Goal: Task Accomplishment & Management: Manage account settings

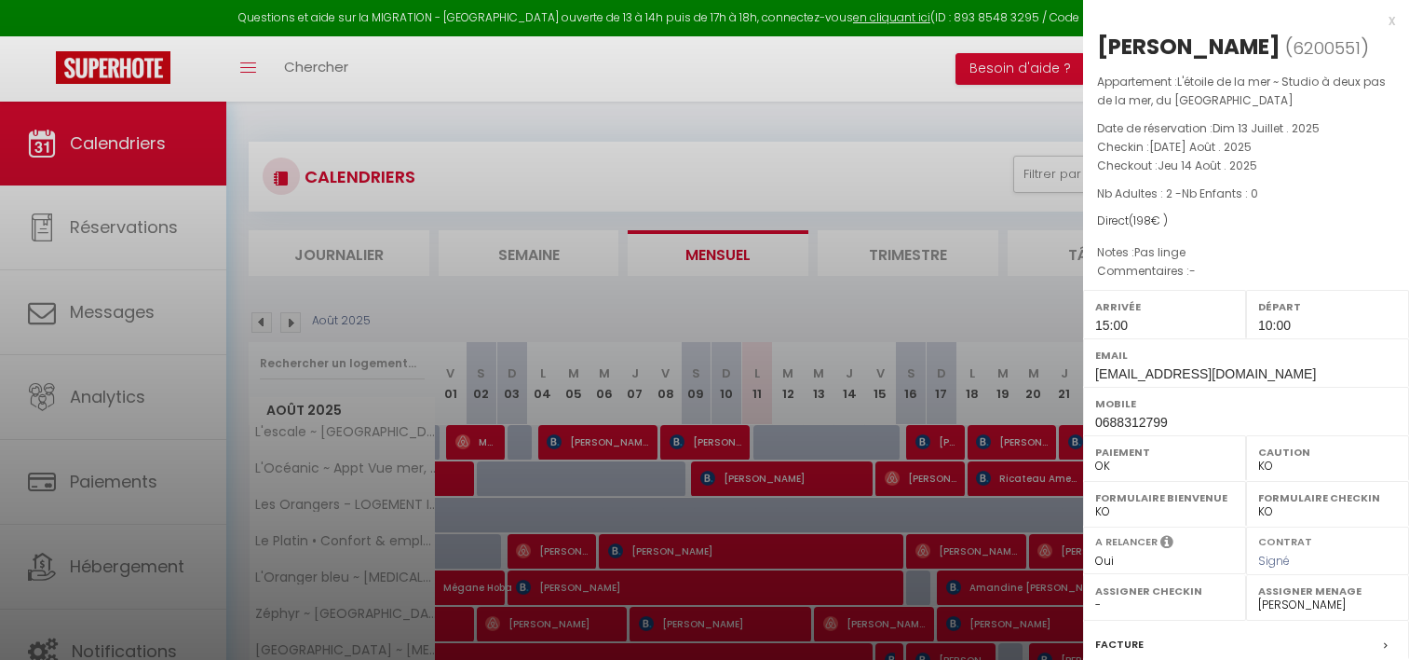
select select "KO"
select select "0"
select select "37577"
click at [686, 281] on div at bounding box center [704, 330] width 1409 height 660
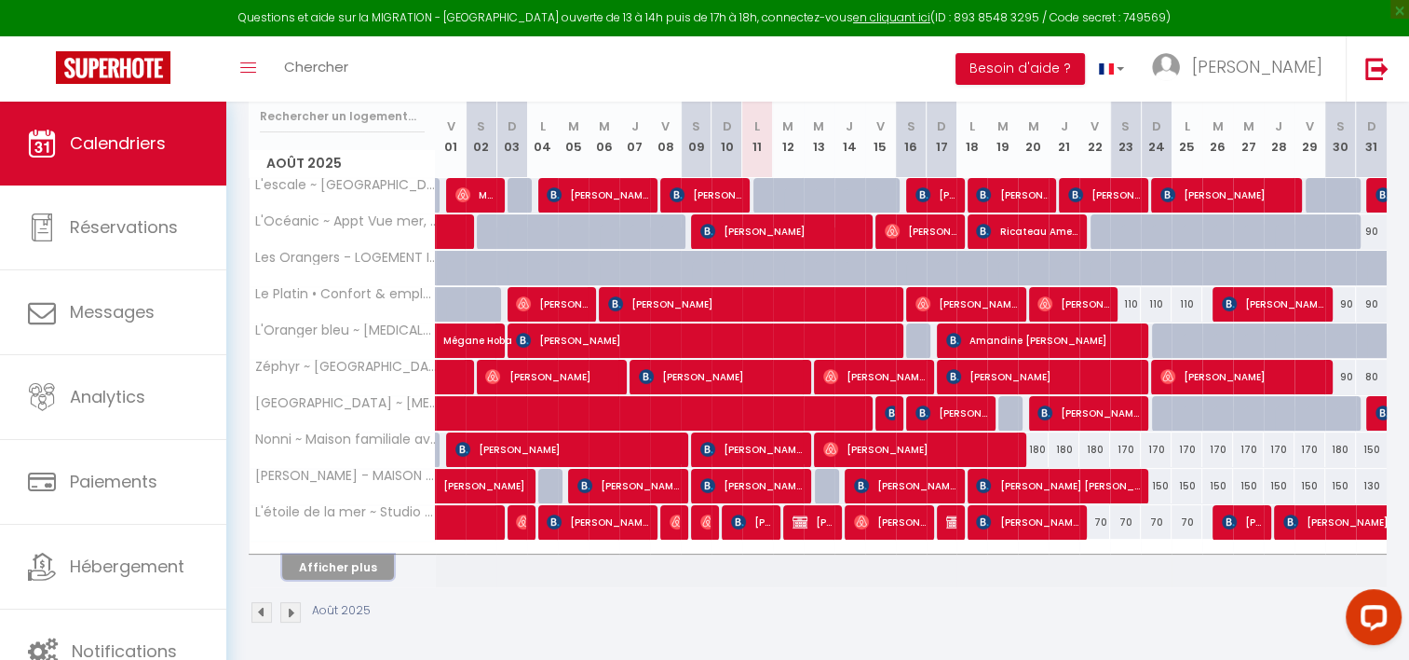
click at [374, 561] on button "Afficher plus" at bounding box center [338, 566] width 112 height 25
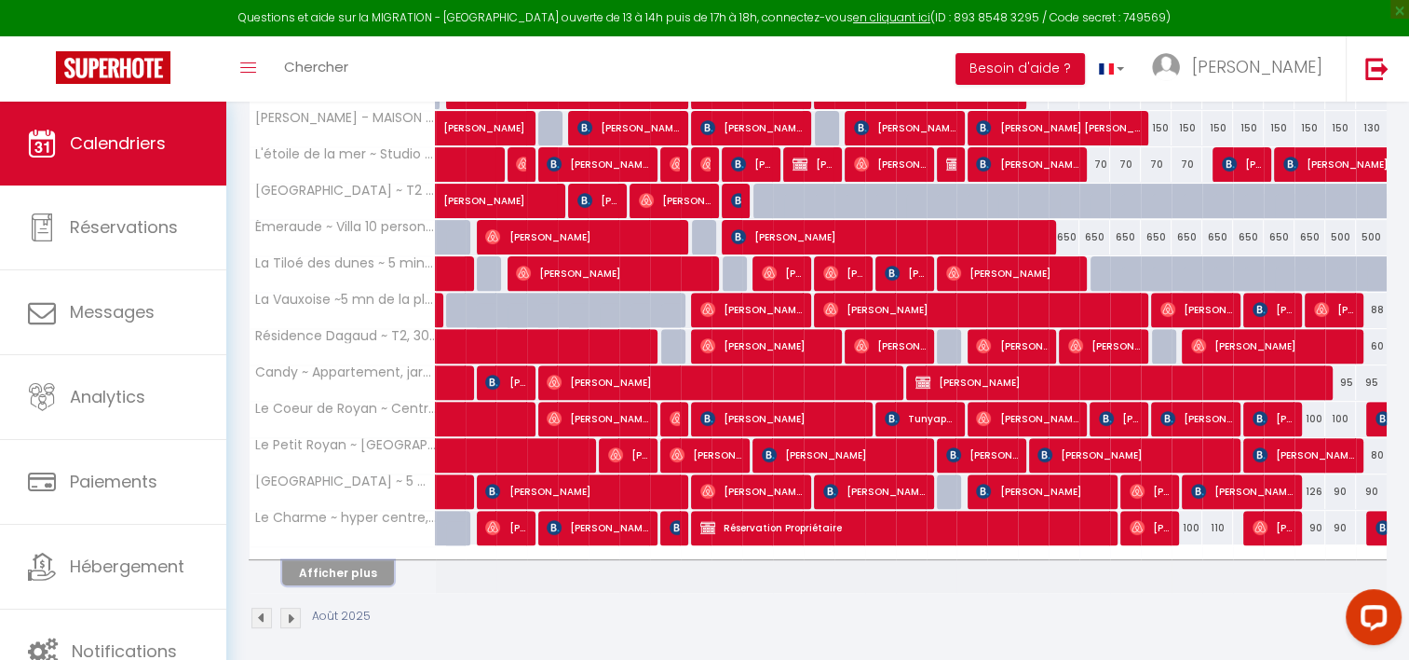
scroll to position [608, 0]
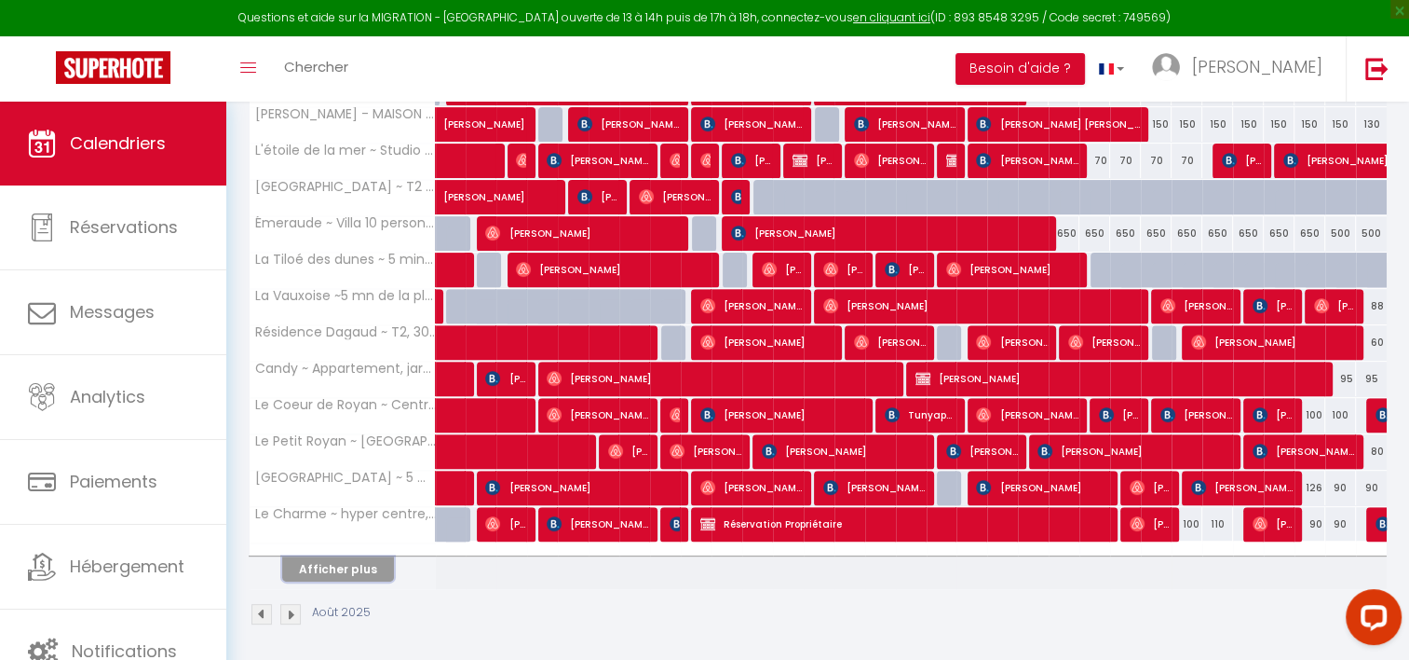
click at [353, 574] on button "Afficher plus" at bounding box center [338, 568] width 112 height 25
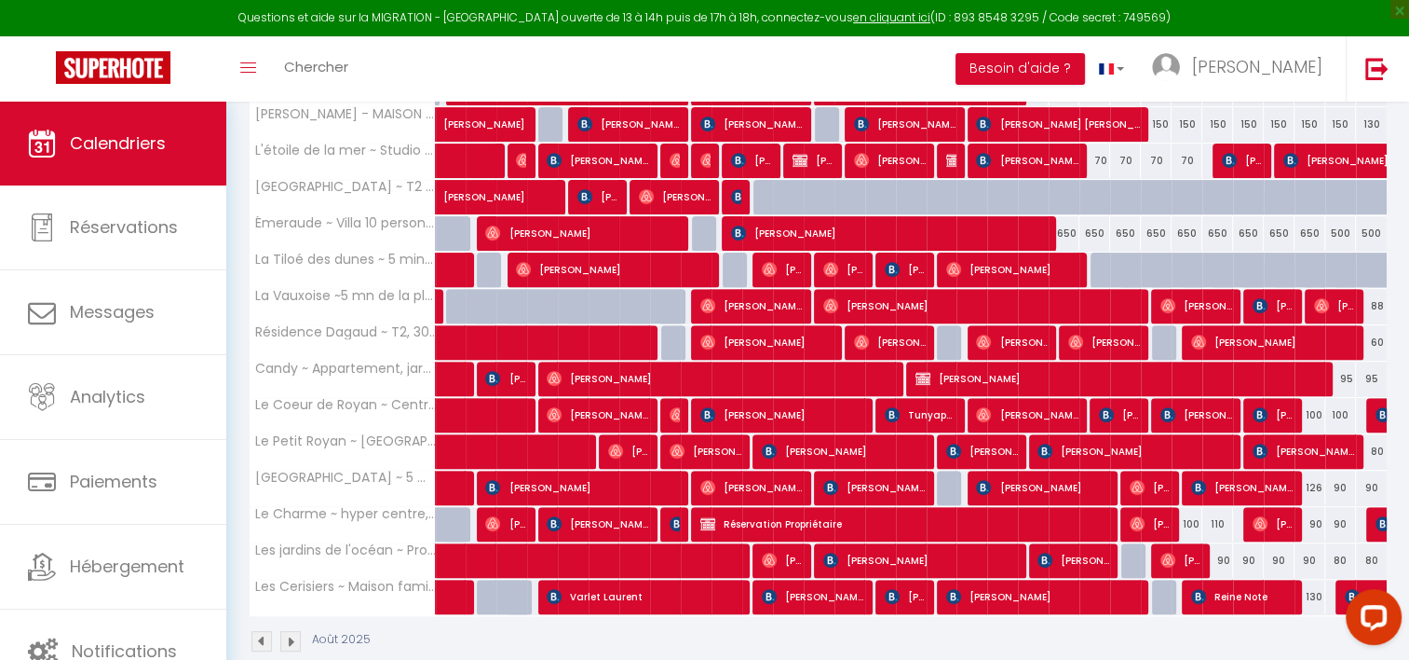
scroll to position [636, 0]
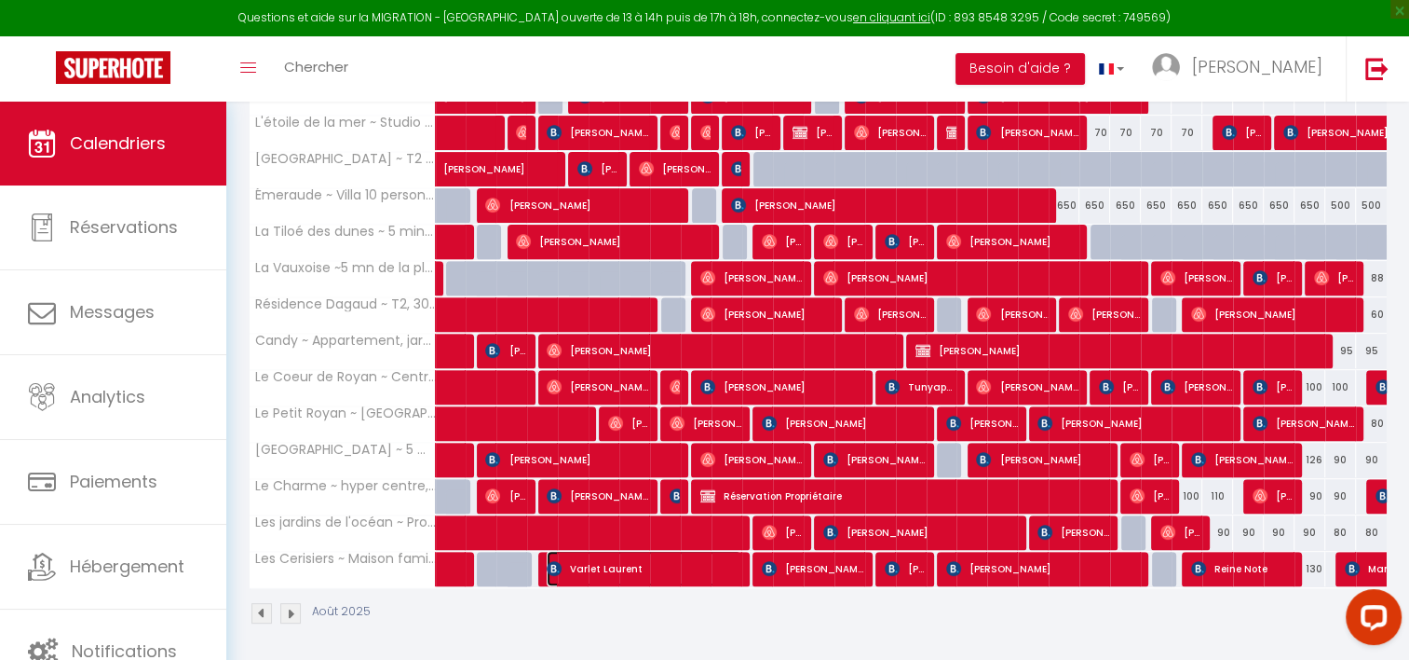
click at [660, 574] on span "Varlet Laurent" at bounding box center [644, 568] width 195 height 35
select select "OK"
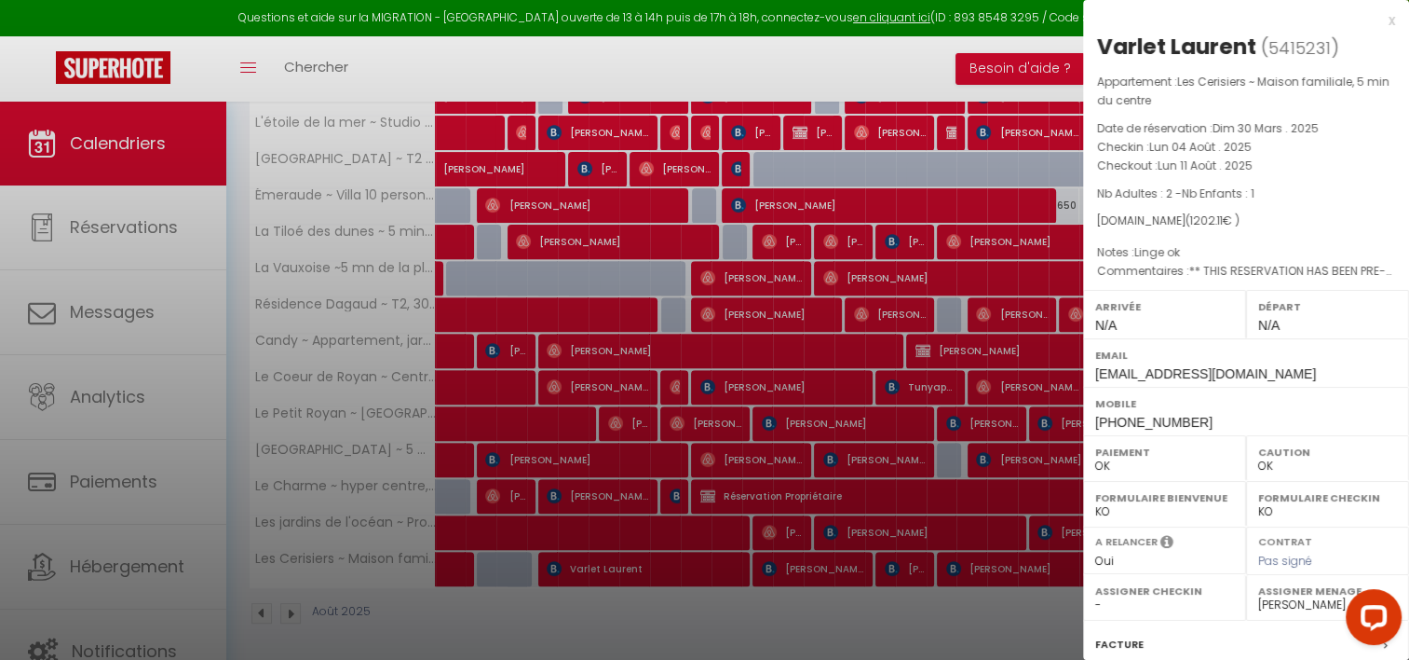
click at [961, 291] on div at bounding box center [704, 330] width 1409 height 660
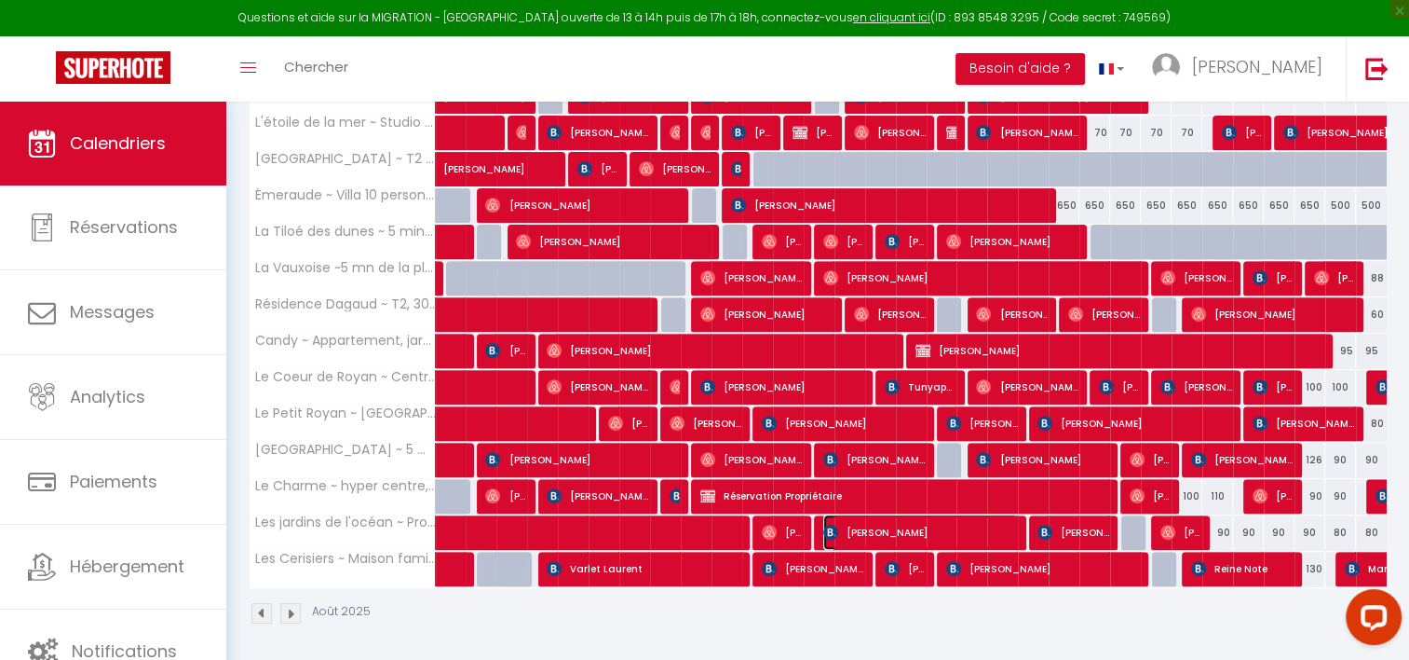
click at [1014, 542] on span "philippe DESCROIX" at bounding box center [921, 531] width 195 height 35
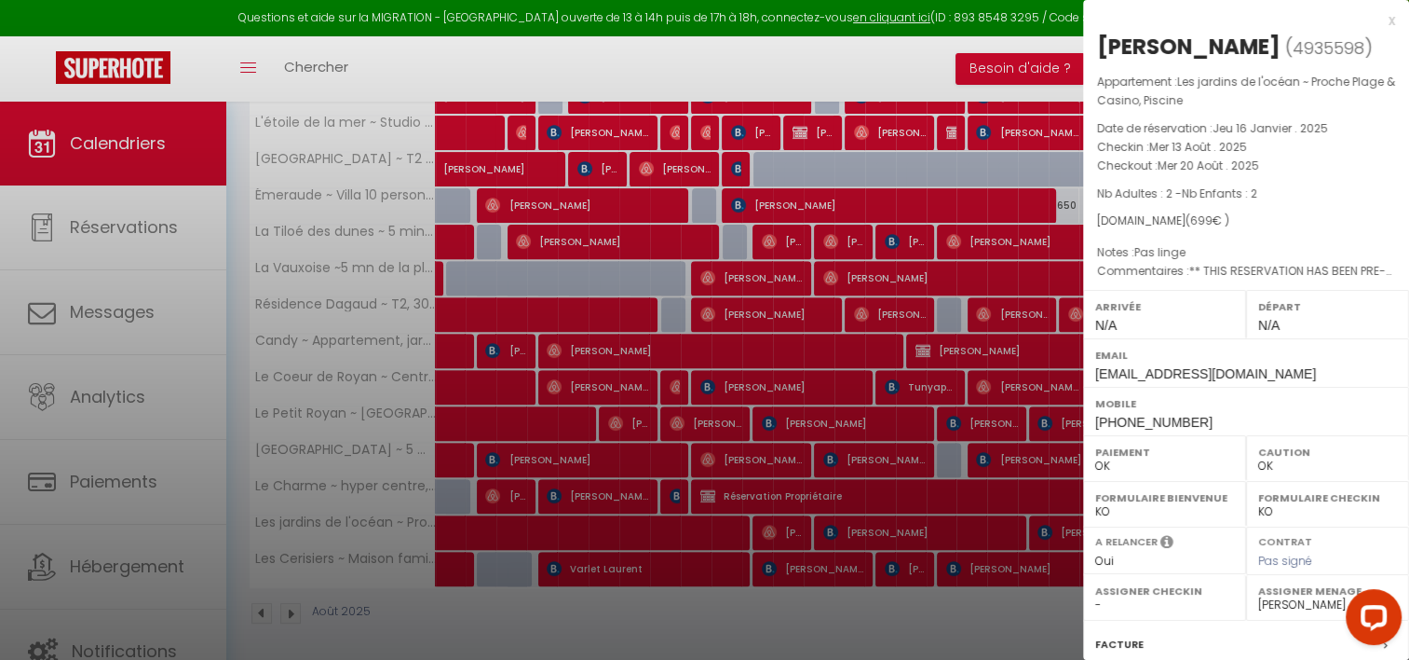
click at [932, 531] on div at bounding box center [704, 330] width 1409 height 660
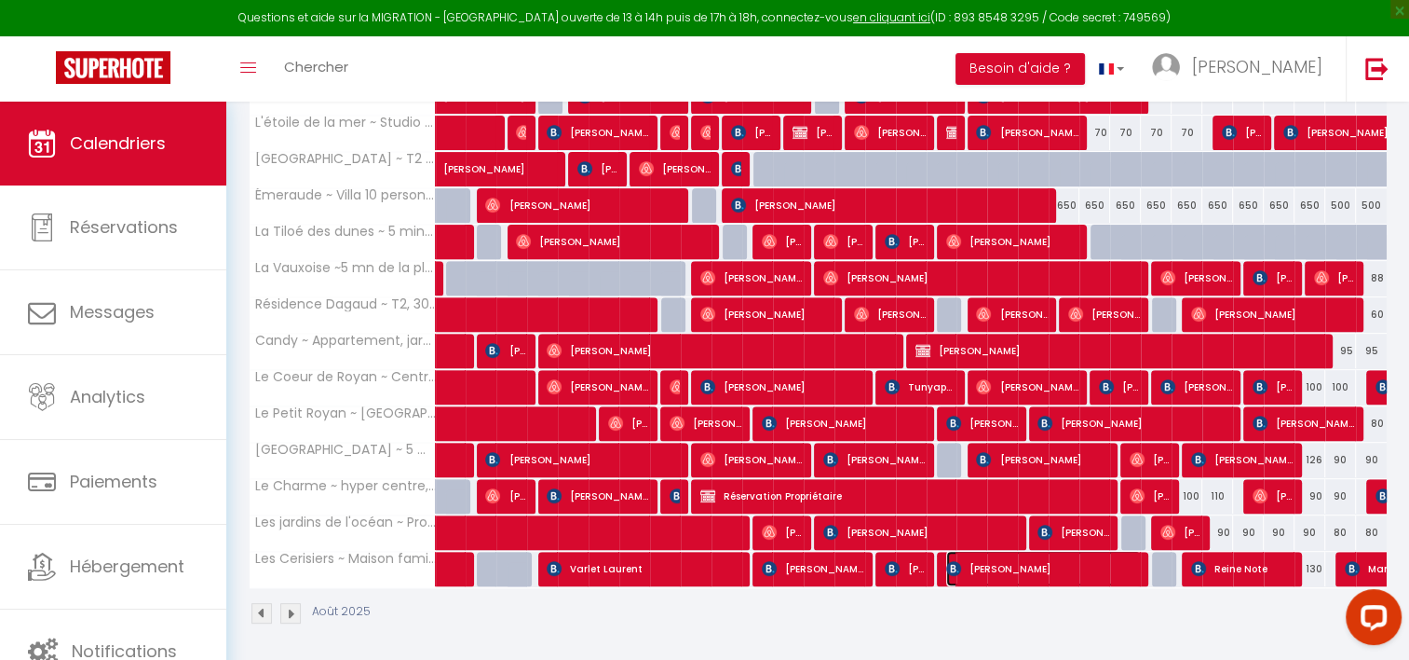
click at [1033, 563] on span "Catherine SIMON" at bounding box center [1043, 568] width 195 height 35
select select "38853"
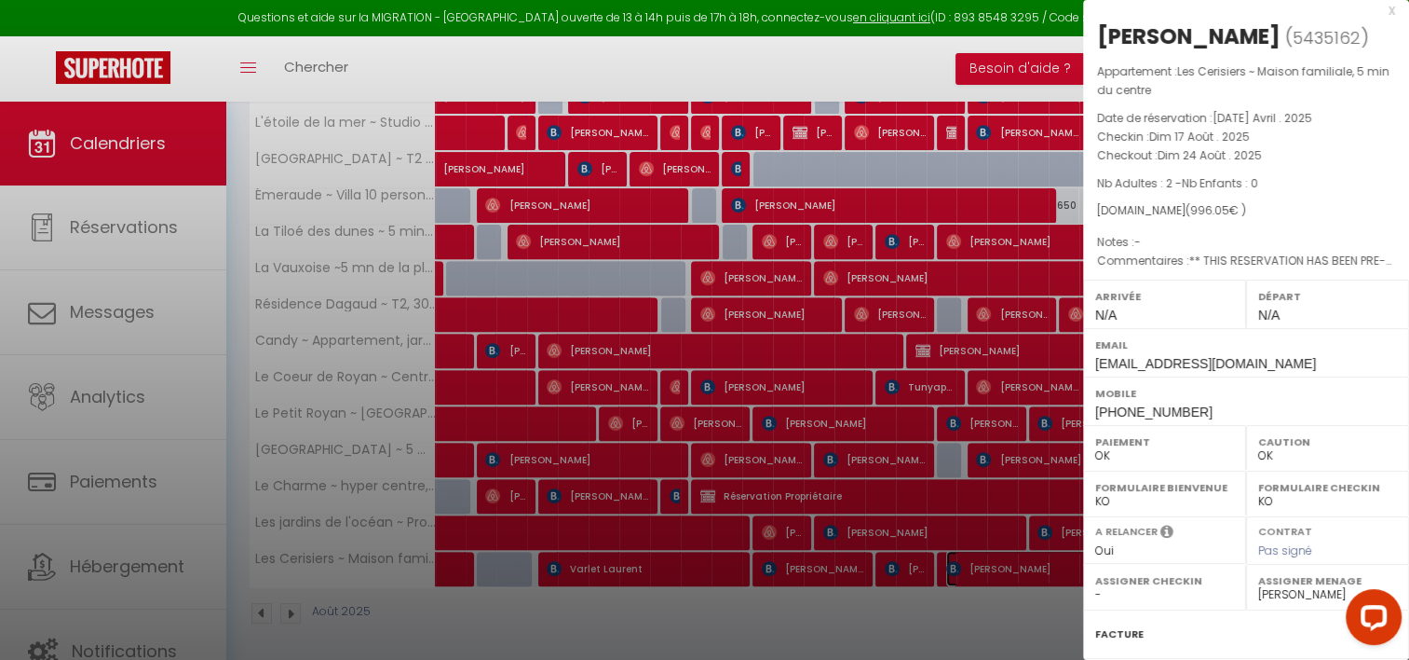
scroll to position [224, 0]
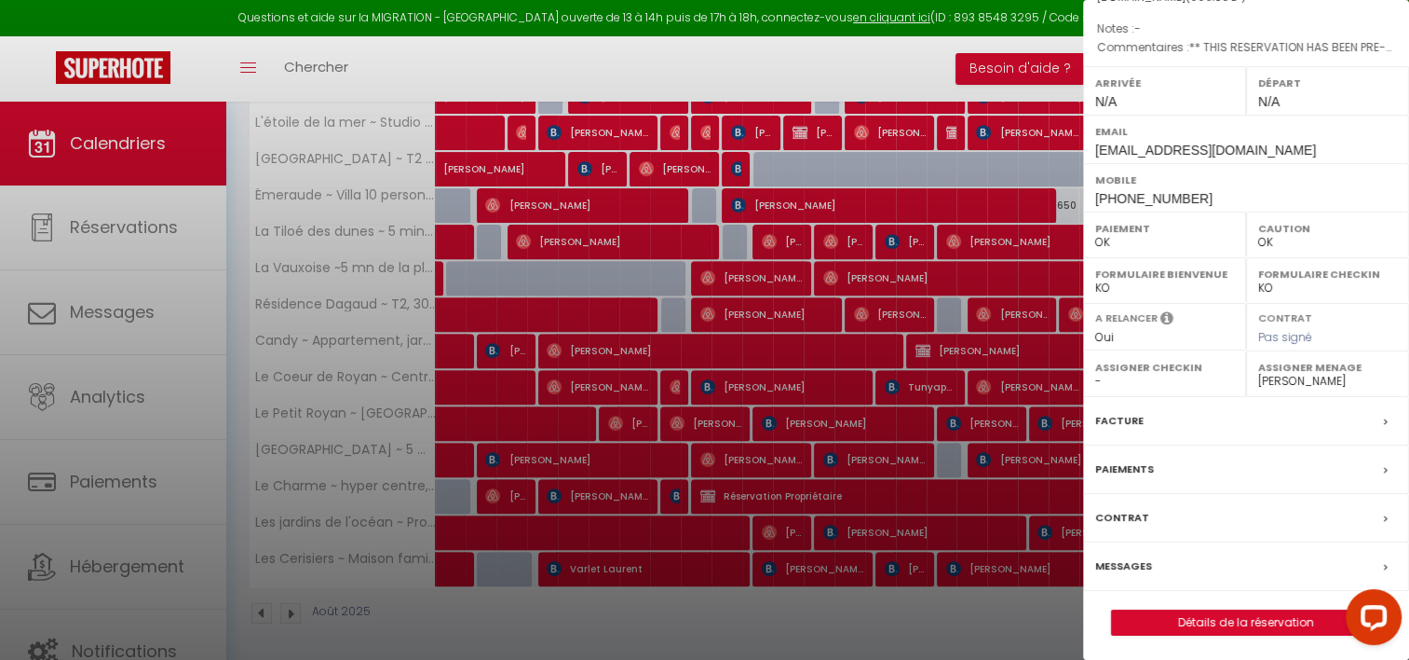
click at [1161, 570] on div "Messages" at bounding box center [1246, 566] width 326 height 48
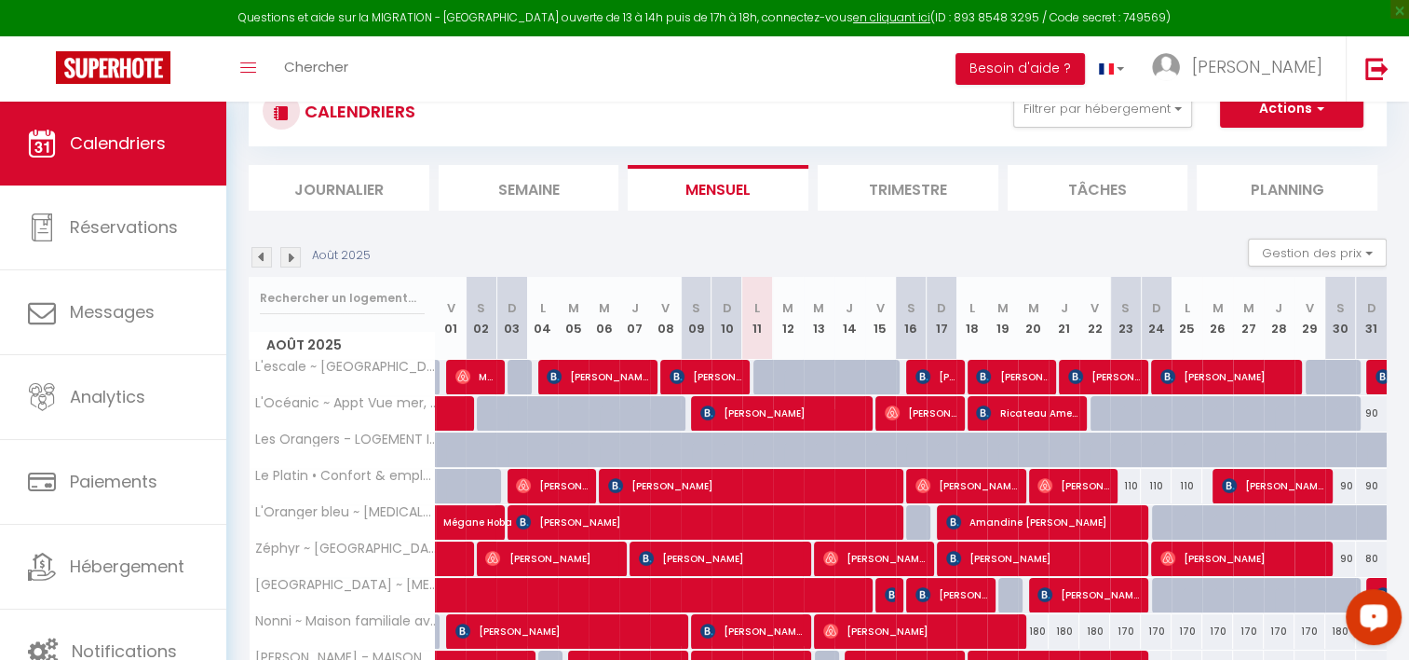
scroll to position [247, 0]
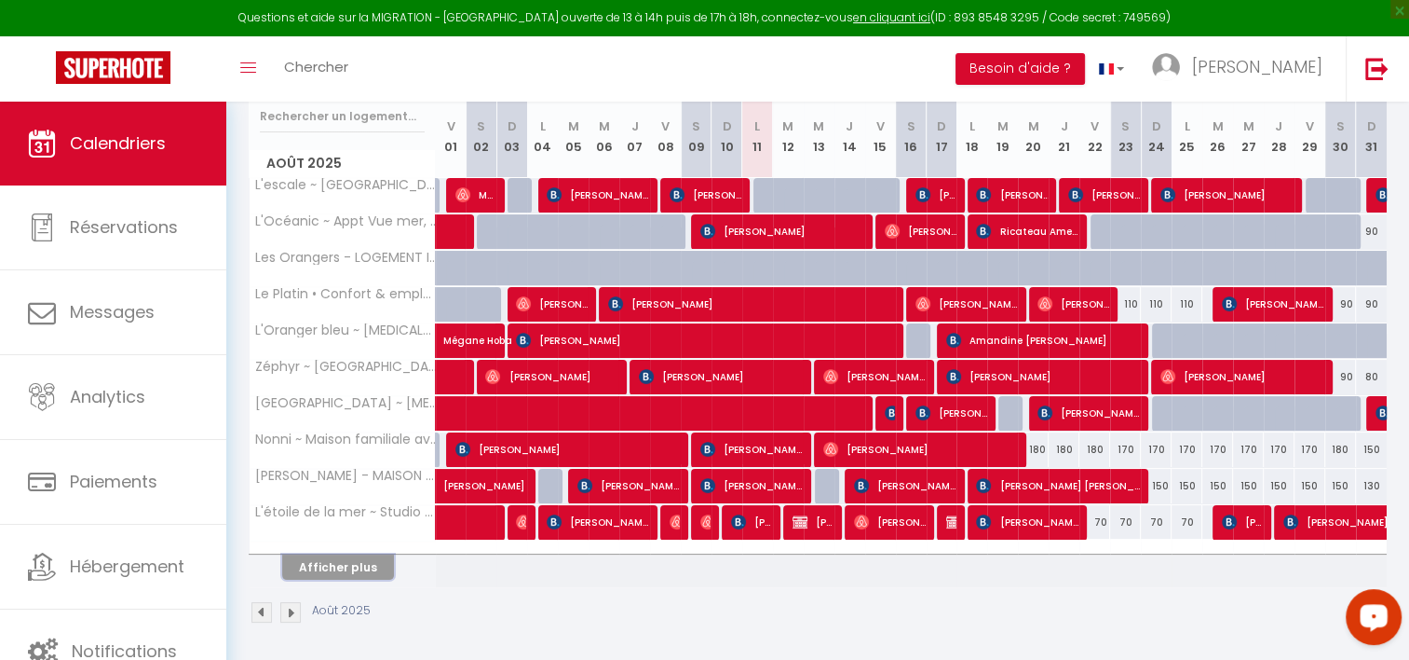
click at [350, 563] on button "Afficher plus" at bounding box center [338, 566] width 112 height 25
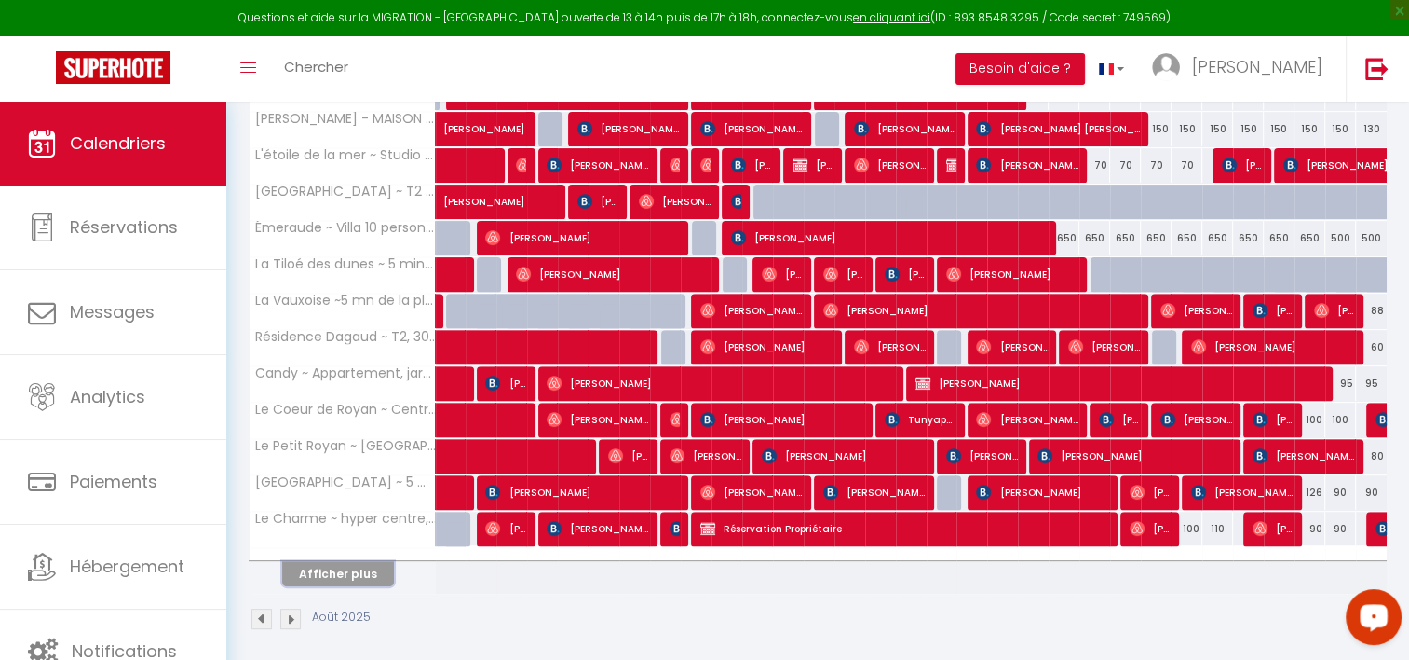
scroll to position [608, 0]
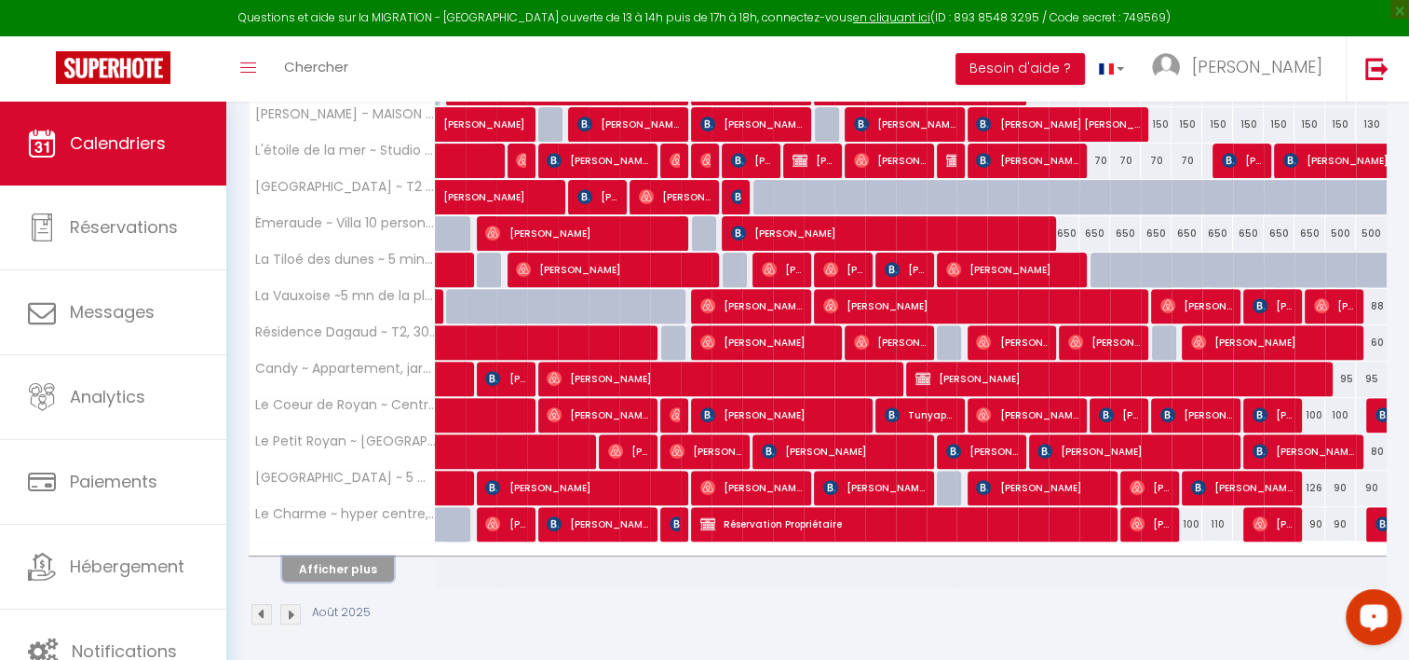
click at [310, 556] on button "Afficher plus" at bounding box center [338, 568] width 112 height 25
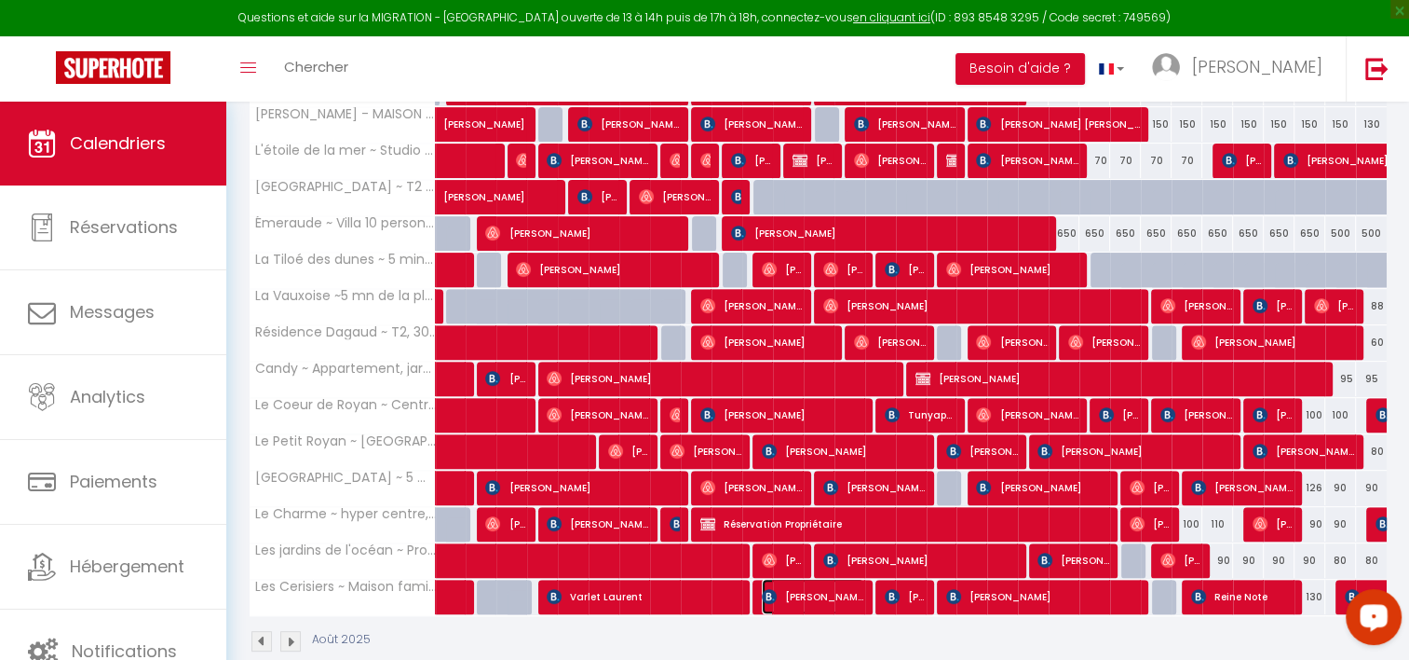
click at [795, 597] on span "Carine Brassart" at bounding box center [813, 596] width 102 height 35
select select "OK"
select select "0"
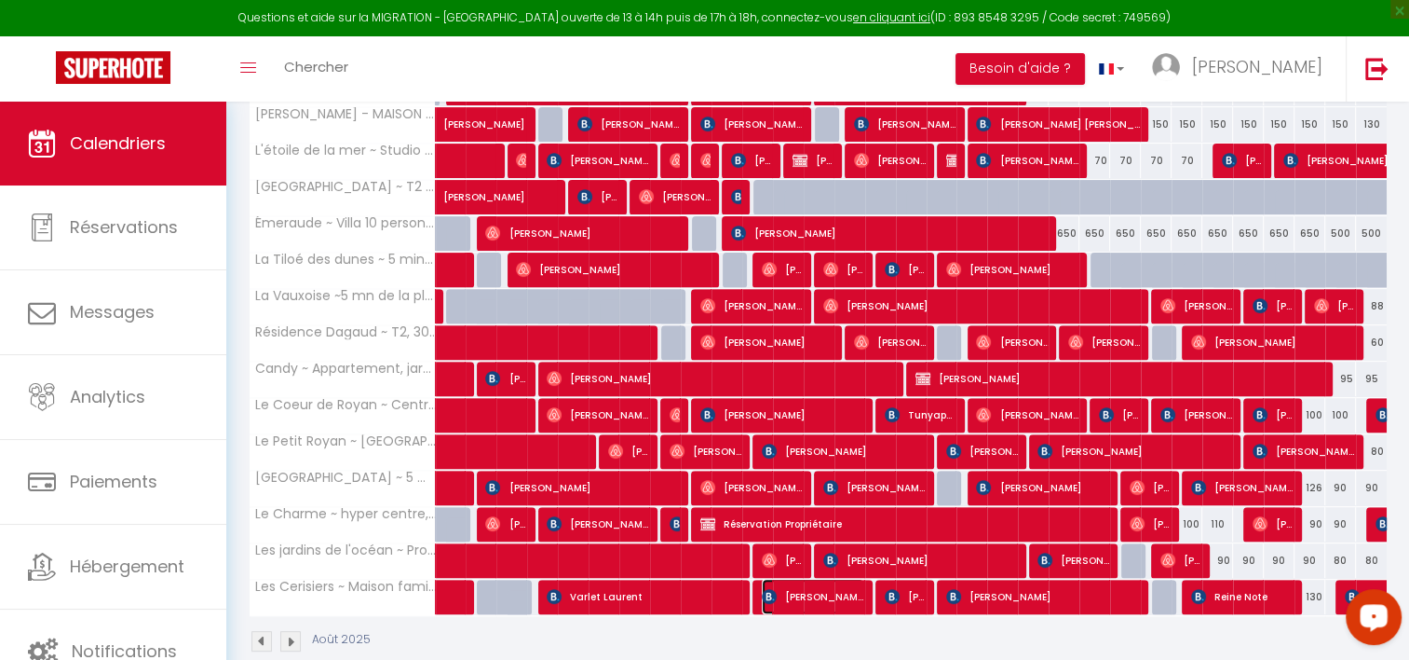
select select "1"
select select
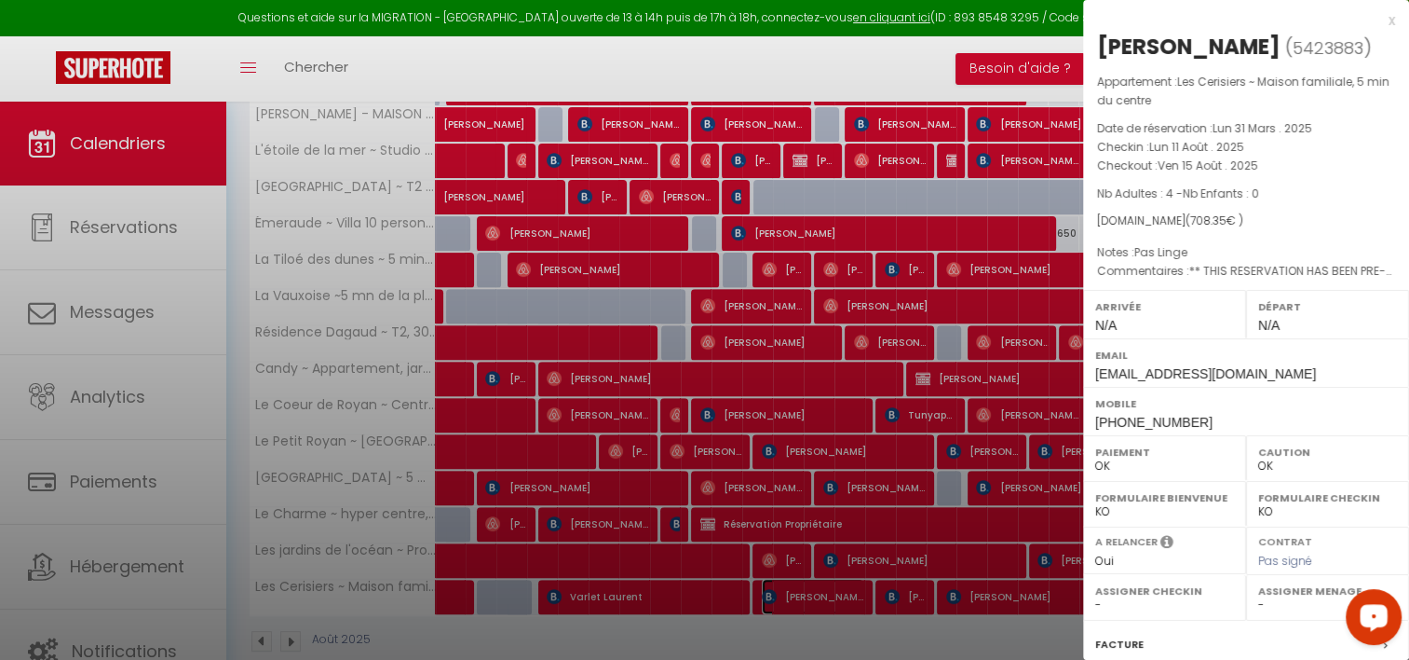
select select "38853"
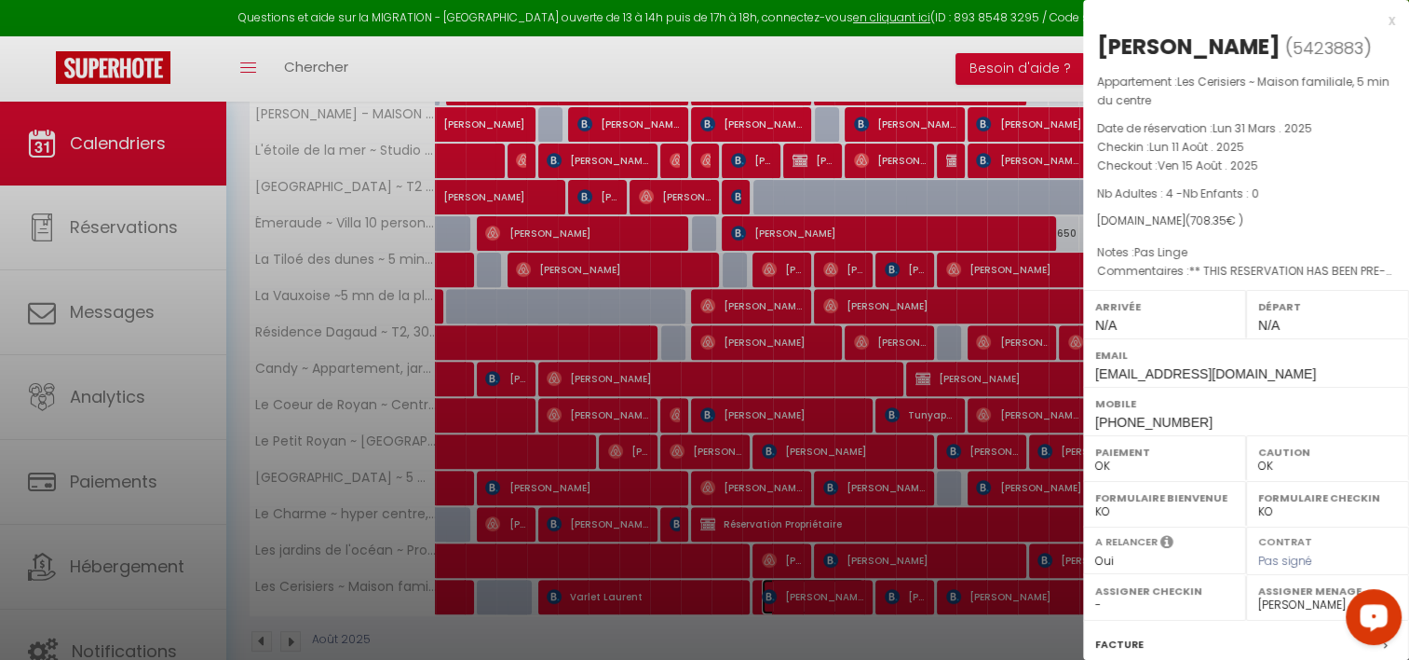
scroll to position [224, 0]
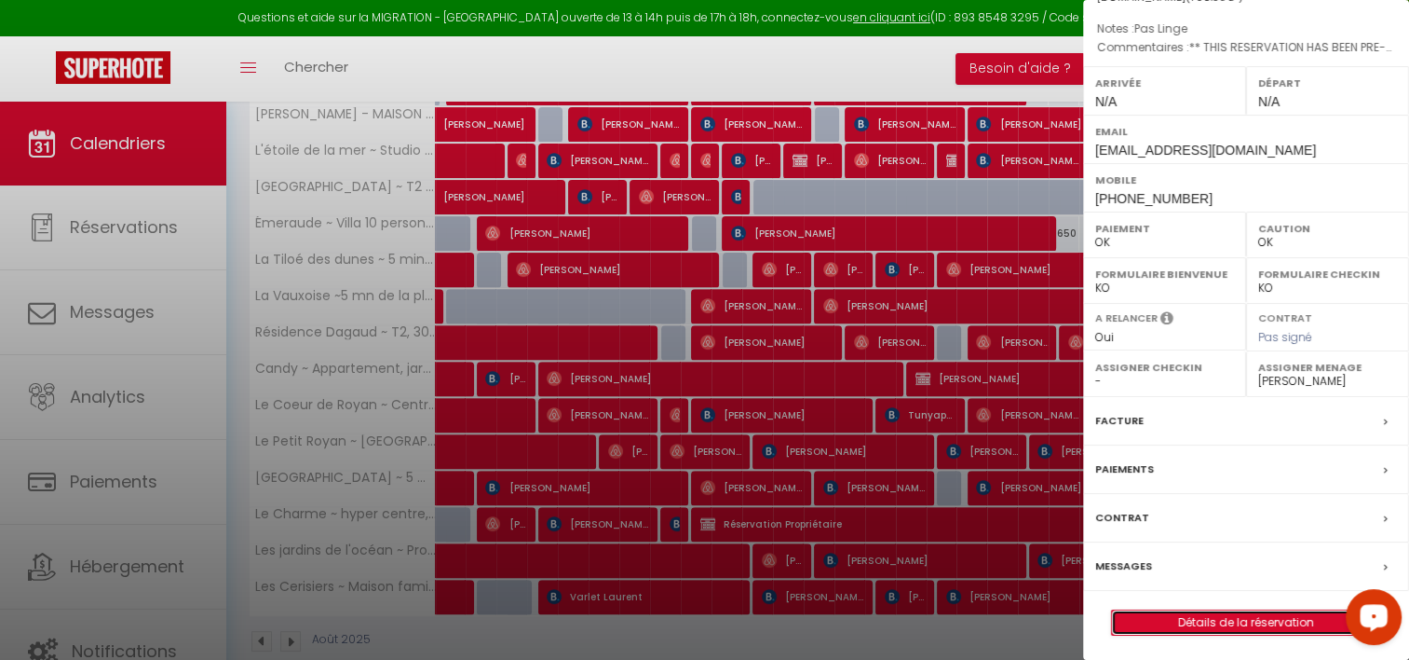
click at [1198, 612] on link "Détails de la réservation" at bounding box center [1246, 622] width 268 height 24
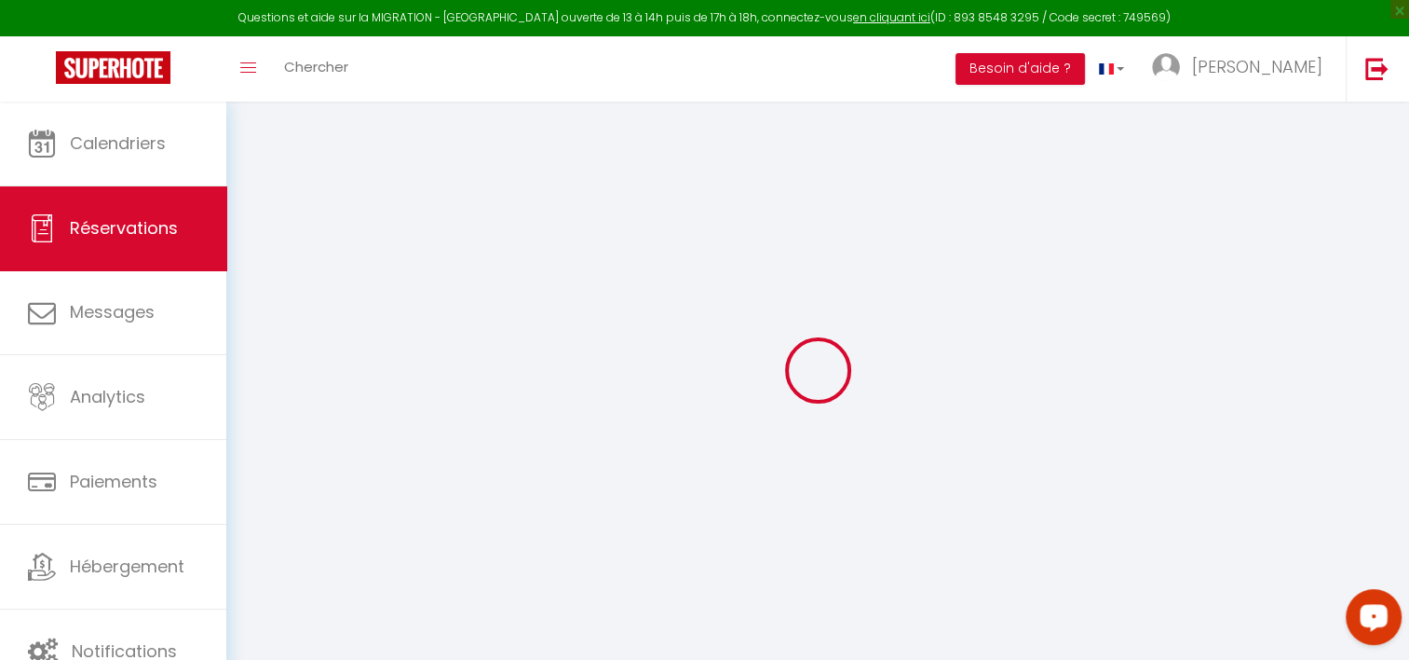
select select
checkbox input "false"
type textarea "** THIS RESERVATION HAS BEEN PRE-PAID ** BOOKING NOTE : Payment charge is EUR 9…"
type textarea "Pas Linge"
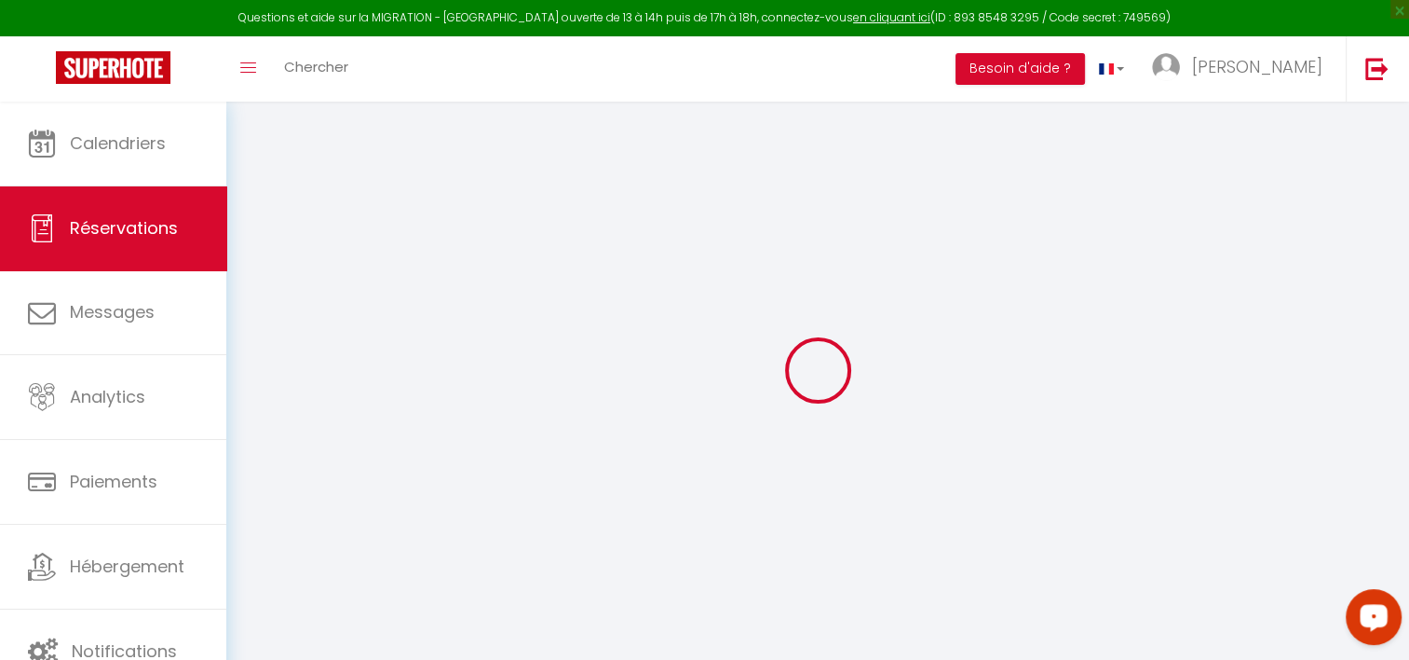
type input "50"
type input "31.35"
select select
checkbox input "false"
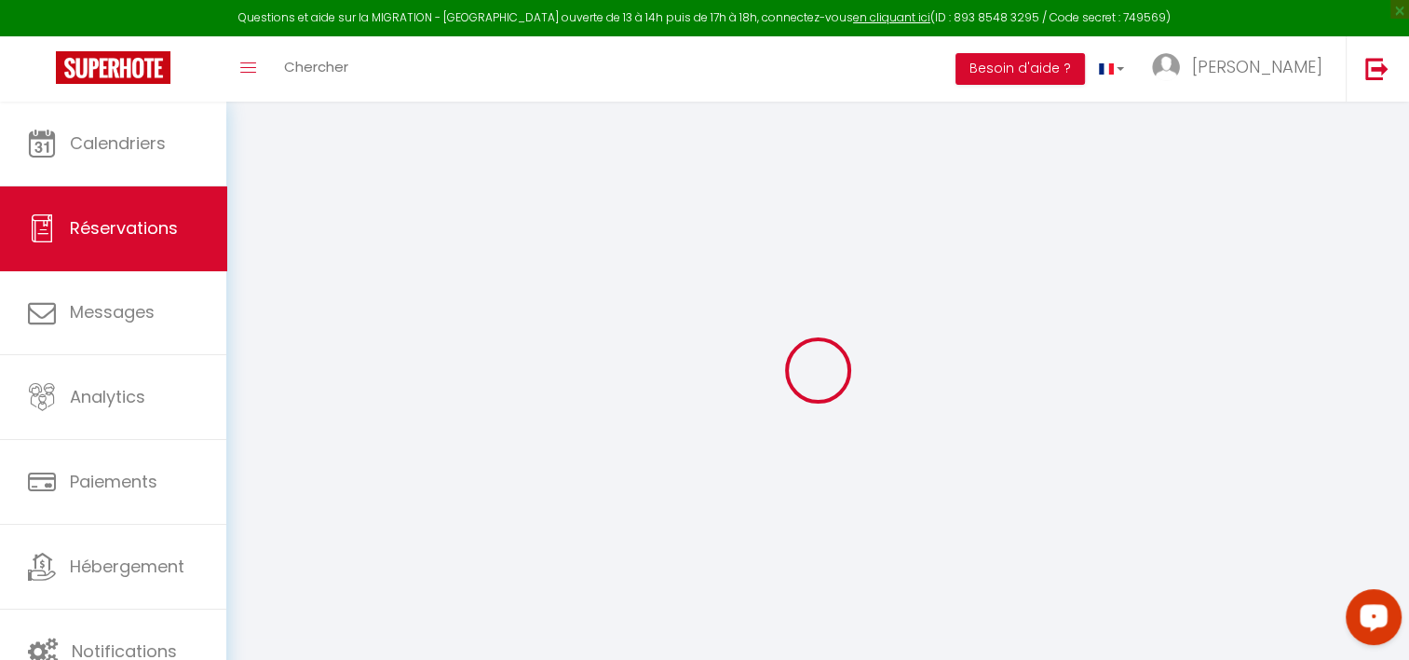
select select
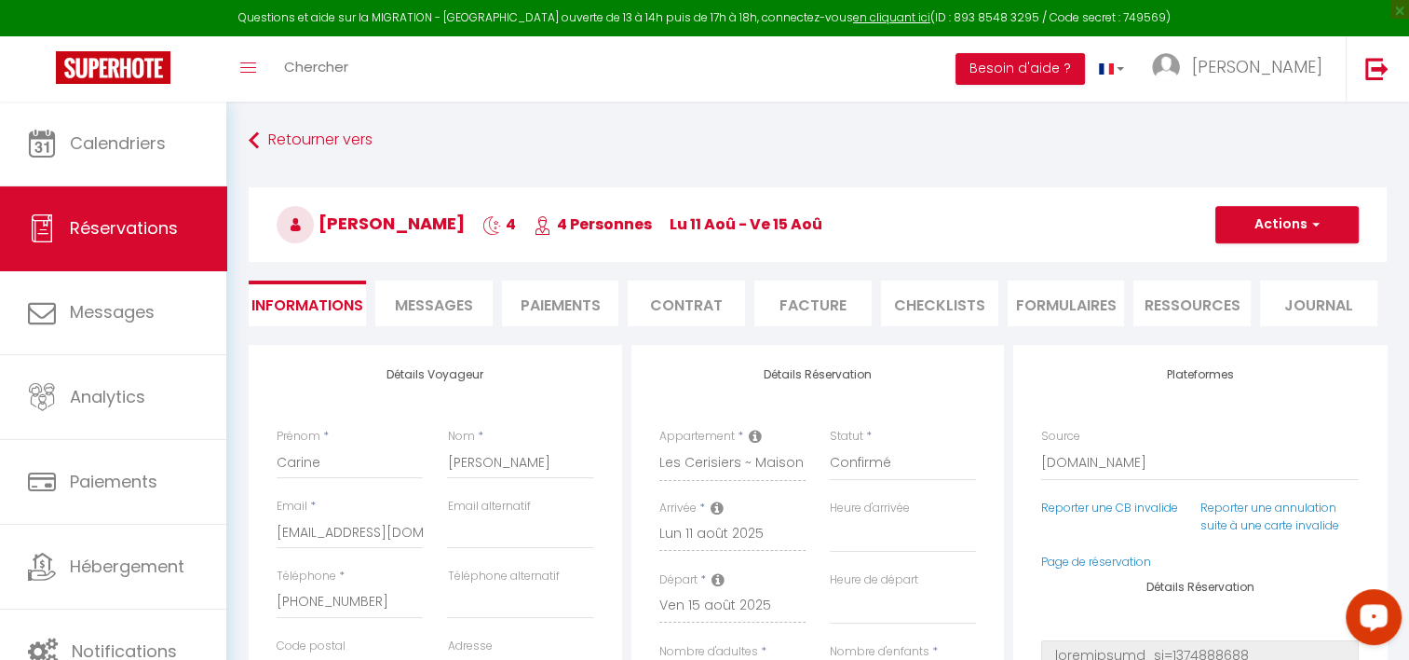
scroll to position [77, 0]
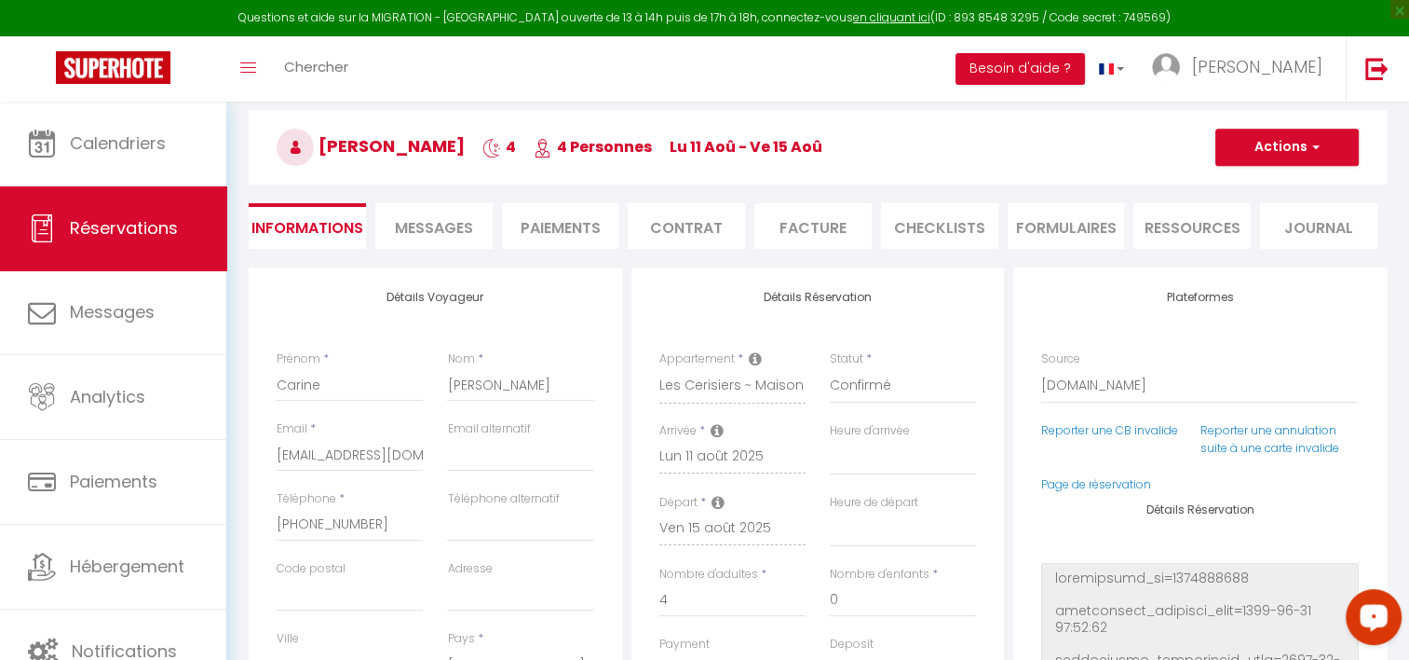
click at [421, 253] on div "Retourner vers Carine Brassart 4 4 Personnes lu 11 Aoû - ve 15 Aoû Actions Enre…" at bounding box center [818, 157] width 1163 height 221
click at [421, 231] on span "Messages" at bounding box center [434, 227] width 78 height 21
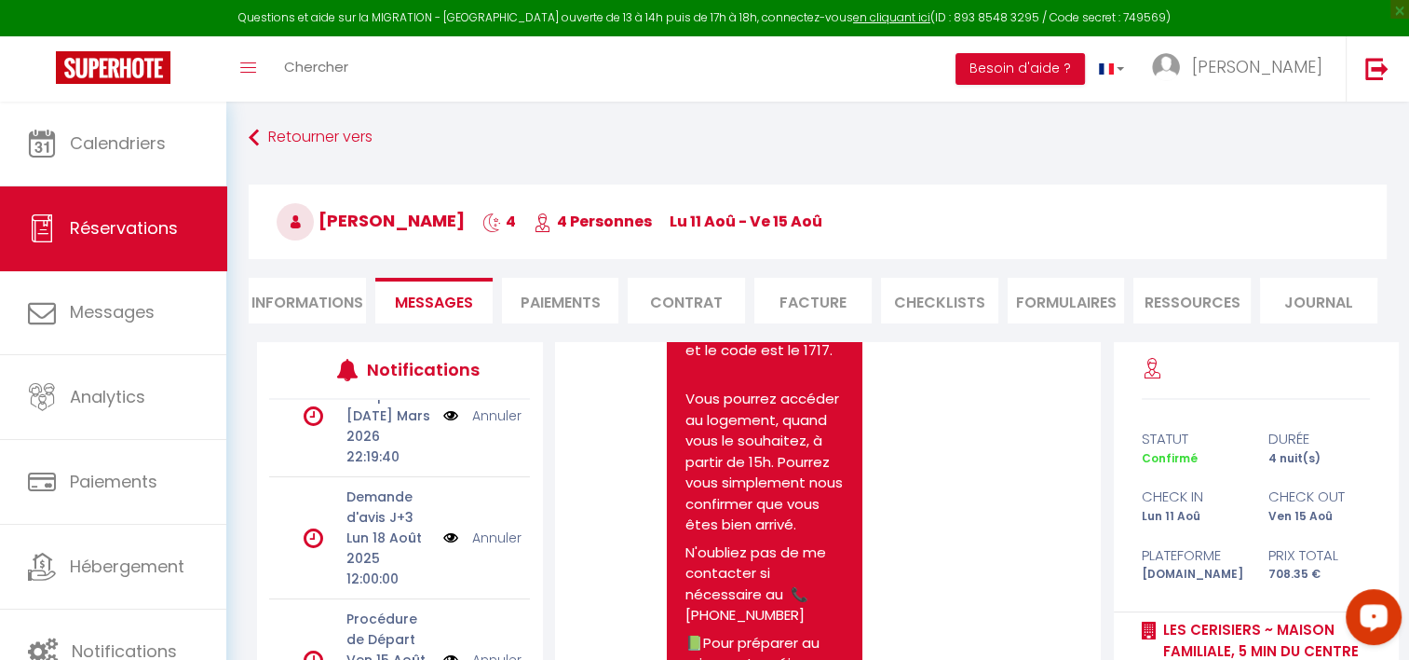
scroll to position [4796, 0]
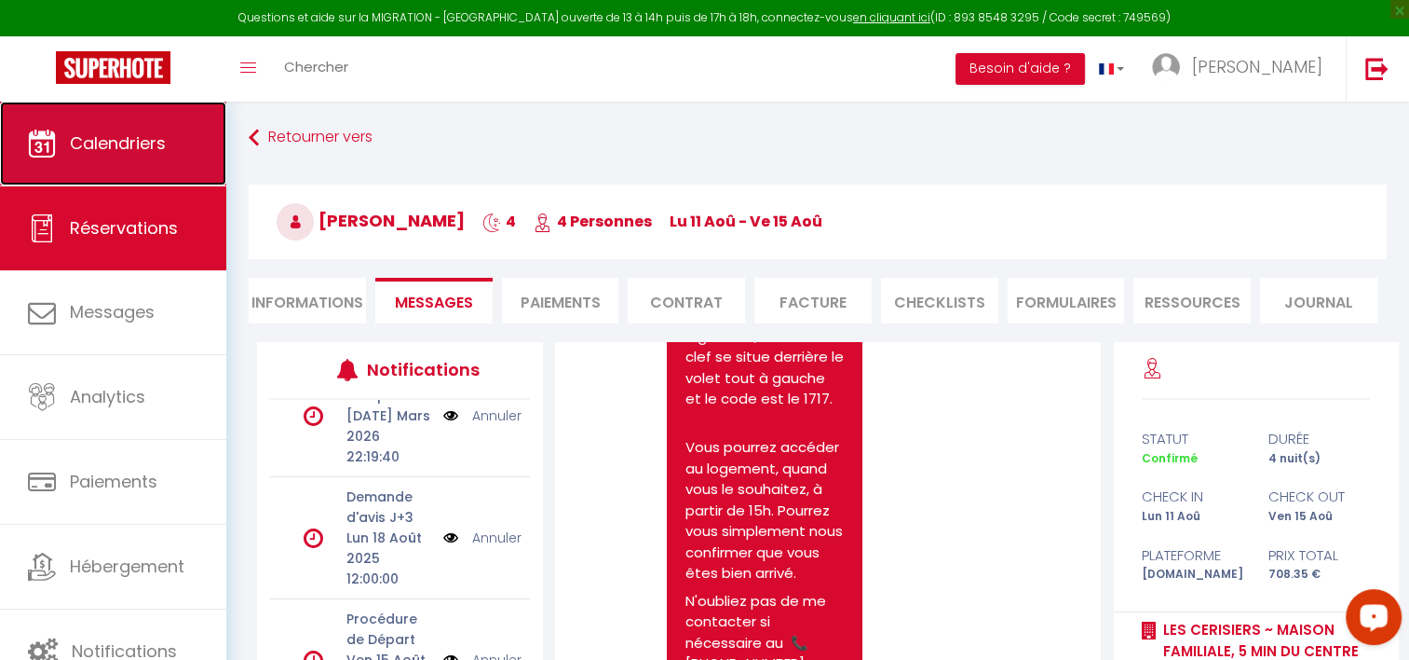
click at [168, 159] on link "Calendriers" at bounding box center [113, 144] width 226 height 84
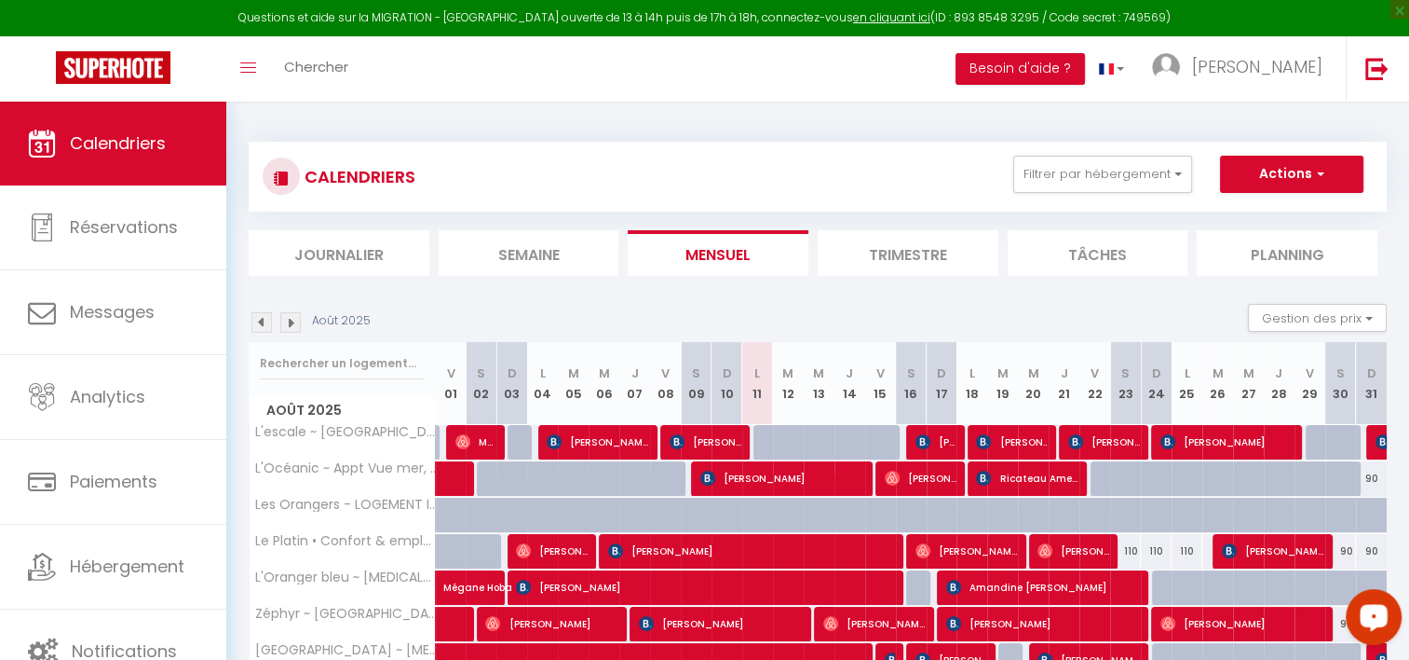
scroll to position [247, 0]
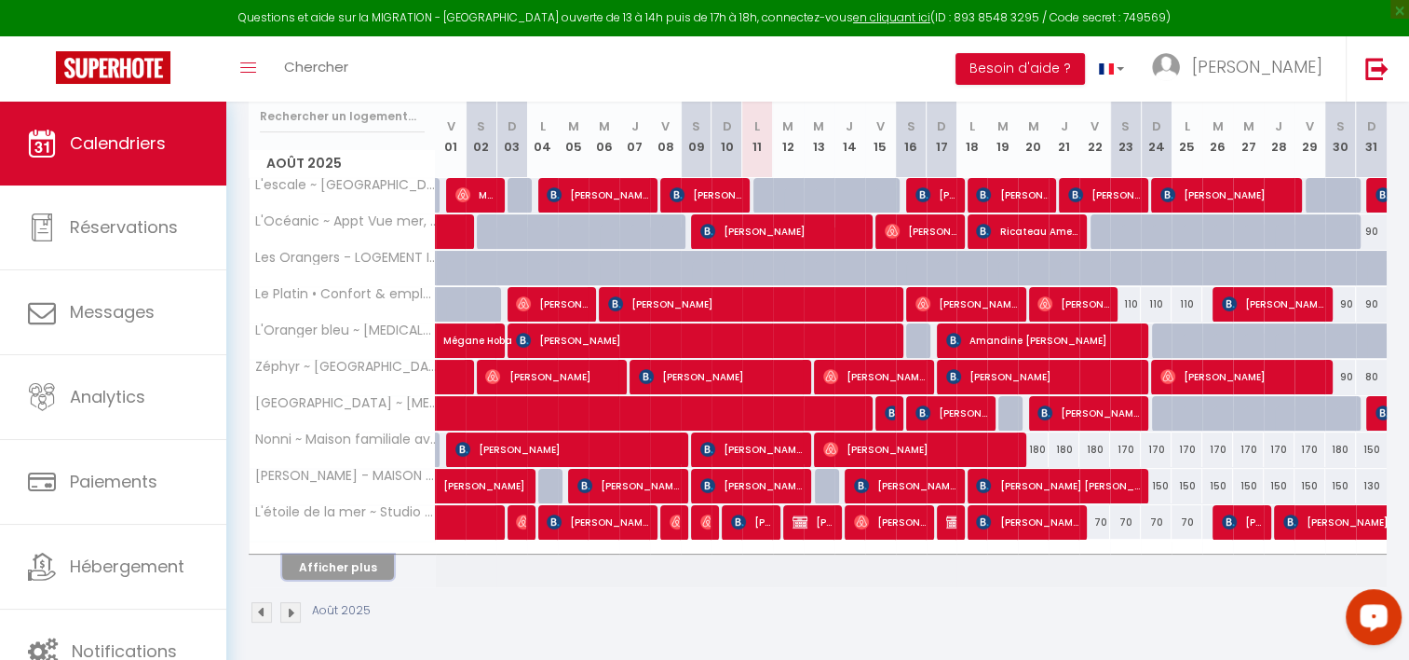
click at [349, 555] on button "Afficher plus" at bounding box center [338, 566] width 112 height 25
select select
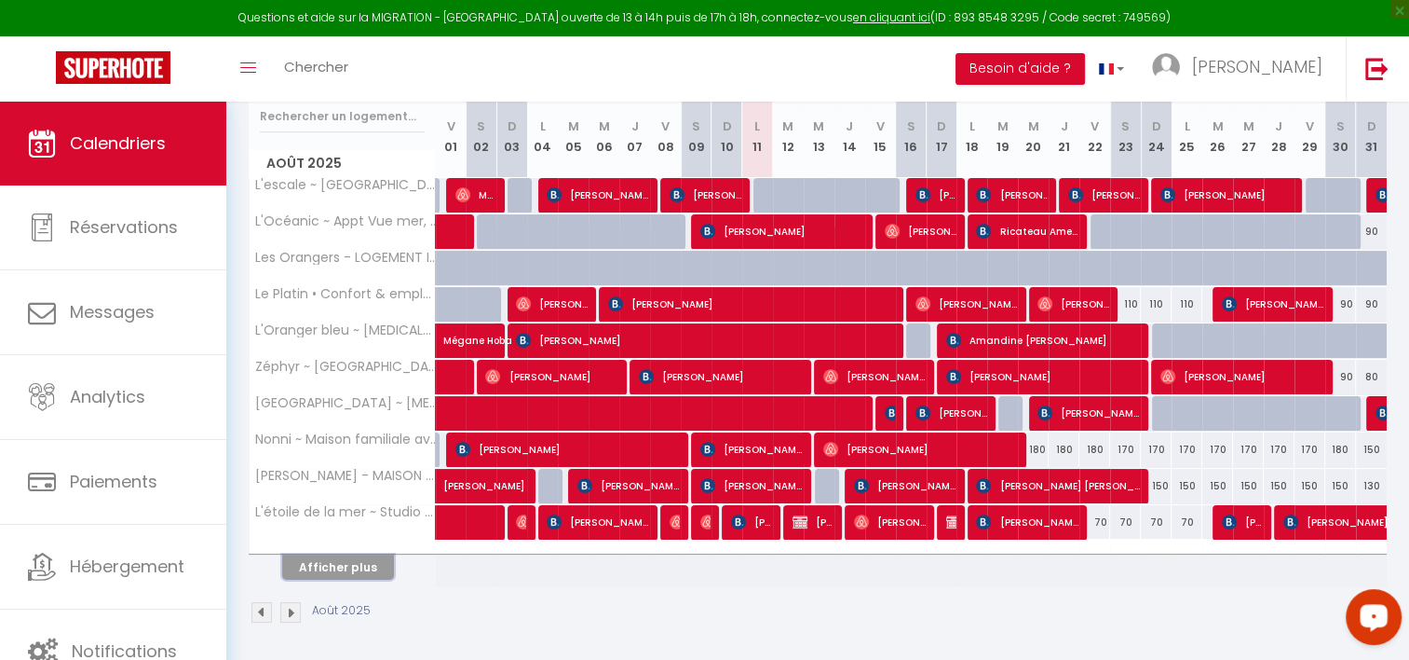
select select
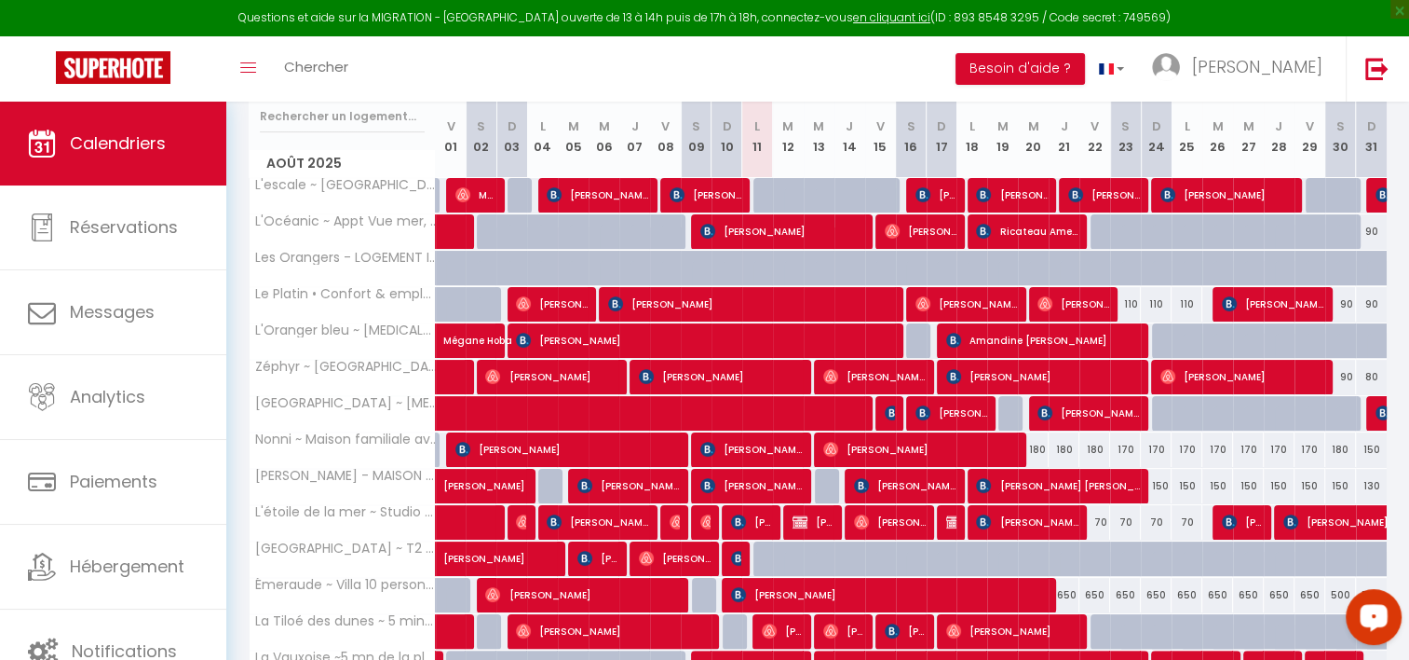
scroll to position [608, 0]
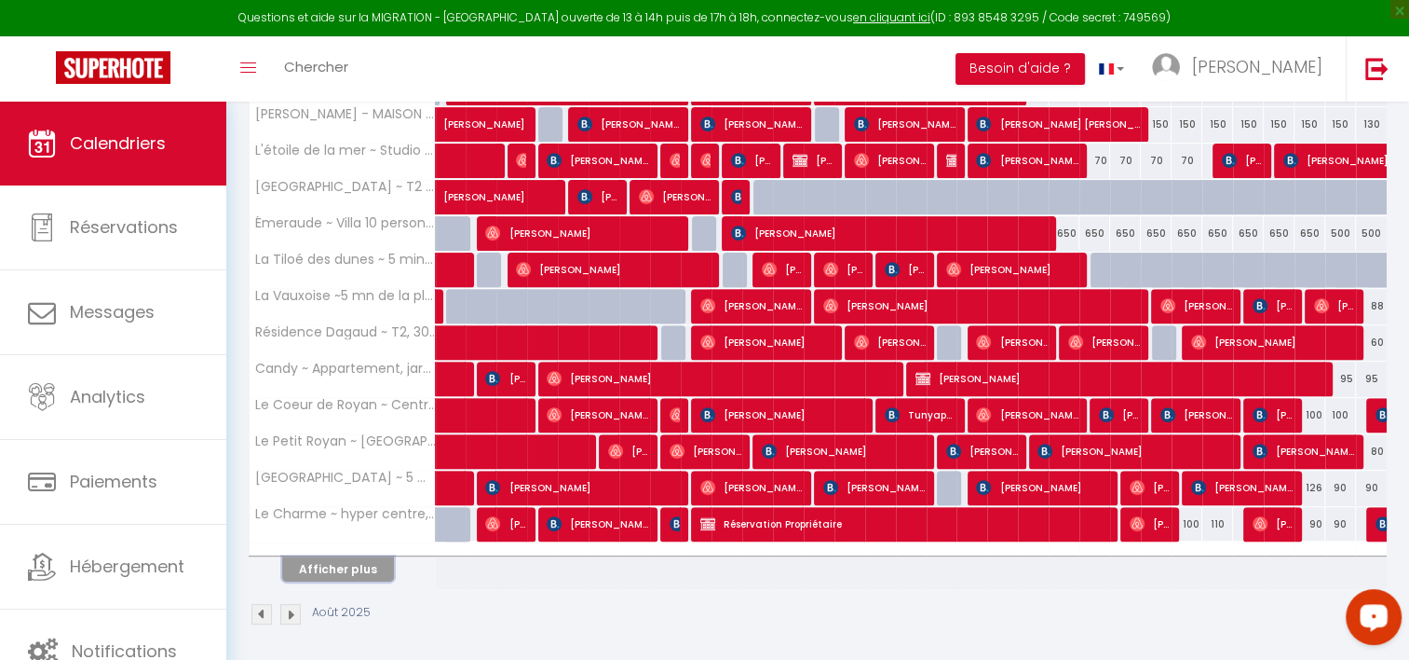
click at [334, 575] on button "Afficher plus" at bounding box center [338, 568] width 112 height 25
select select
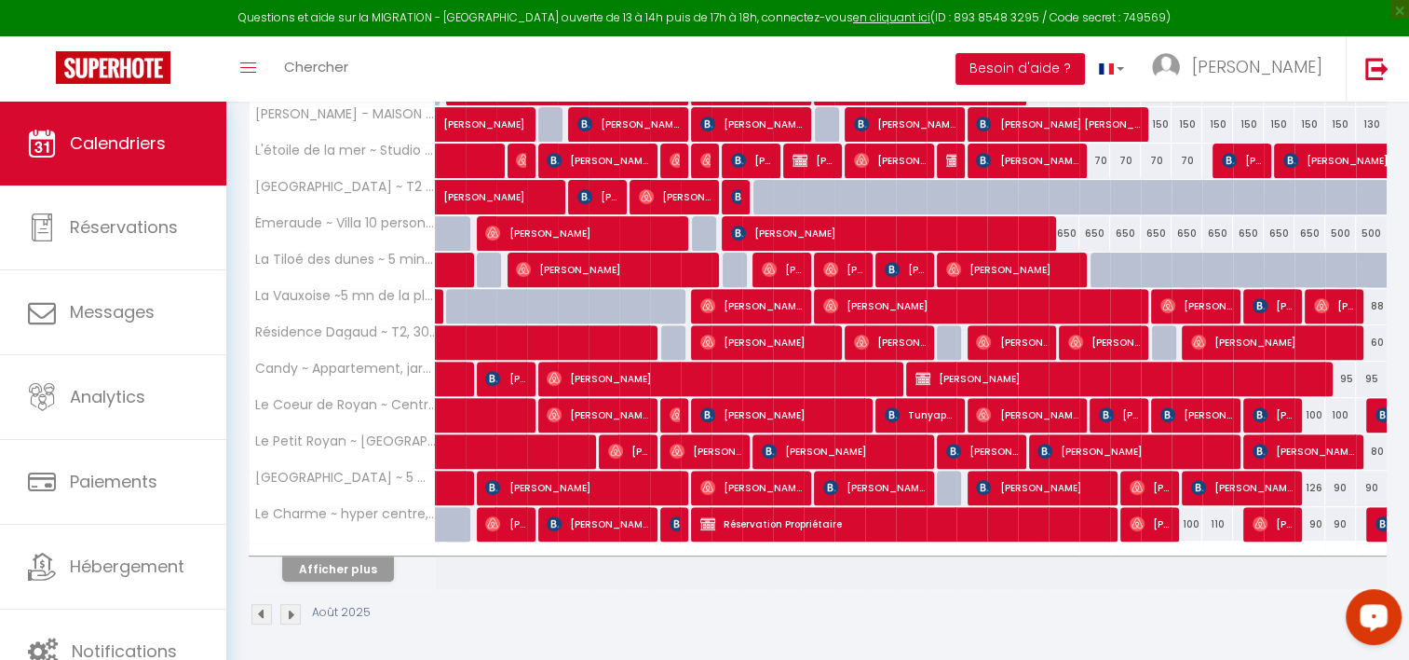
select select
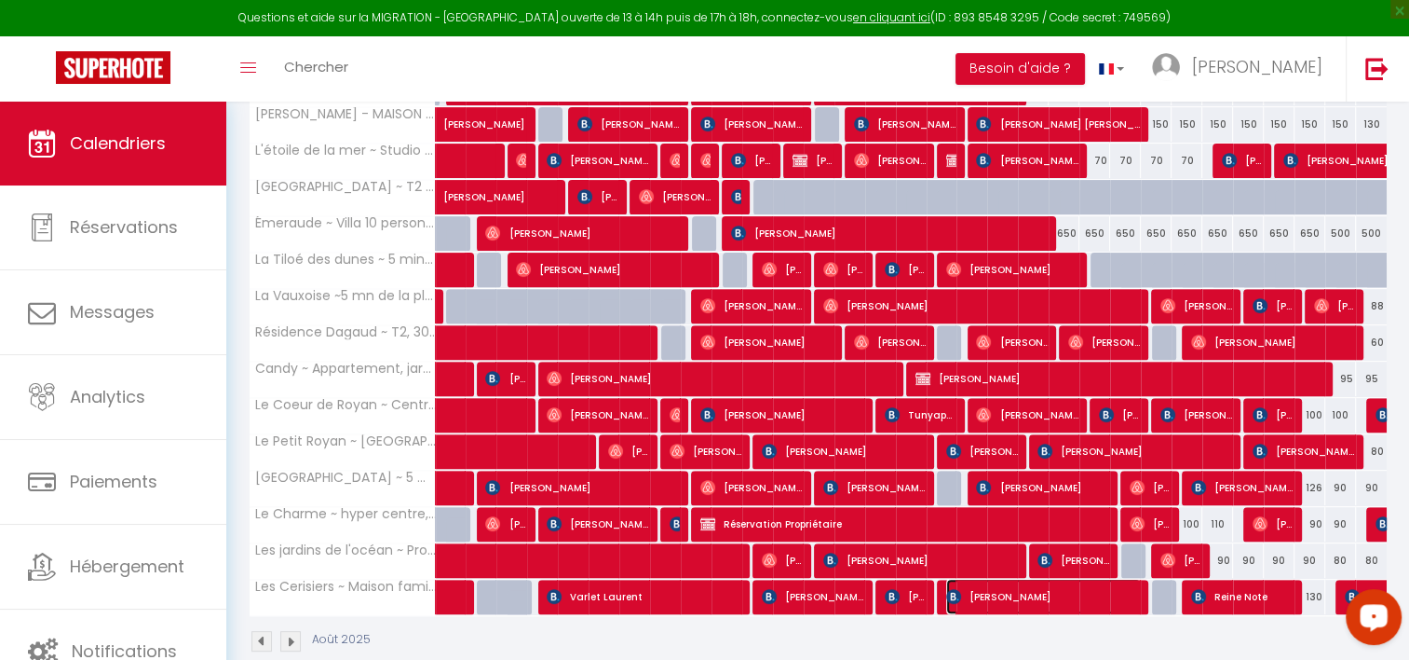
click at [1057, 604] on span "Catherine SIMON" at bounding box center [1043, 596] width 195 height 35
select select "OK"
select select "0"
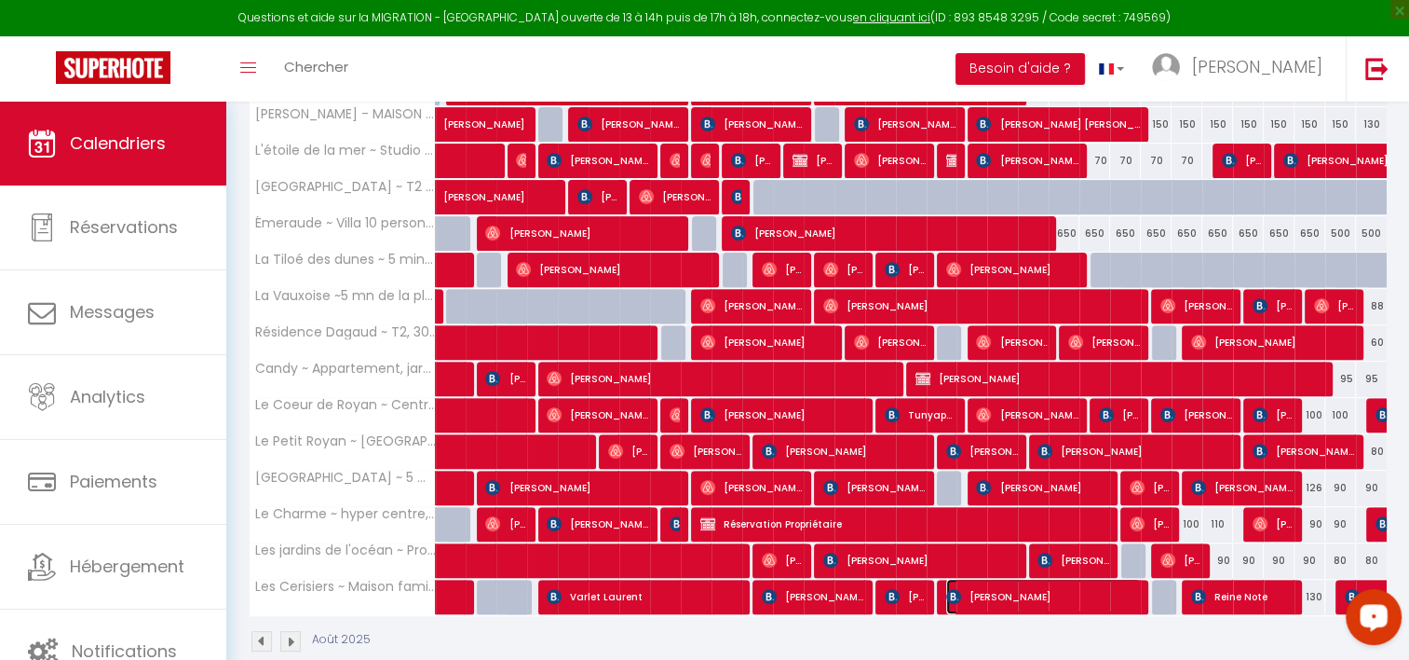
select select "1"
select select
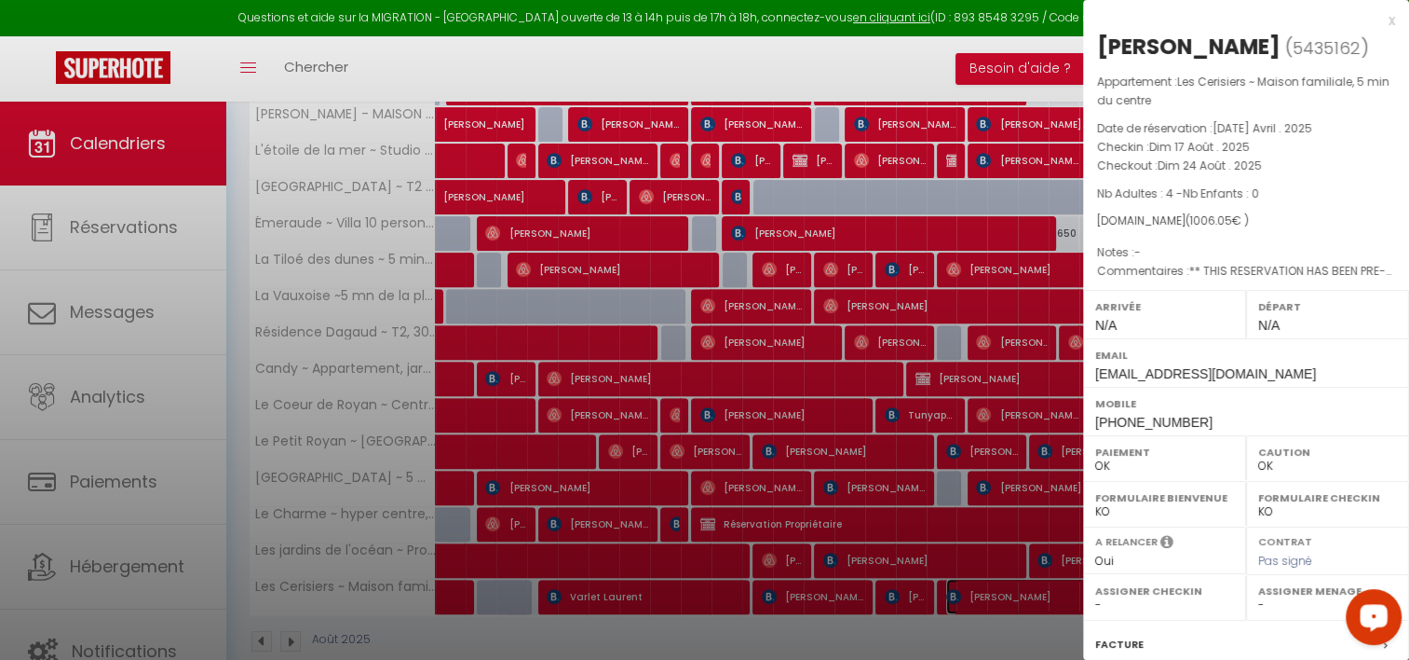
select select "38853"
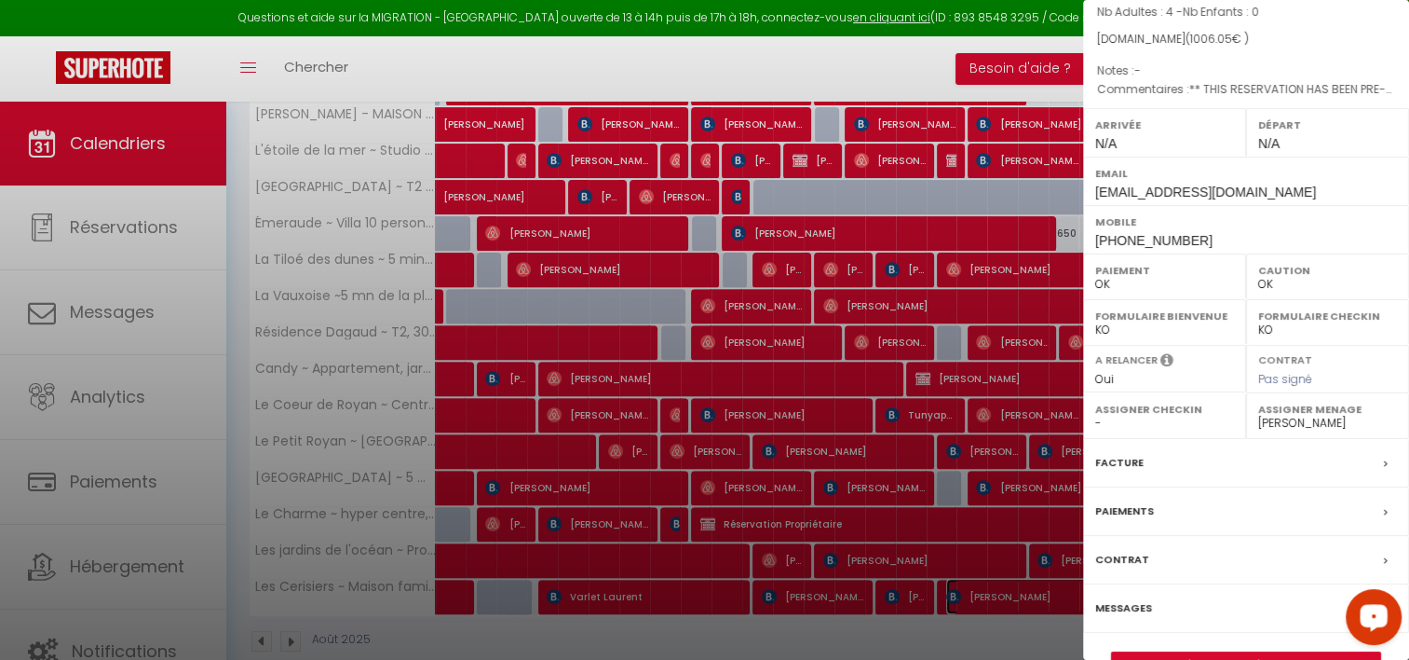
scroll to position [224, 0]
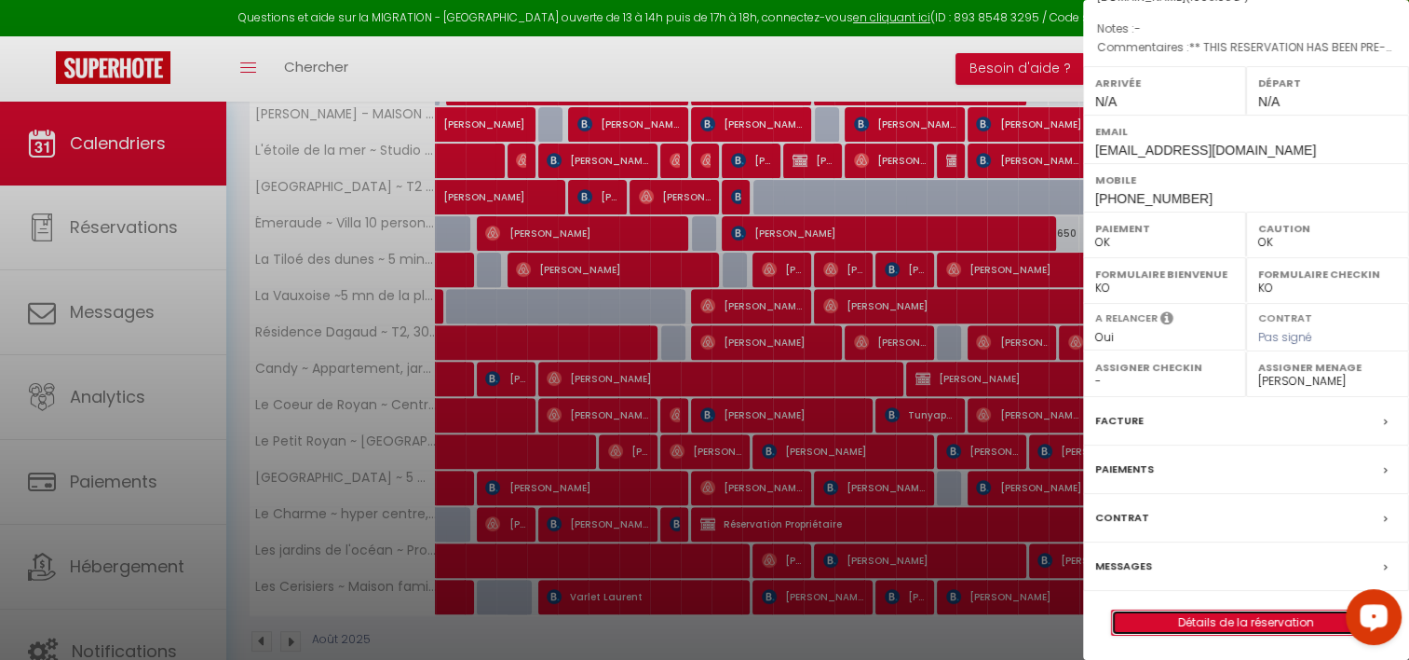
click at [1218, 619] on link "Détails de la réservation" at bounding box center [1246, 622] width 268 height 24
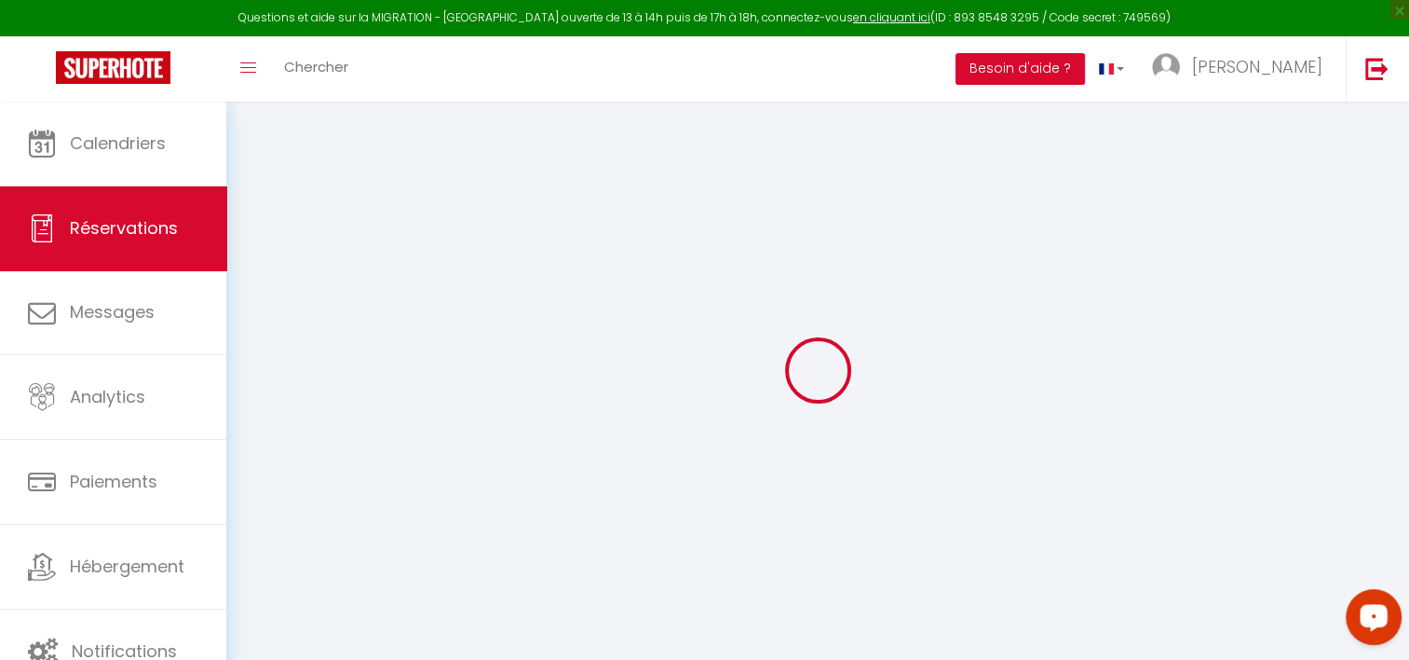
type input "Catherine"
type input "SIMON"
type input "csimon.905482@guest.booking.com"
type input "+33678960942"
type input "."
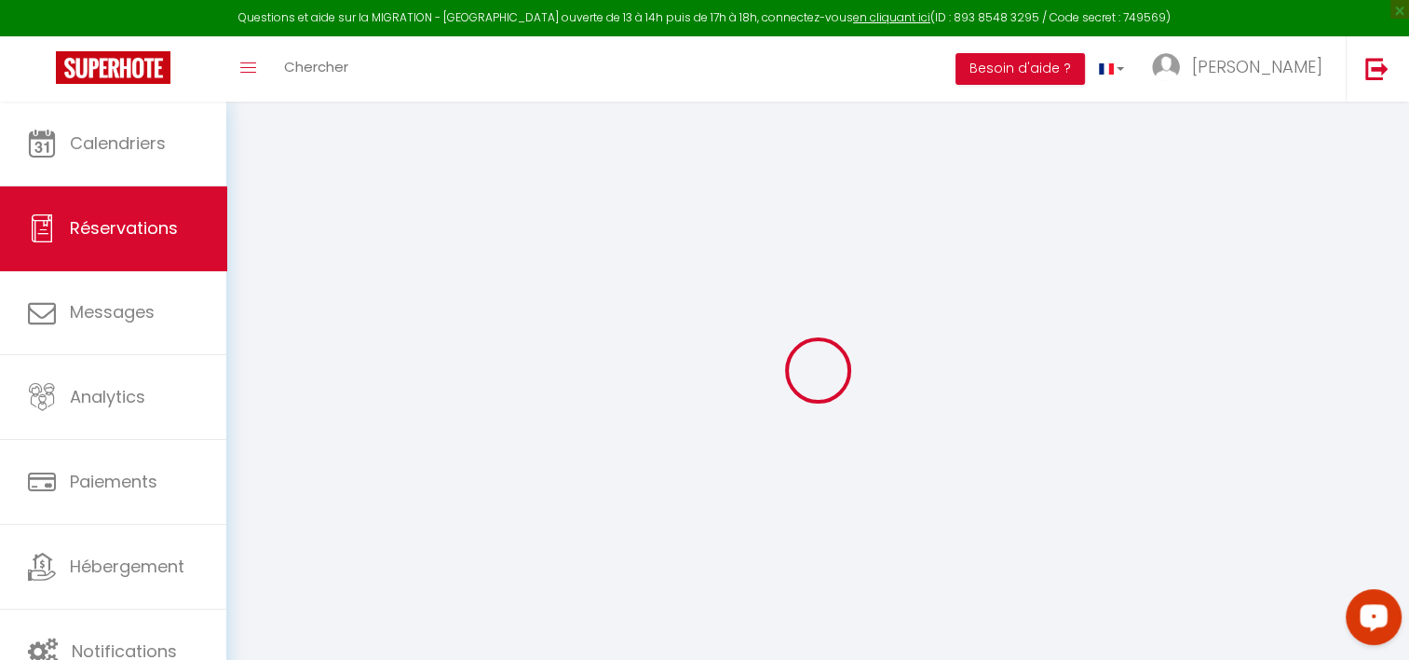
select select "FR"
type input "163.37"
type input "14.08"
select select "56817"
select select "1"
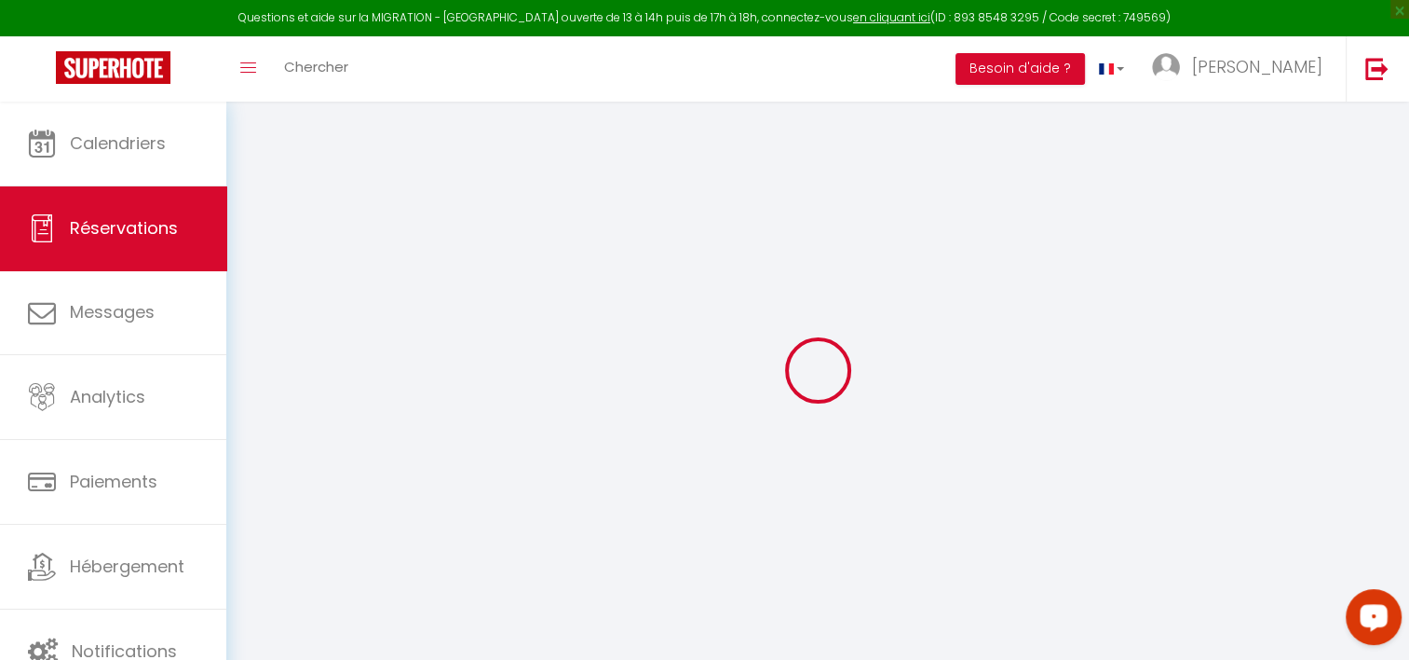
select select
type input "4"
select select "12"
select select "15"
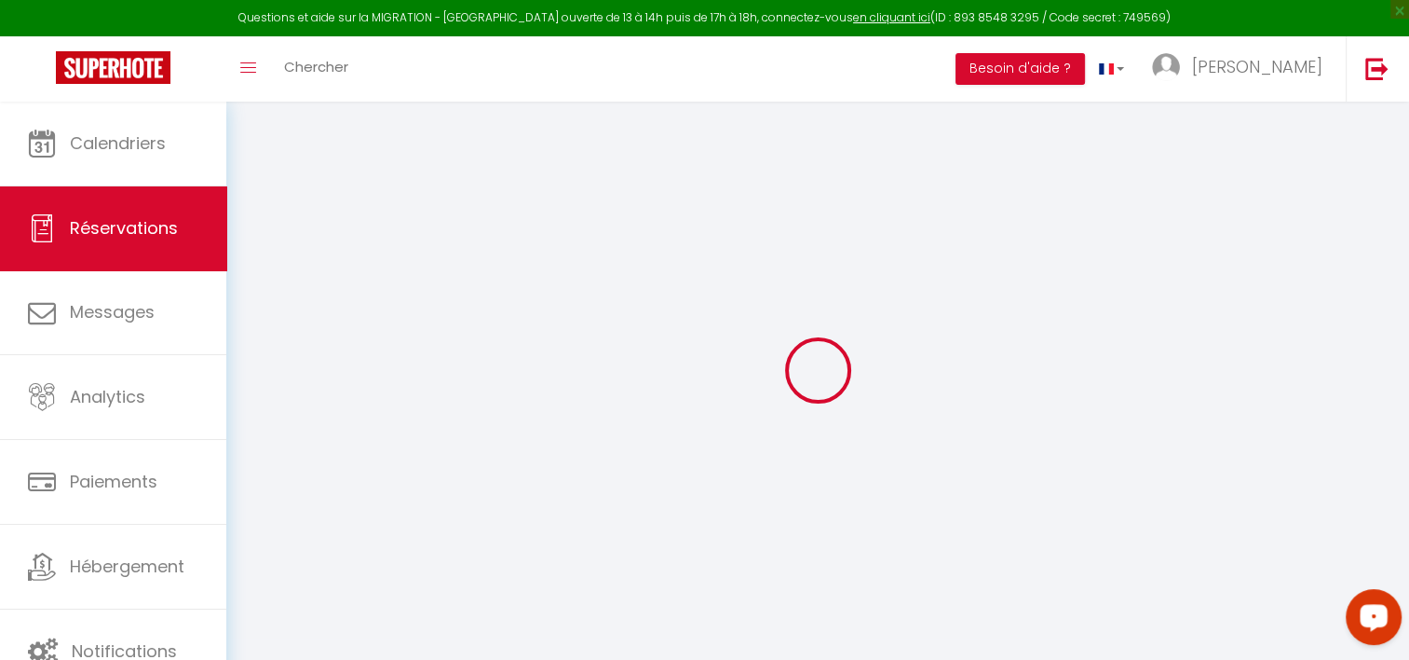
type input "901"
checkbox input "false"
type input "10"
select select "2"
type input "50"
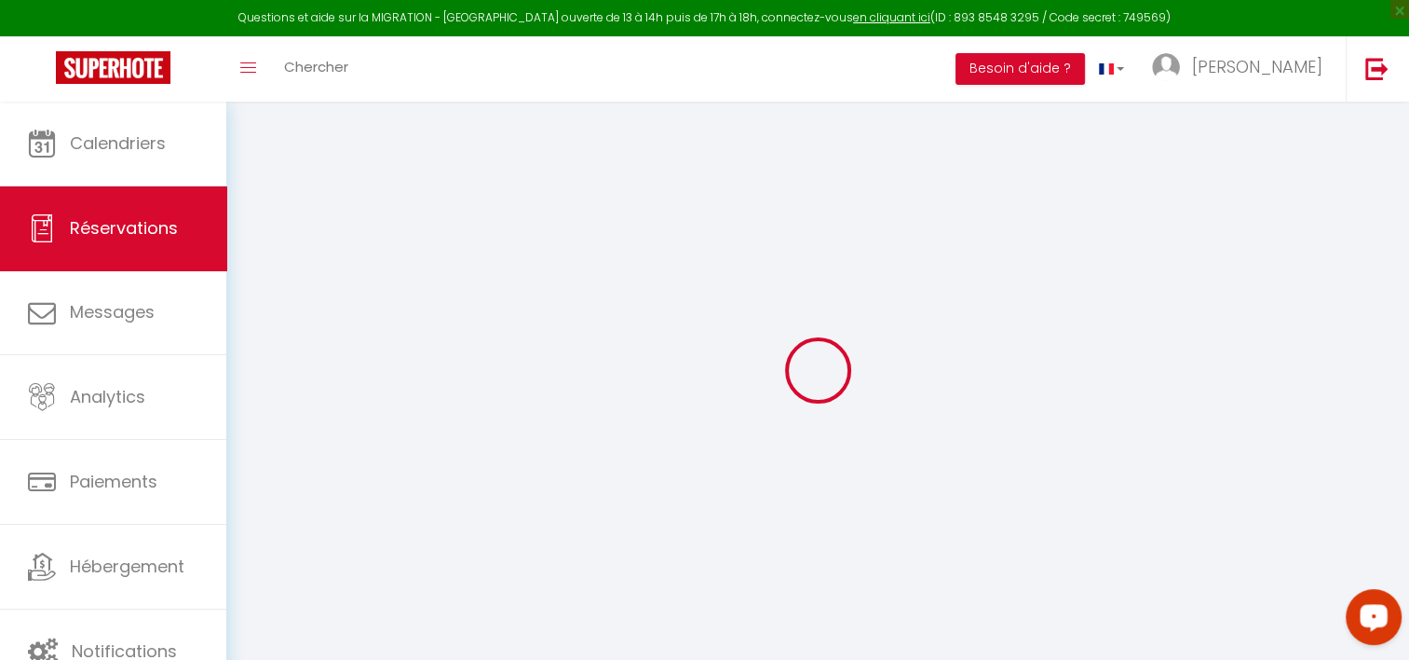
type input "0"
select select
checkbox input "false"
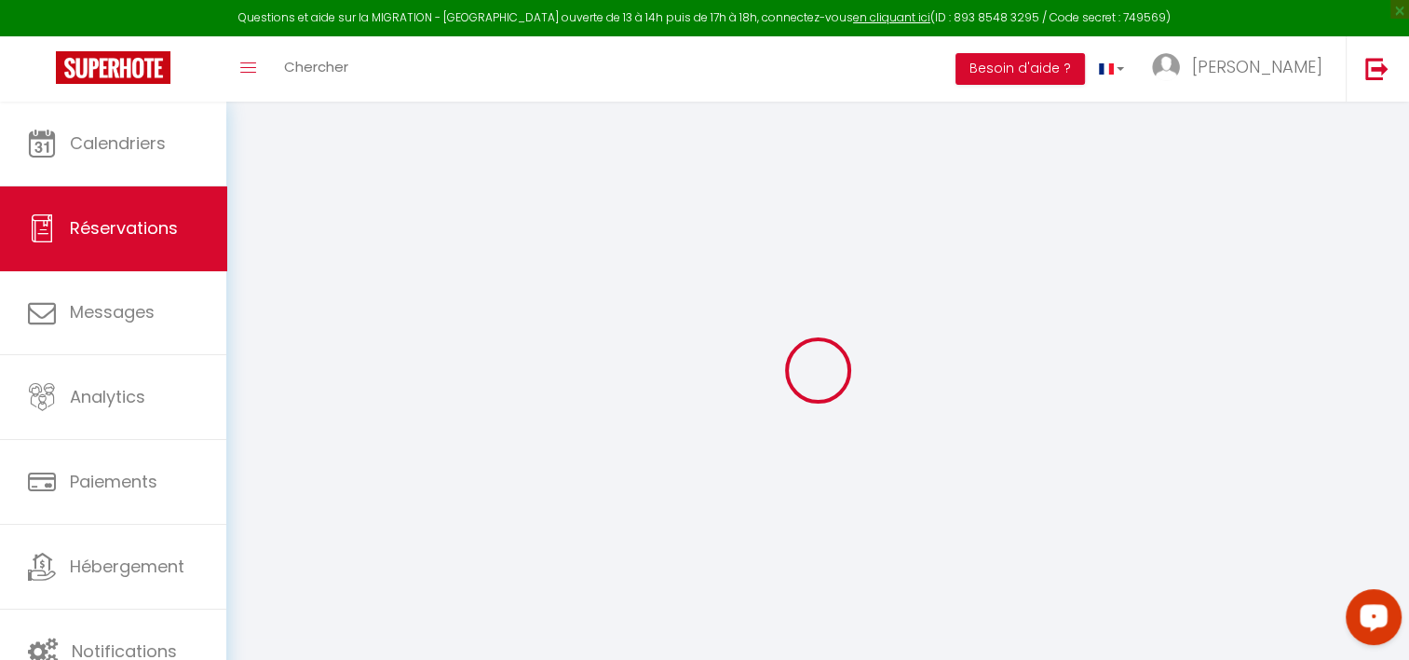
select select
checkbox input "false"
select select
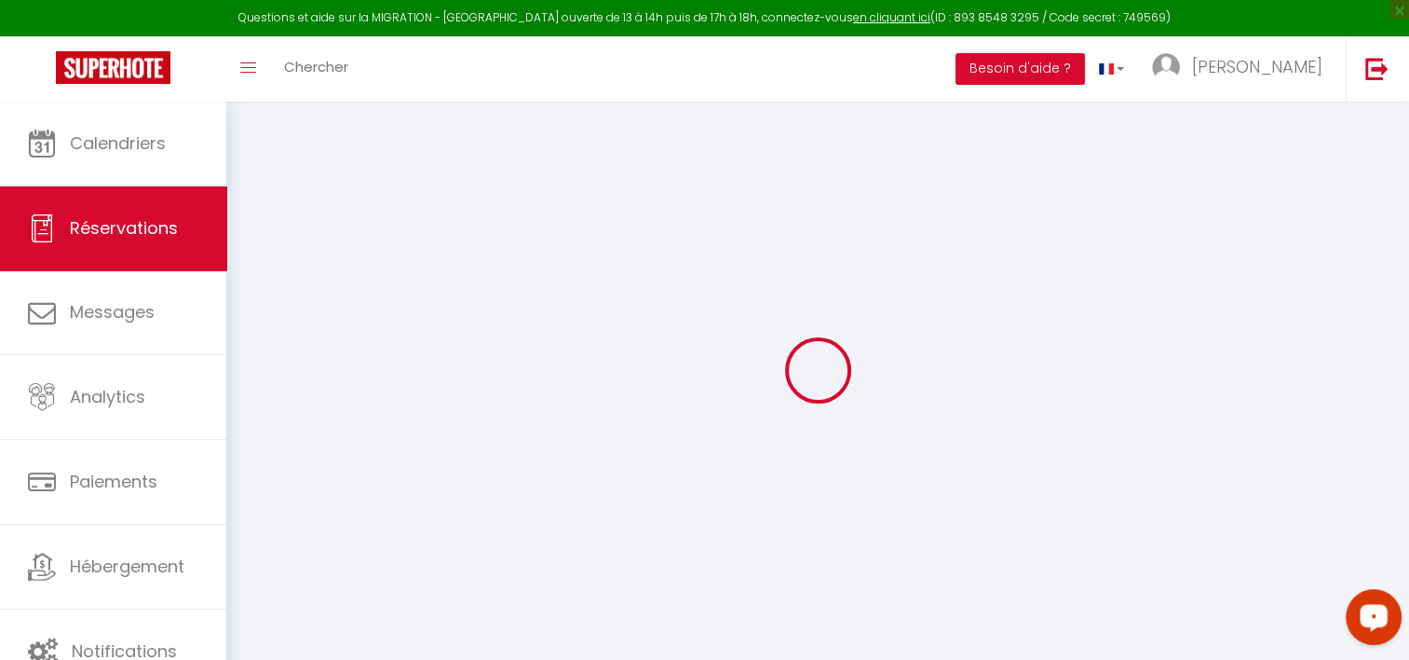
checkbox input "false"
select select
checkbox input "false"
type textarea "** THIS RESERVATION HAS BEEN PRE-PAID ** BOOKING NOTE : Payment charge is EUR 1…"
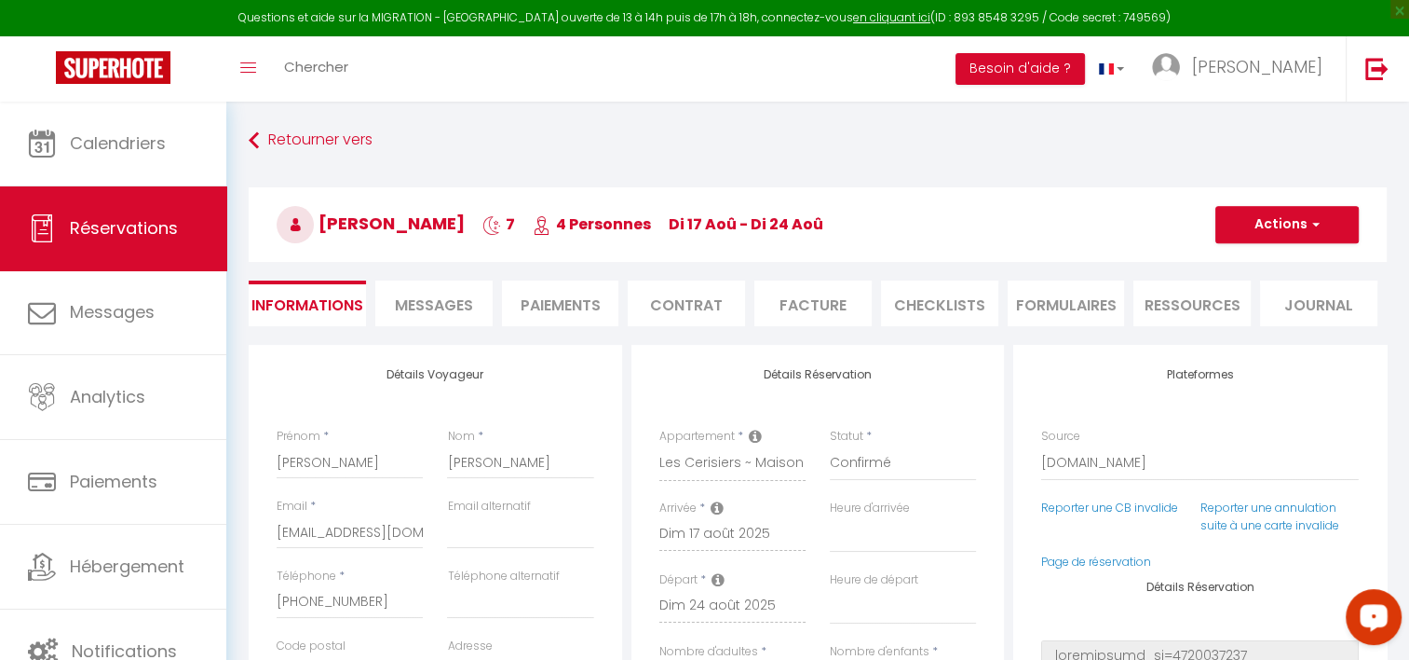
type input "60"
type input "45.05"
select select
checkbox input "false"
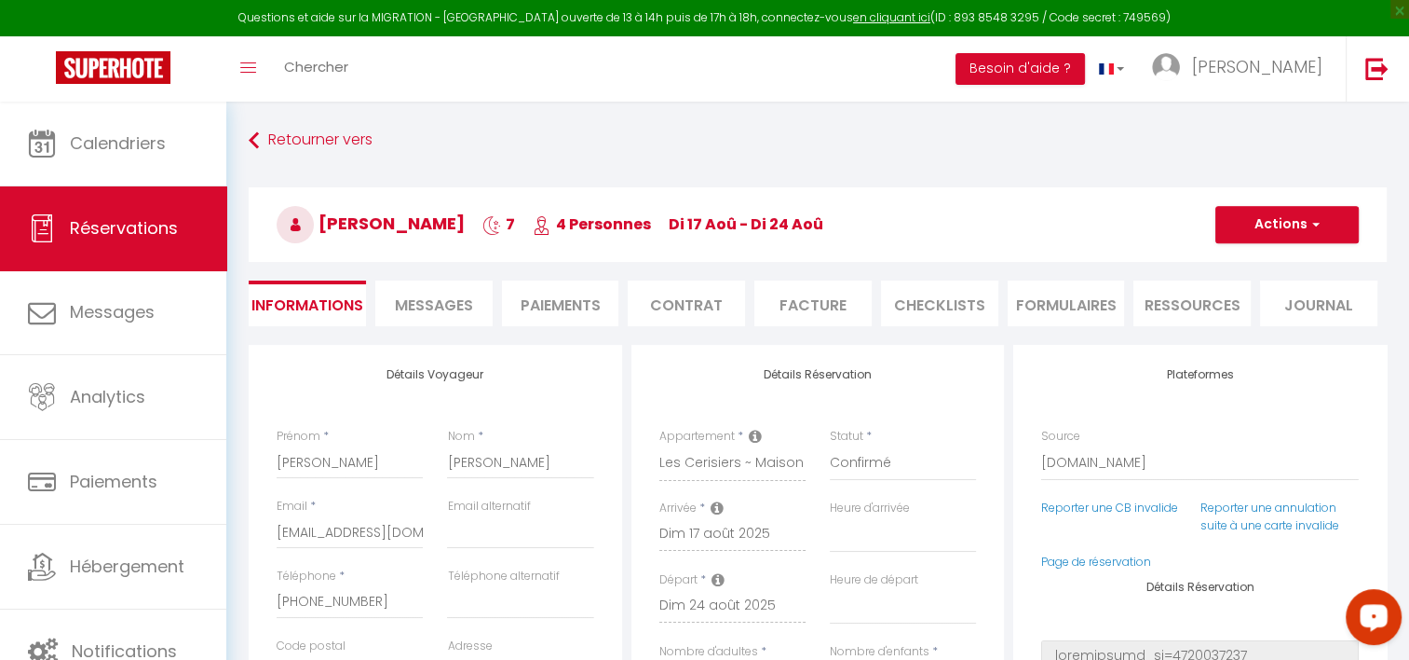
select select
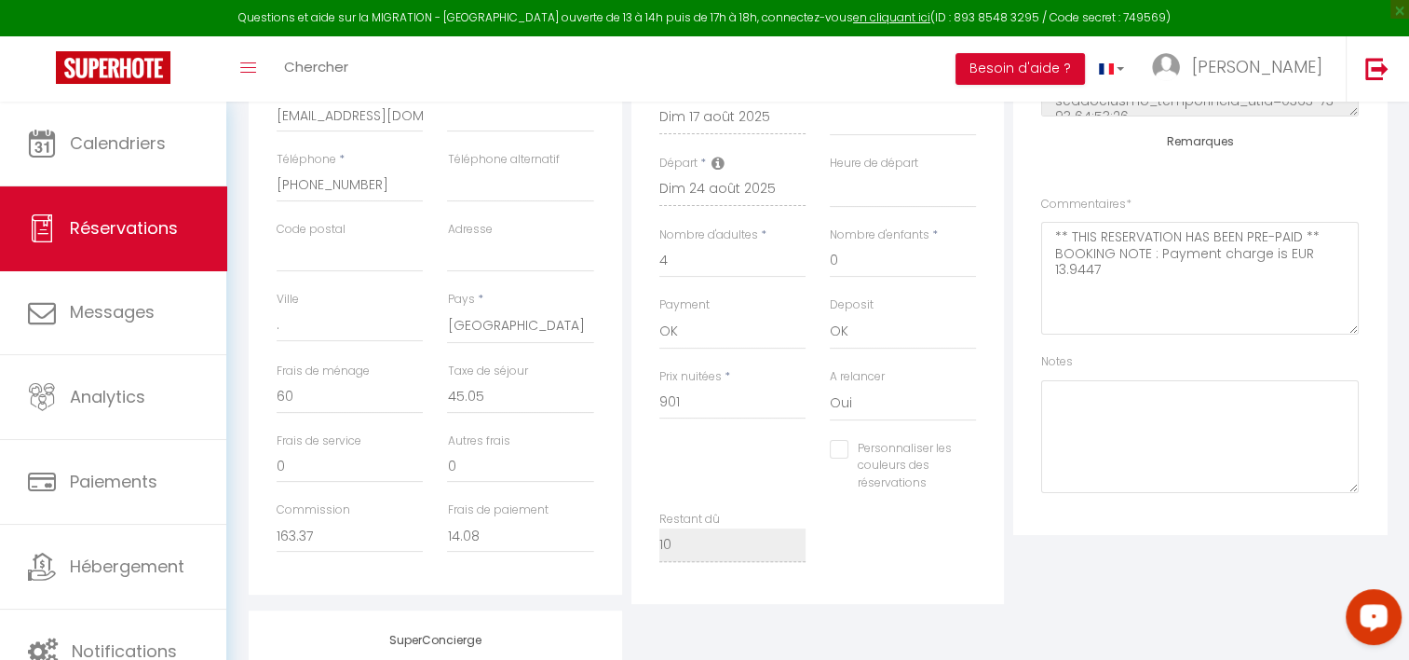
scroll to position [417, 0]
click at [1147, 388] on textarea at bounding box center [1200, 435] width 318 height 113
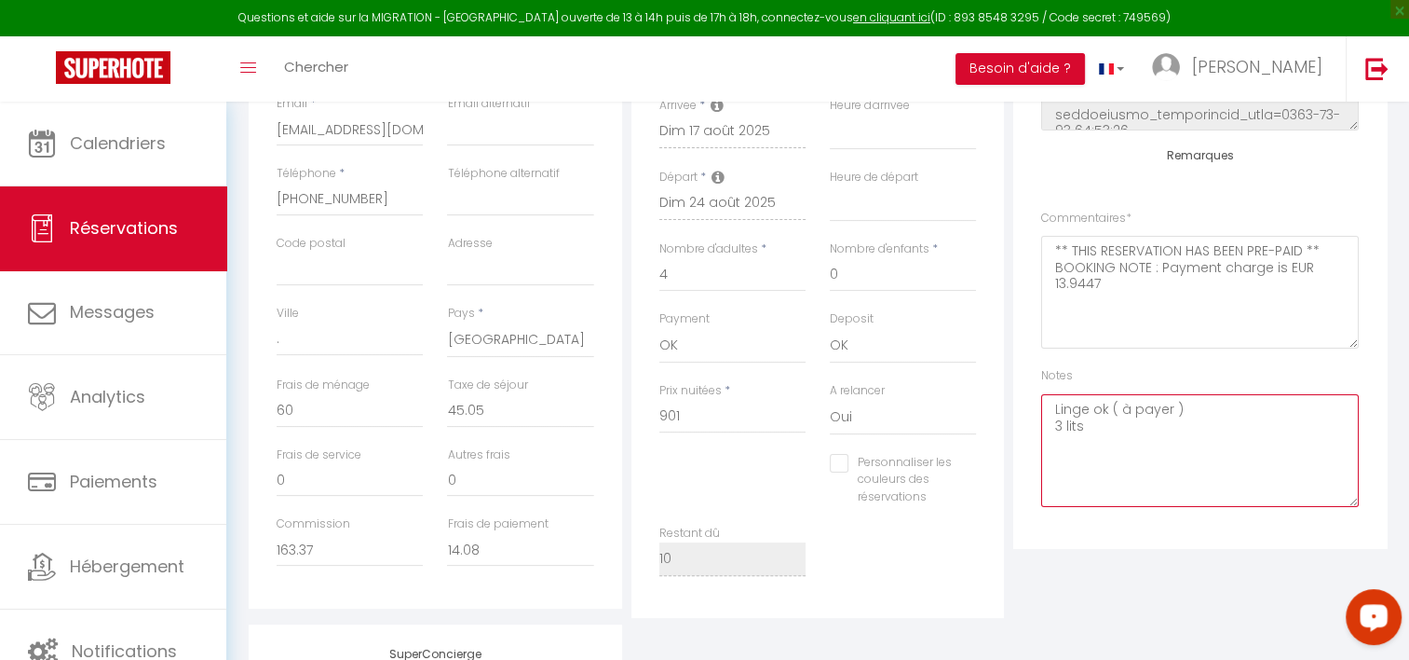
scroll to position [458, 0]
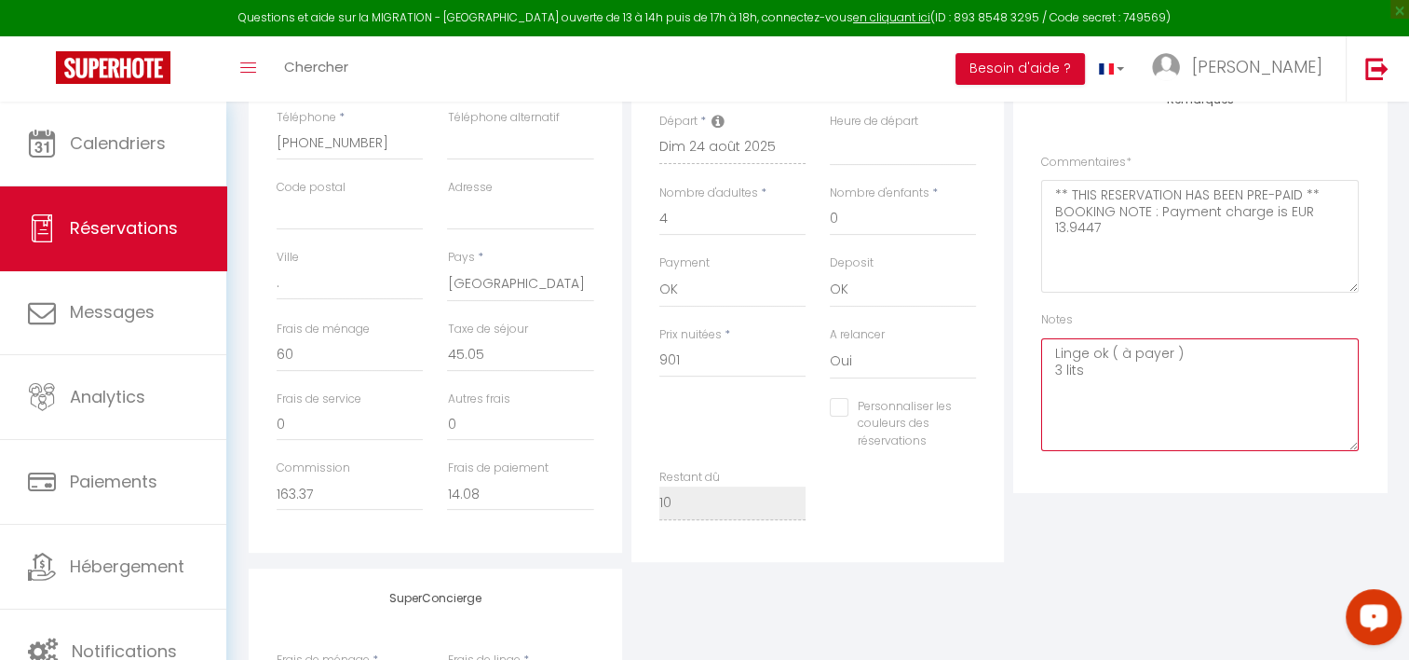
type textarea "Linge ok ( à payer ) 3 lits"
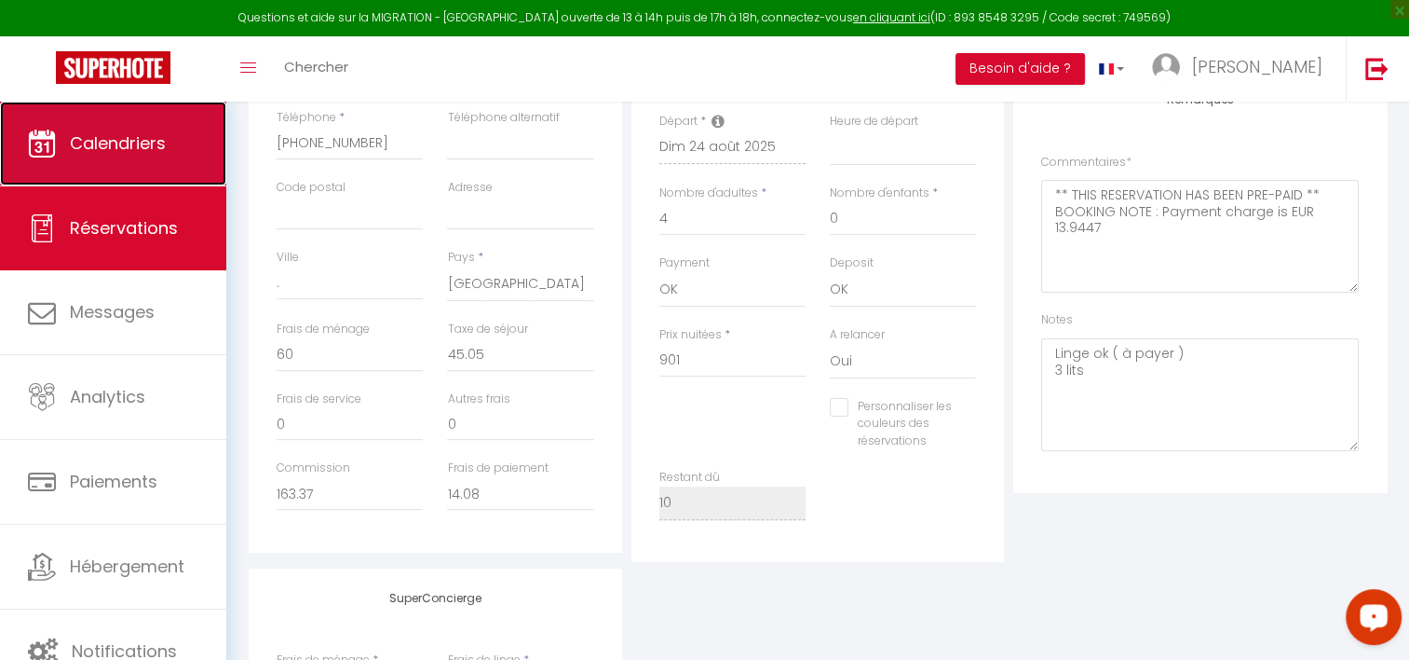
click at [119, 132] on span "Calendriers" at bounding box center [118, 142] width 96 height 23
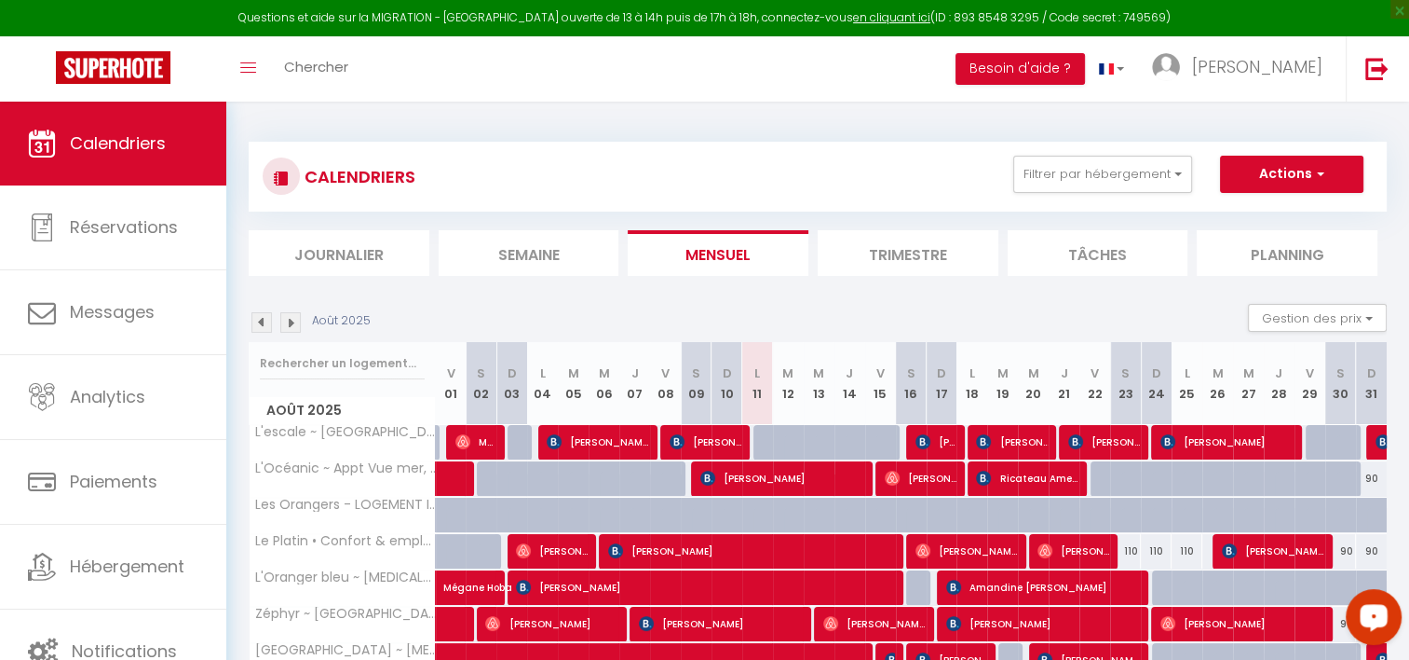
scroll to position [247, 0]
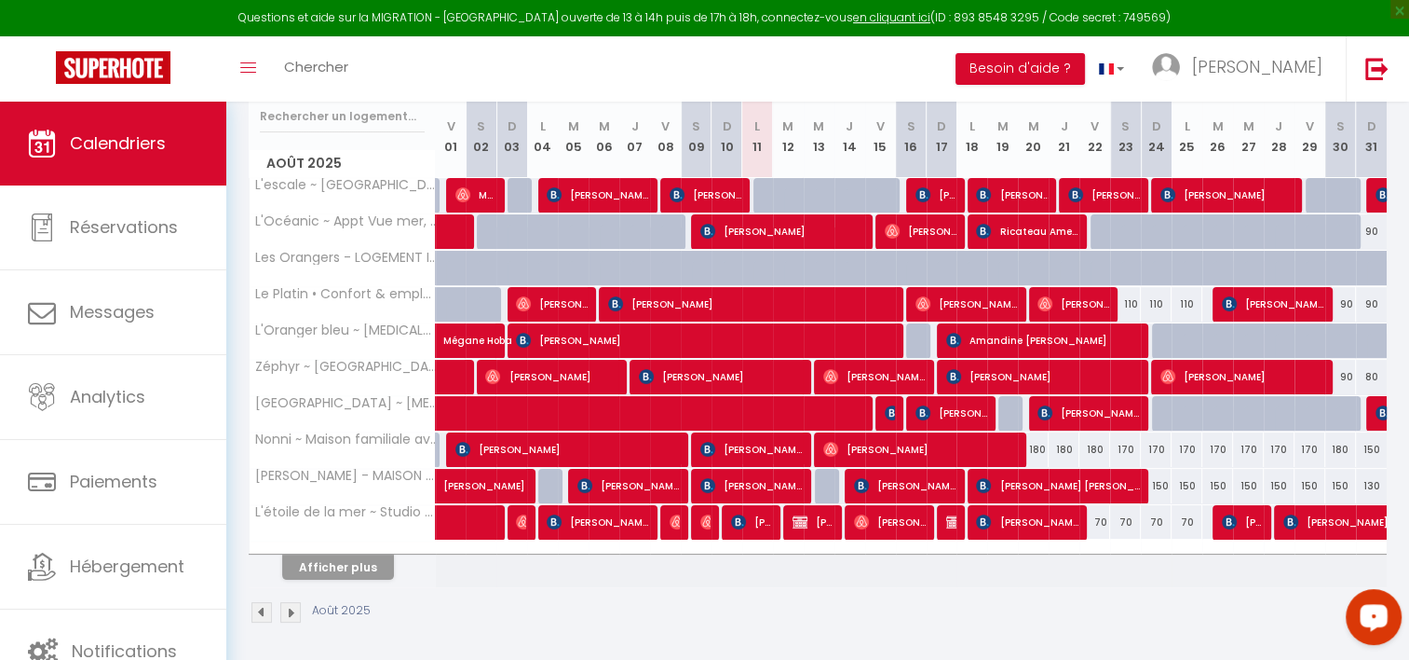
click at [373, 549] on div at bounding box center [343, 547] width 186 height 12
click at [362, 574] on button "Afficher plus" at bounding box center [338, 566] width 112 height 25
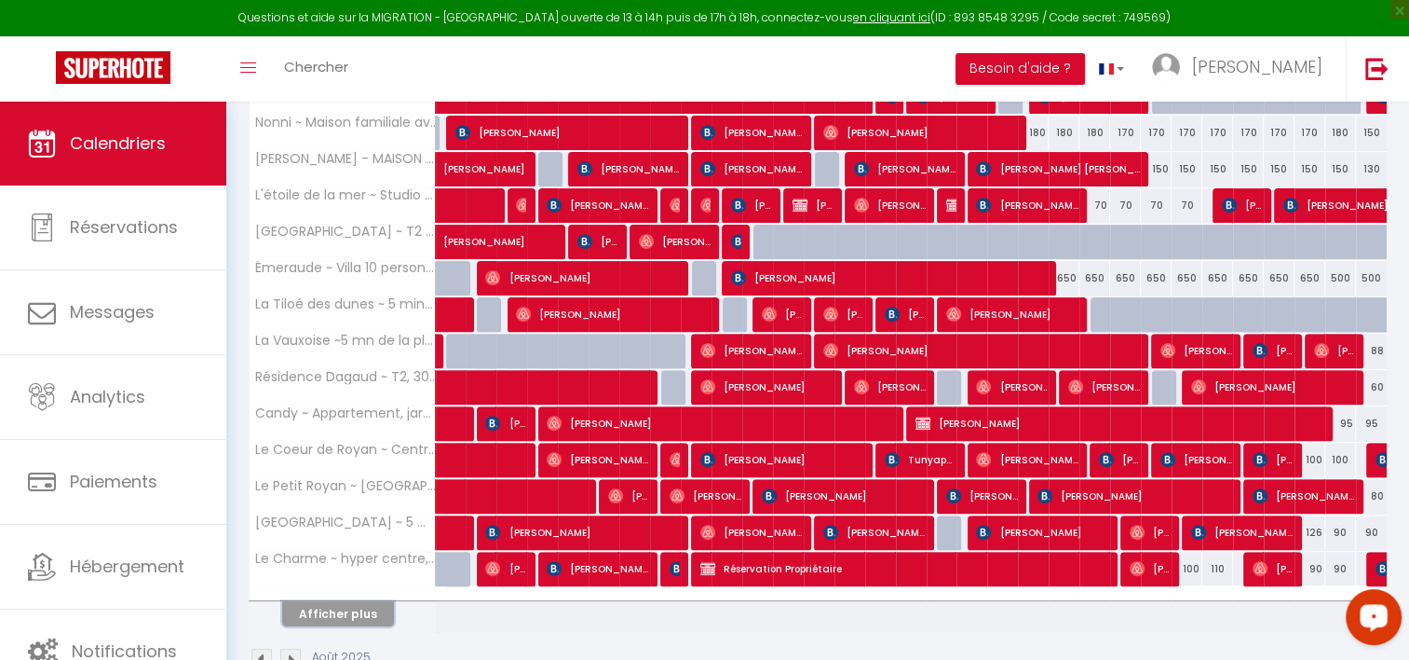
scroll to position [608, 0]
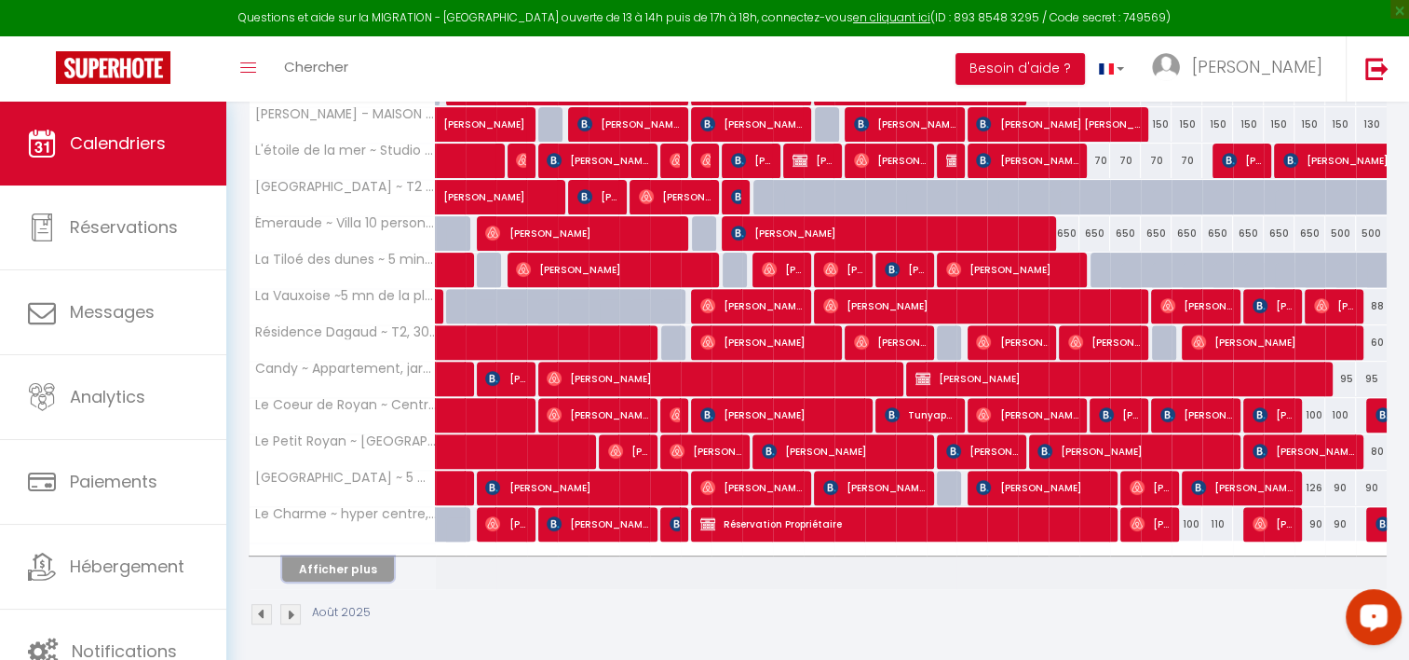
click at [365, 567] on button "Afficher plus" at bounding box center [338, 568] width 112 height 25
select select
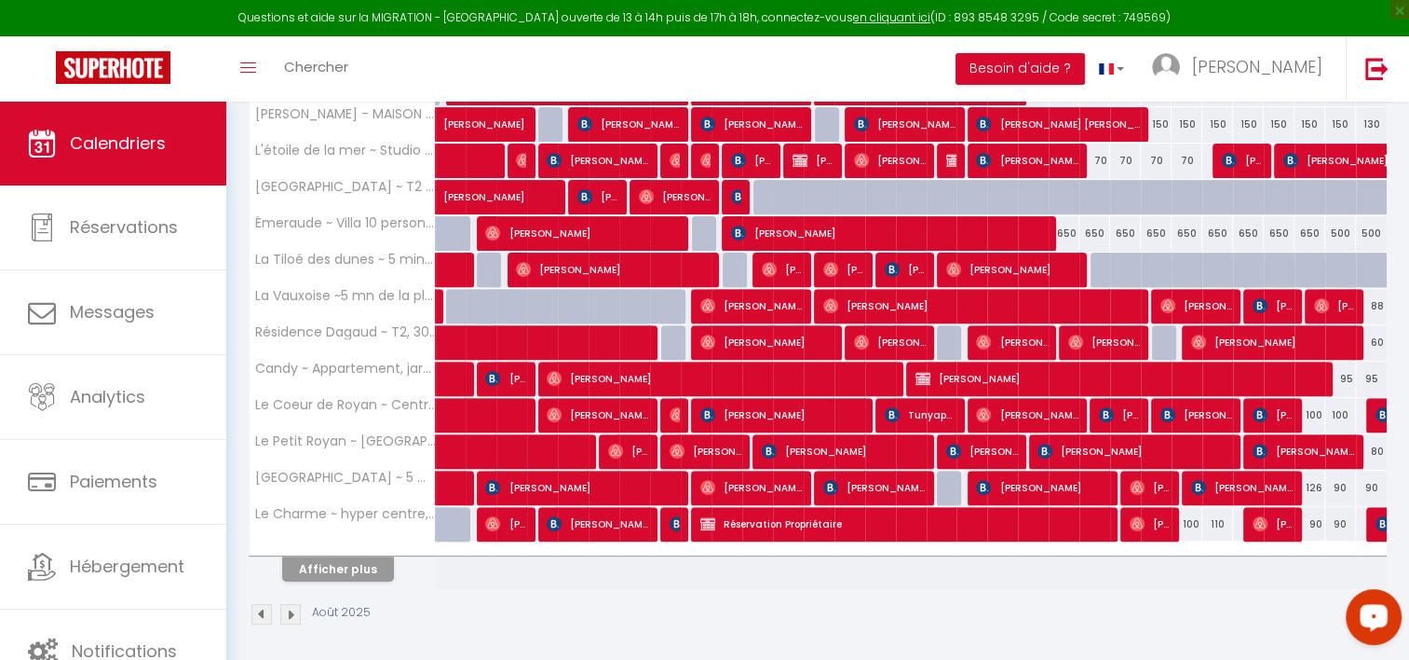
select select
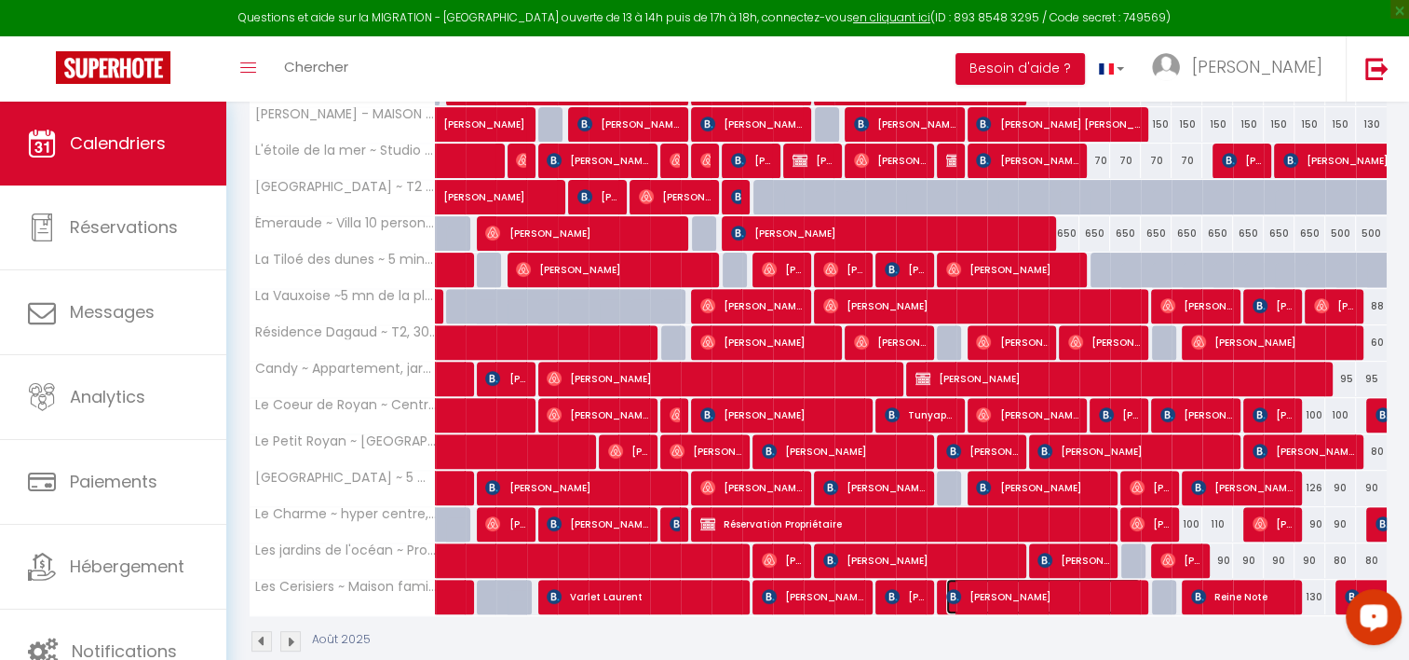
click at [1045, 597] on span "Catherine SIMON" at bounding box center [1043, 596] width 195 height 35
select select "OK"
select select "0"
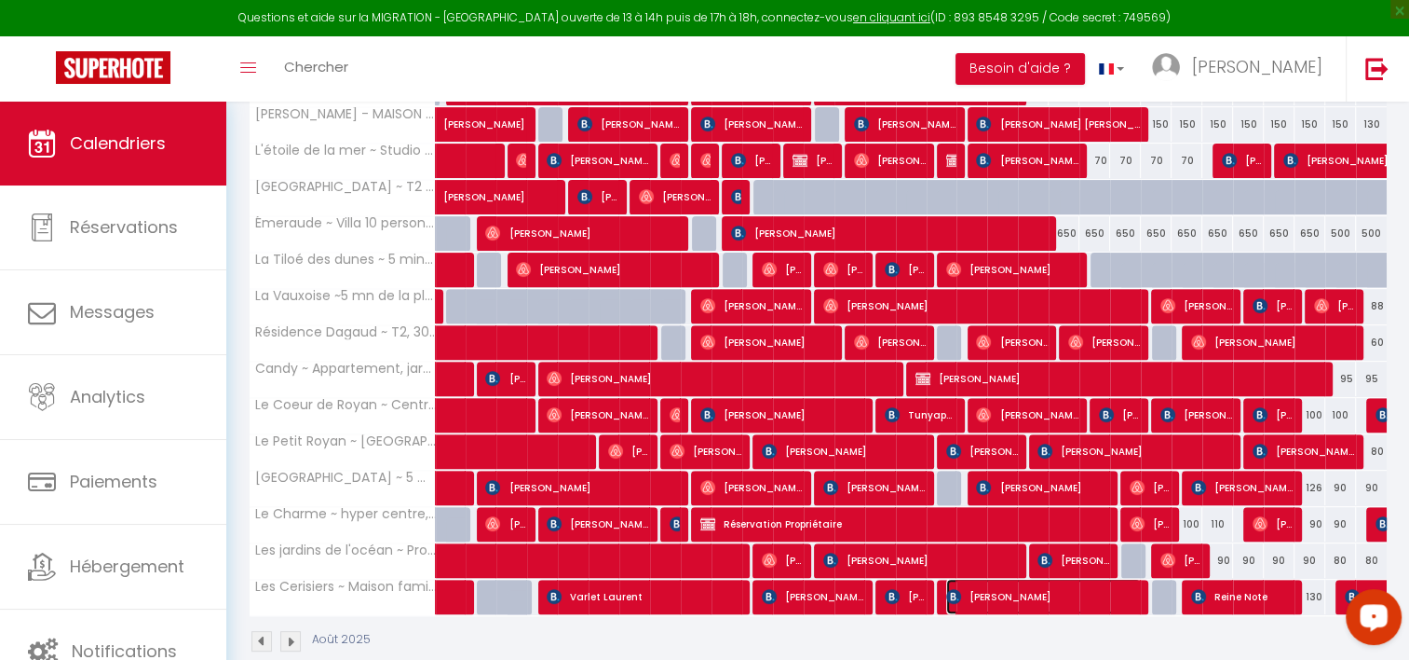
select select "1"
select select
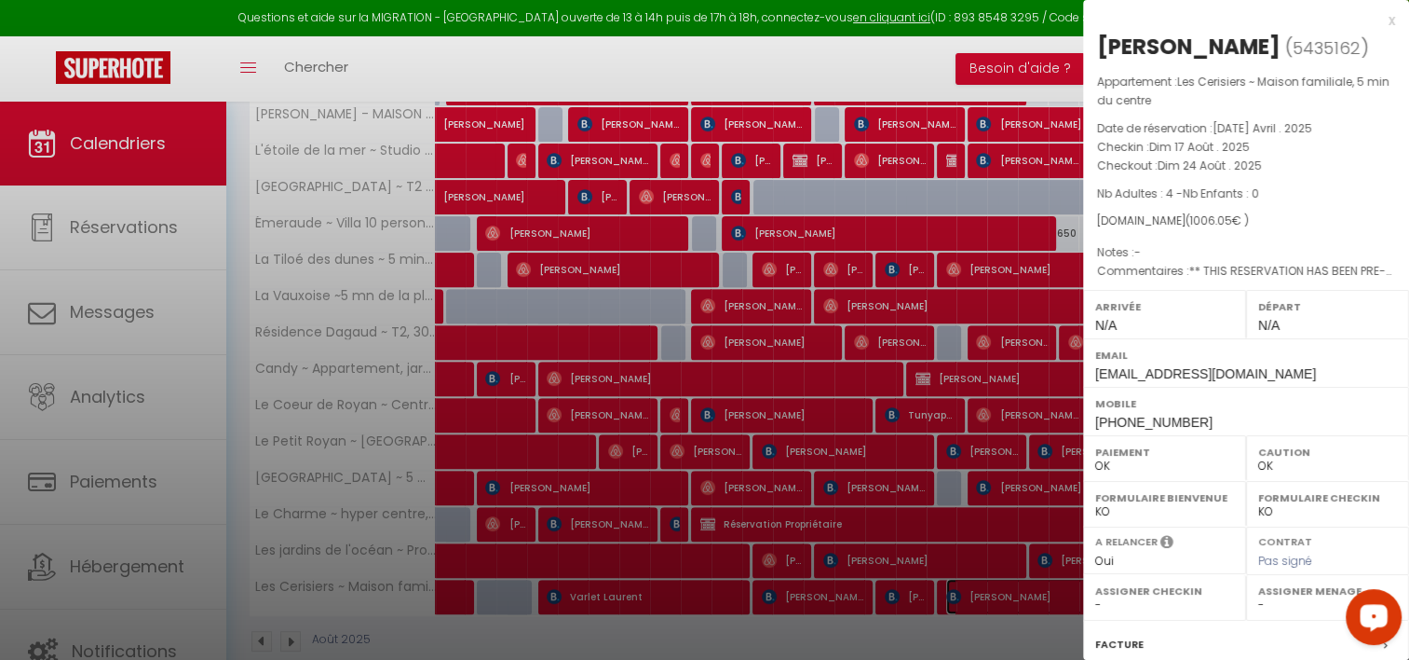
select select "38853"
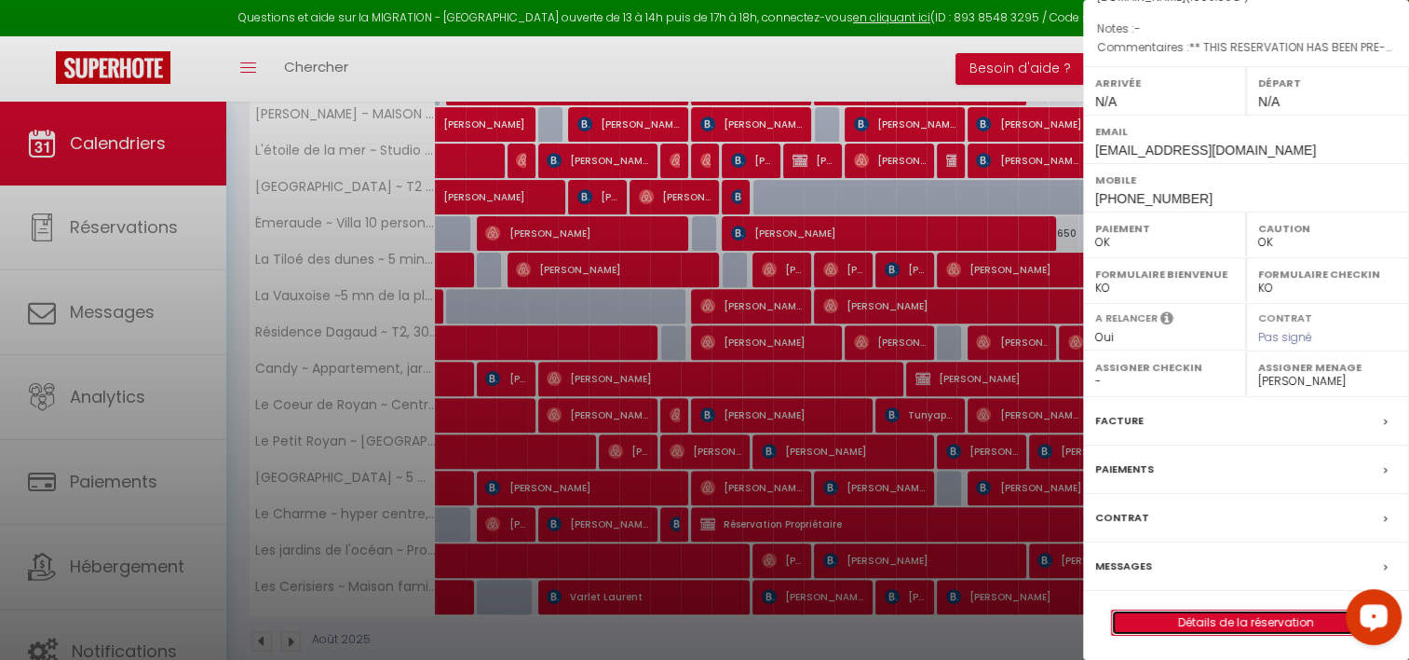
click at [1196, 618] on link "Détails de la réservation" at bounding box center [1246, 622] width 268 height 24
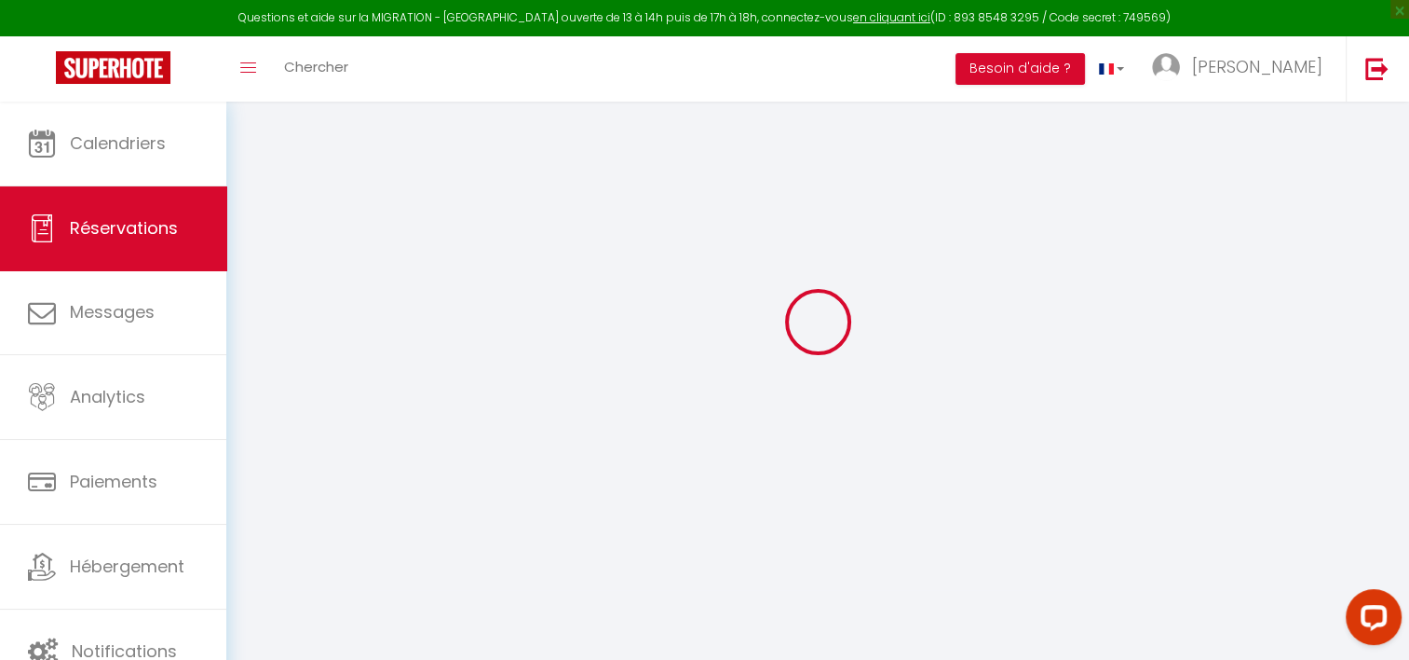
scroll to position [101, 0]
type input "Catherine"
type input "SIMON"
type input "csimon.905482@guest.booking.com"
type input "+33678960942"
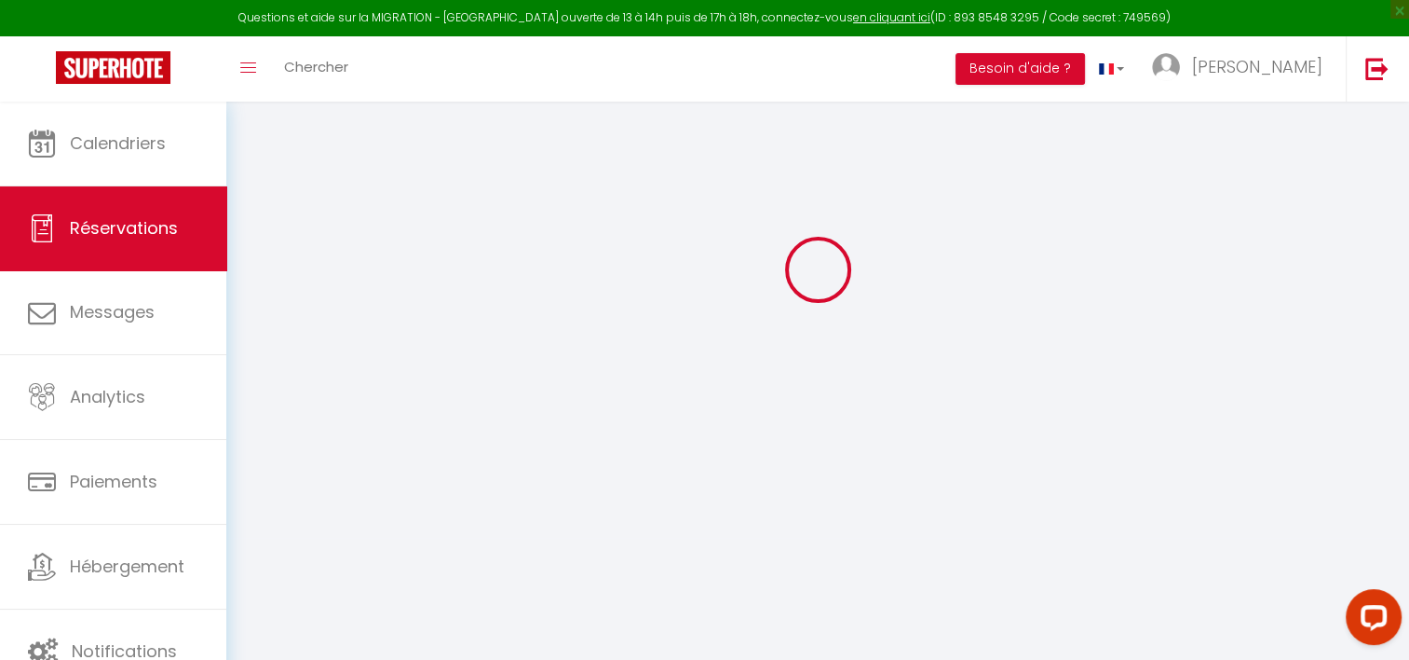
type input "."
select select "FR"
type input "163.37"
type input "14.08"
select select "56817"
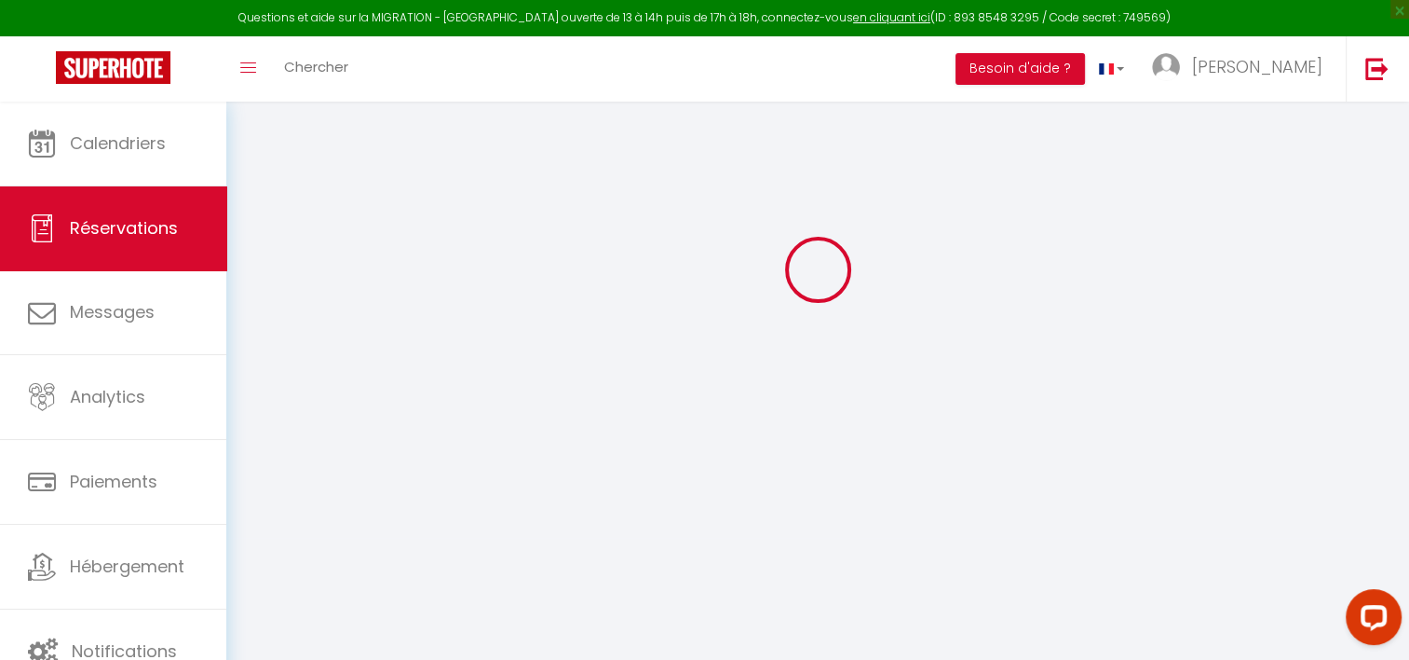
select select "1"
select select
type input "4"
select select "12"
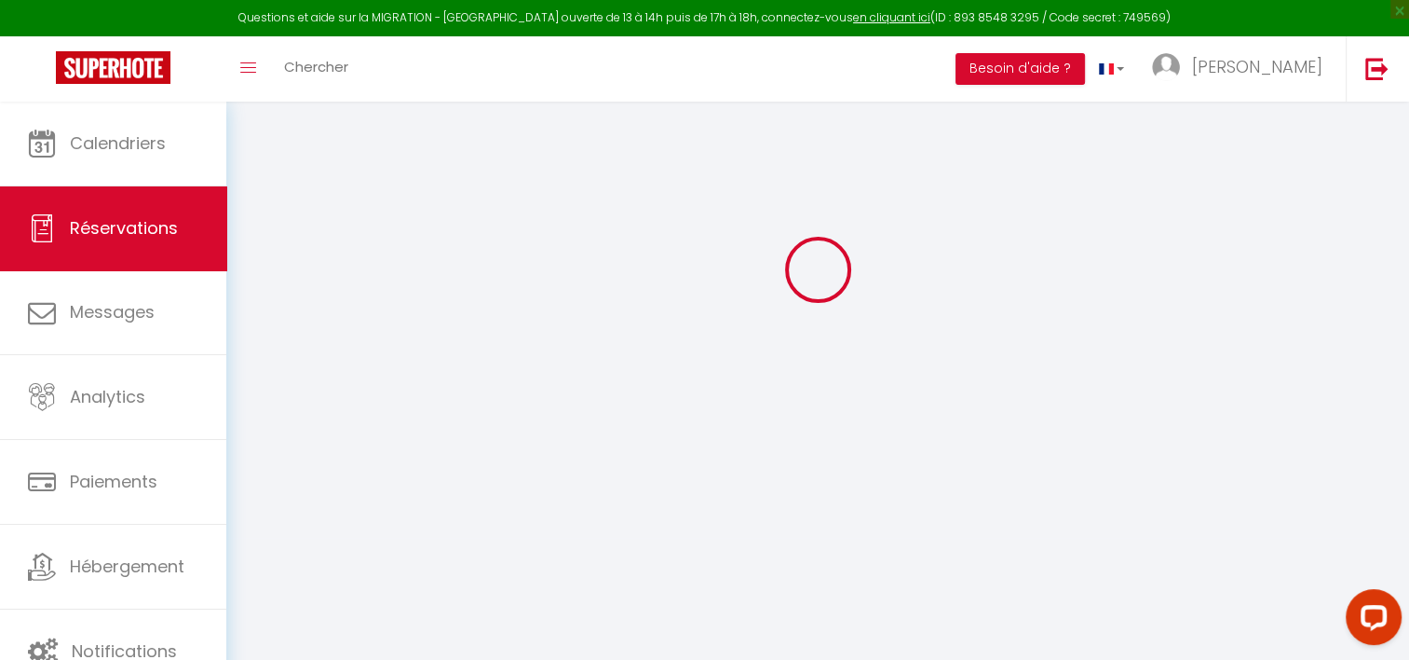
select select "15"
type input "901"
checkbox input "false"
type input "10"
select select "2"
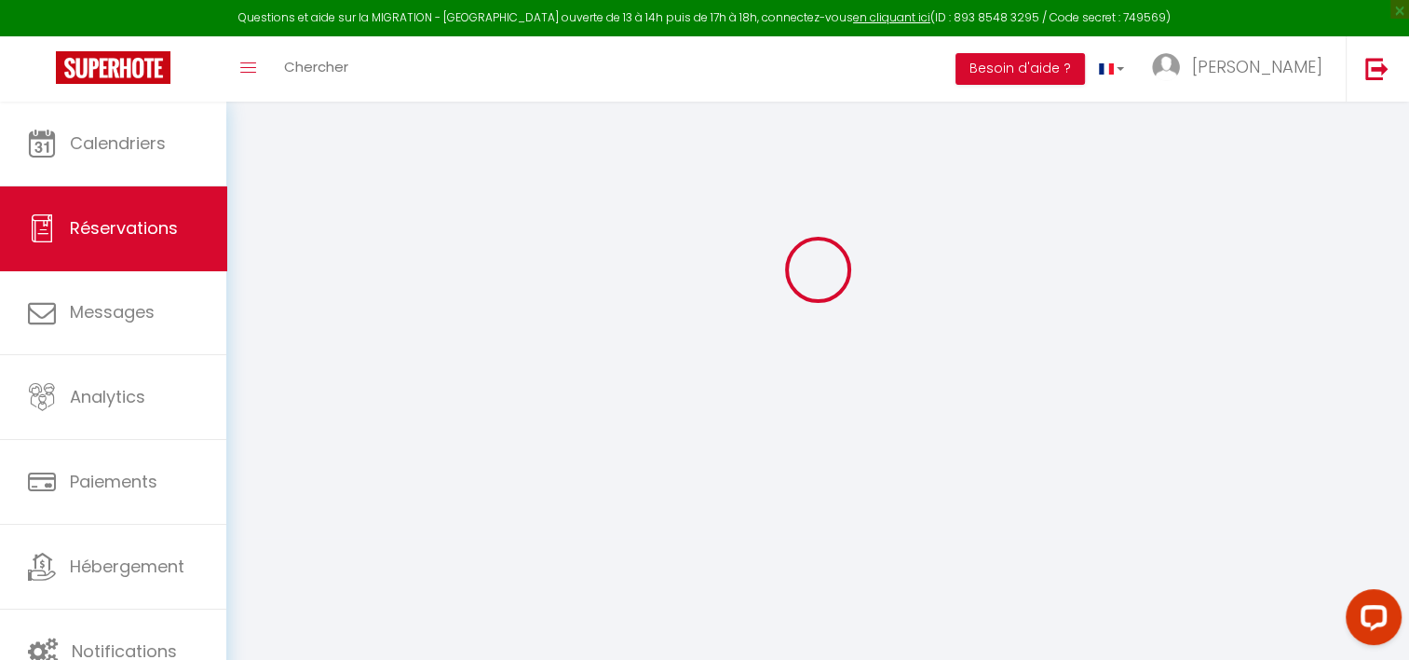
type input "50"
type input "0"
select select
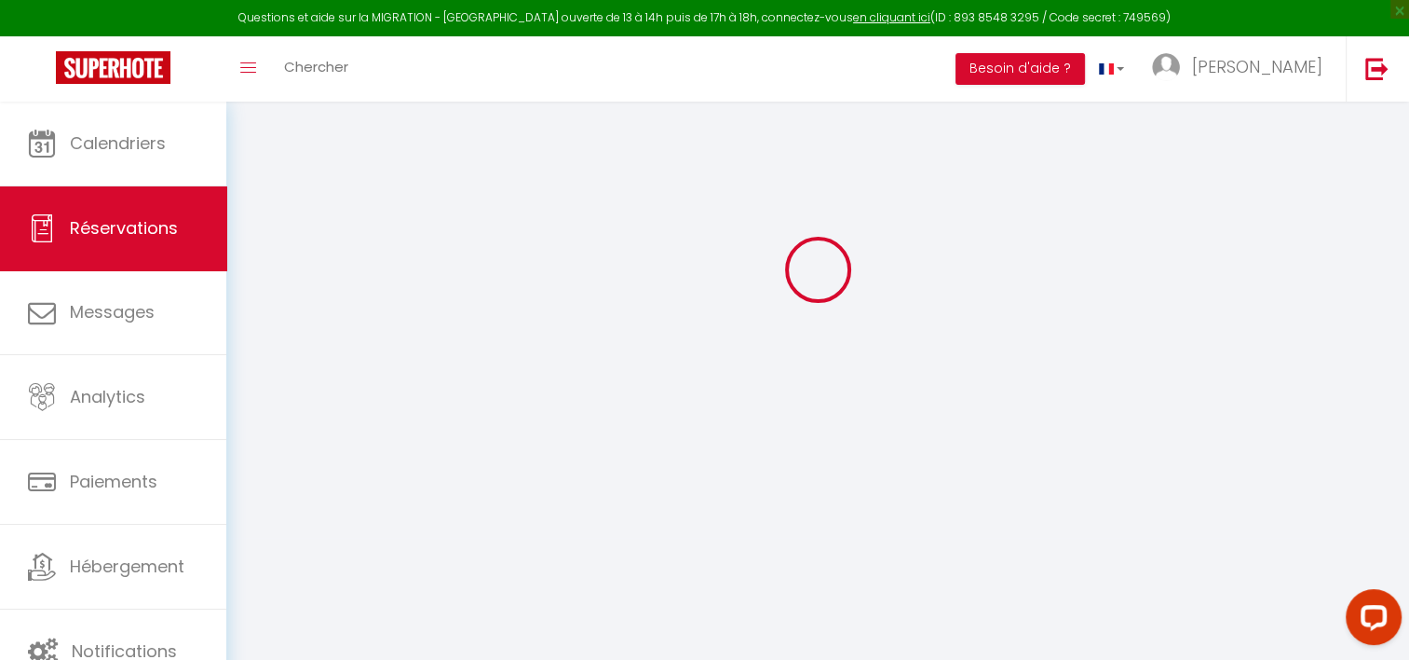
checkbox input "false"
select select
checkbox input "false"
select select
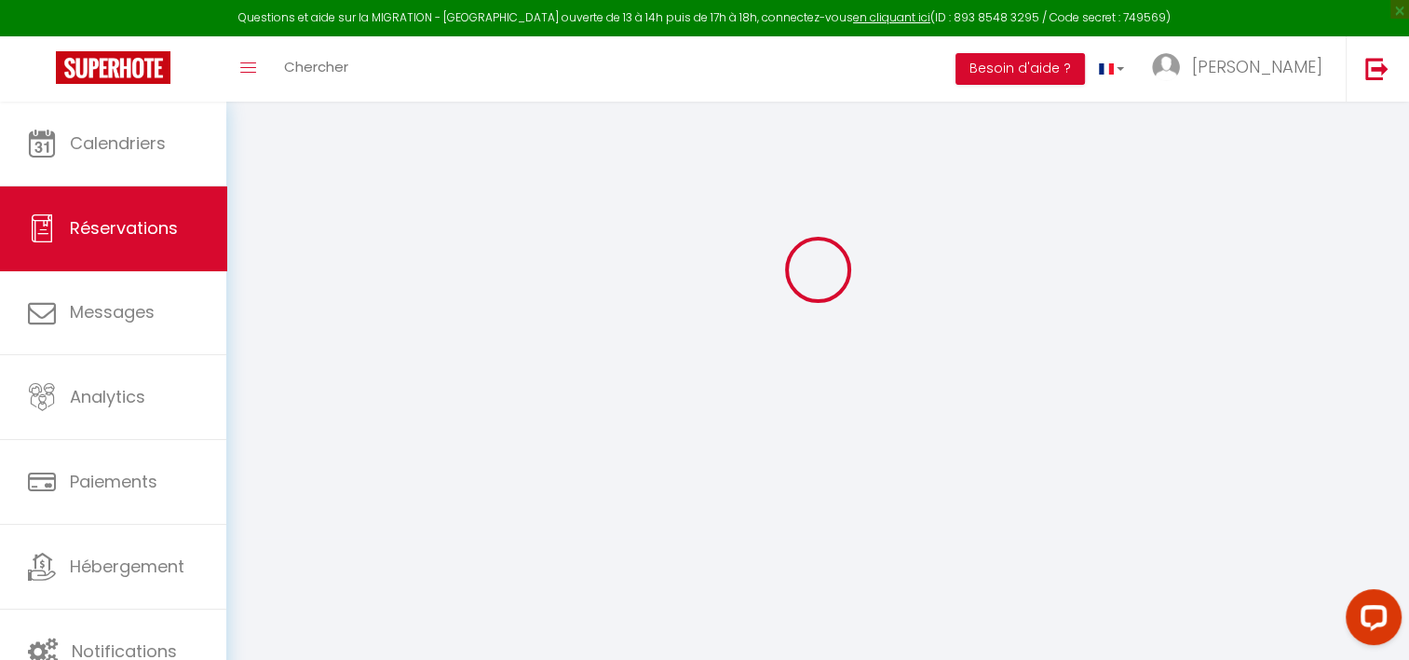
select select
checkbox input "false"
select select
checkbox input "false"
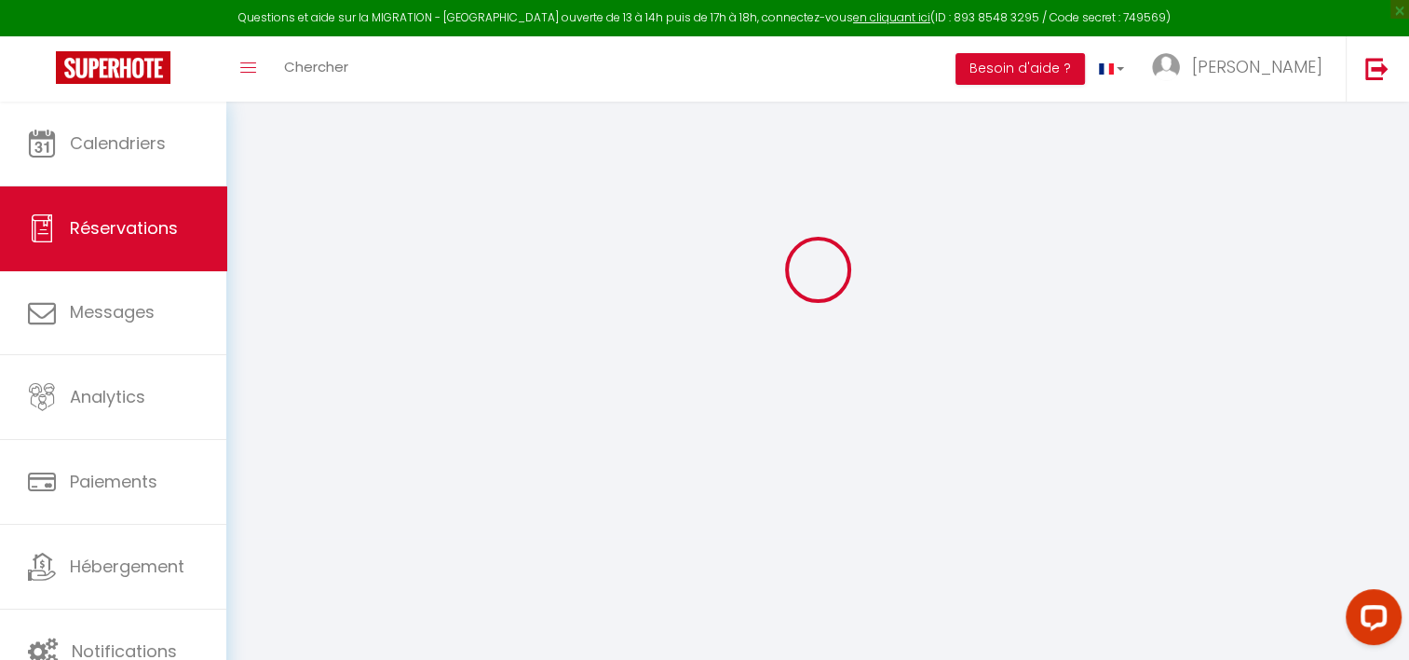
type textarea "** THIS RESERVATION HAS BEEN PRE-PAID ** BOOKING NOTE : Payment charge is EUR 1…"
type input "60"
type input "45.05"
select select
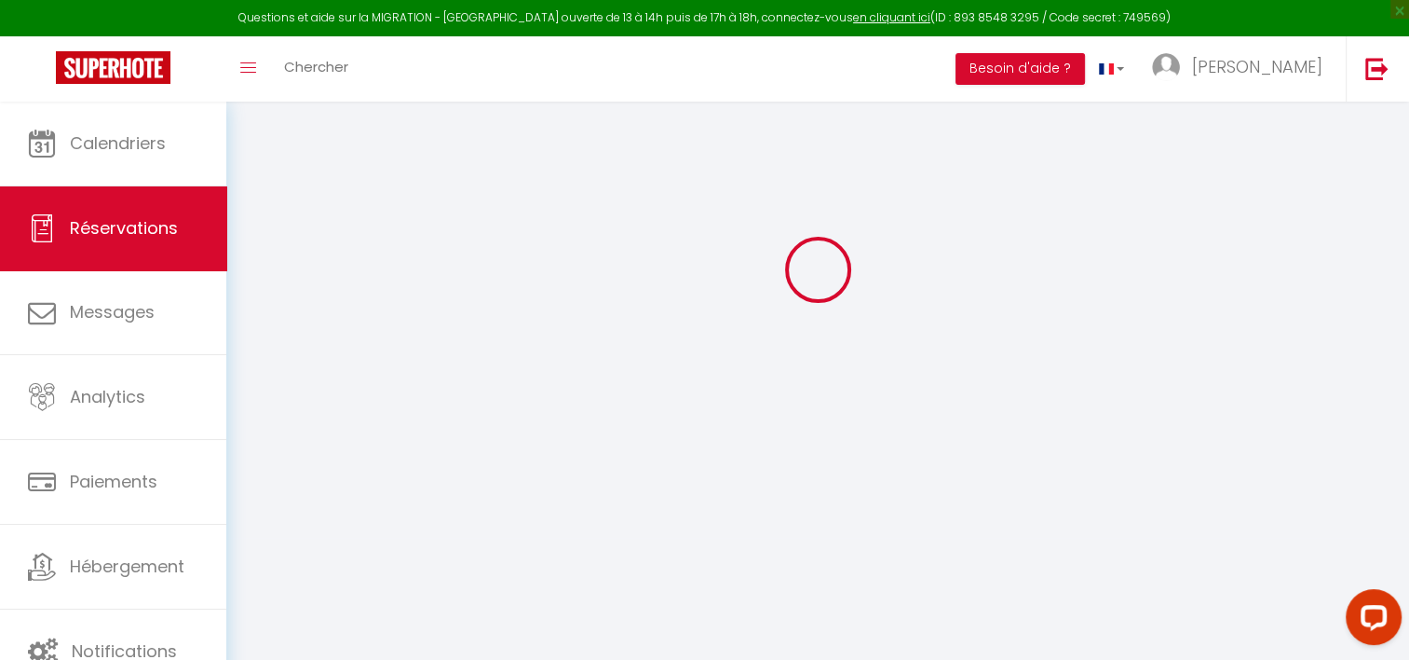
checkbox input "false"
select select
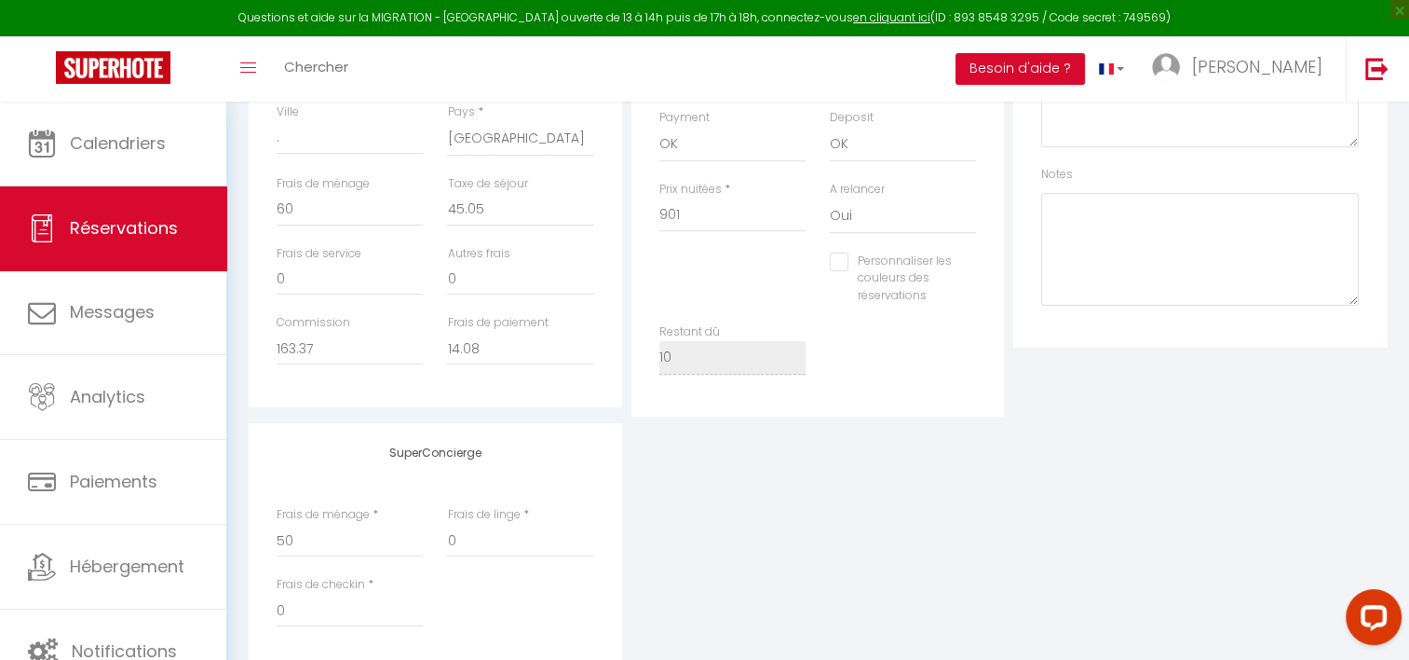
scroll to position [611, 0]
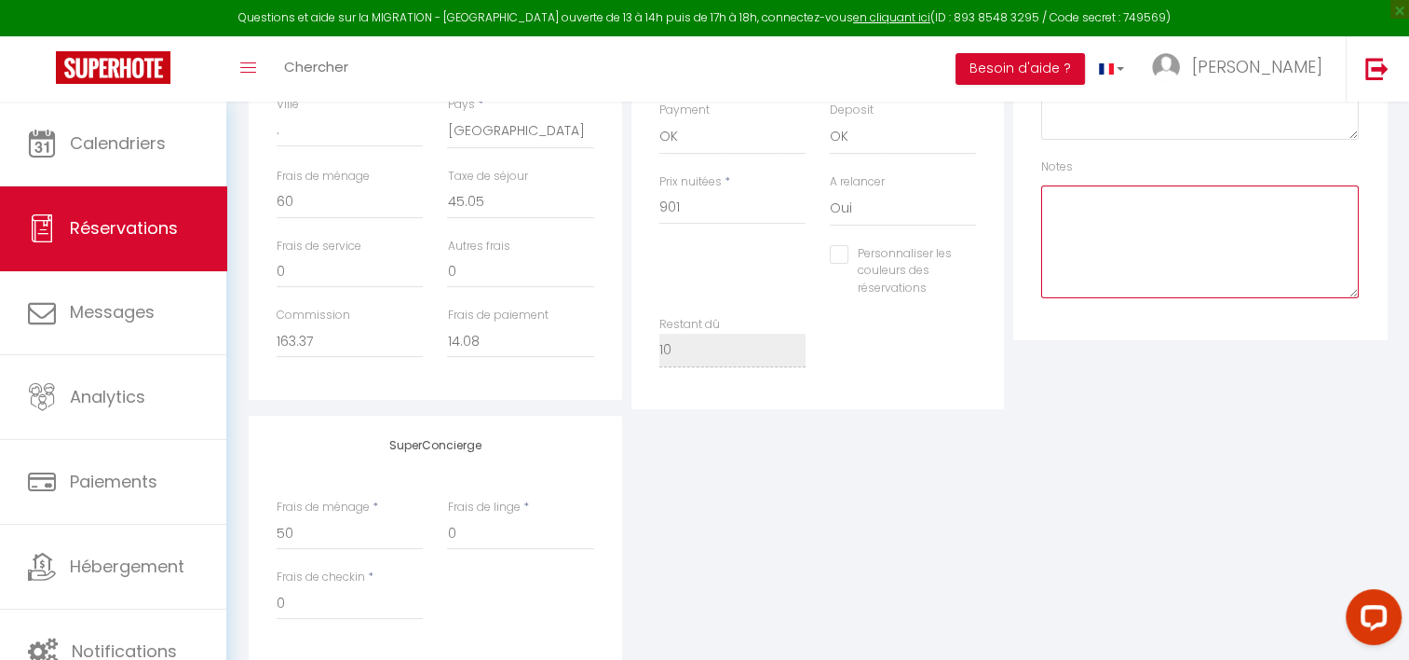
click at [1124, 221] on textarea at bounding box center [1200, 241] width 318 height 113
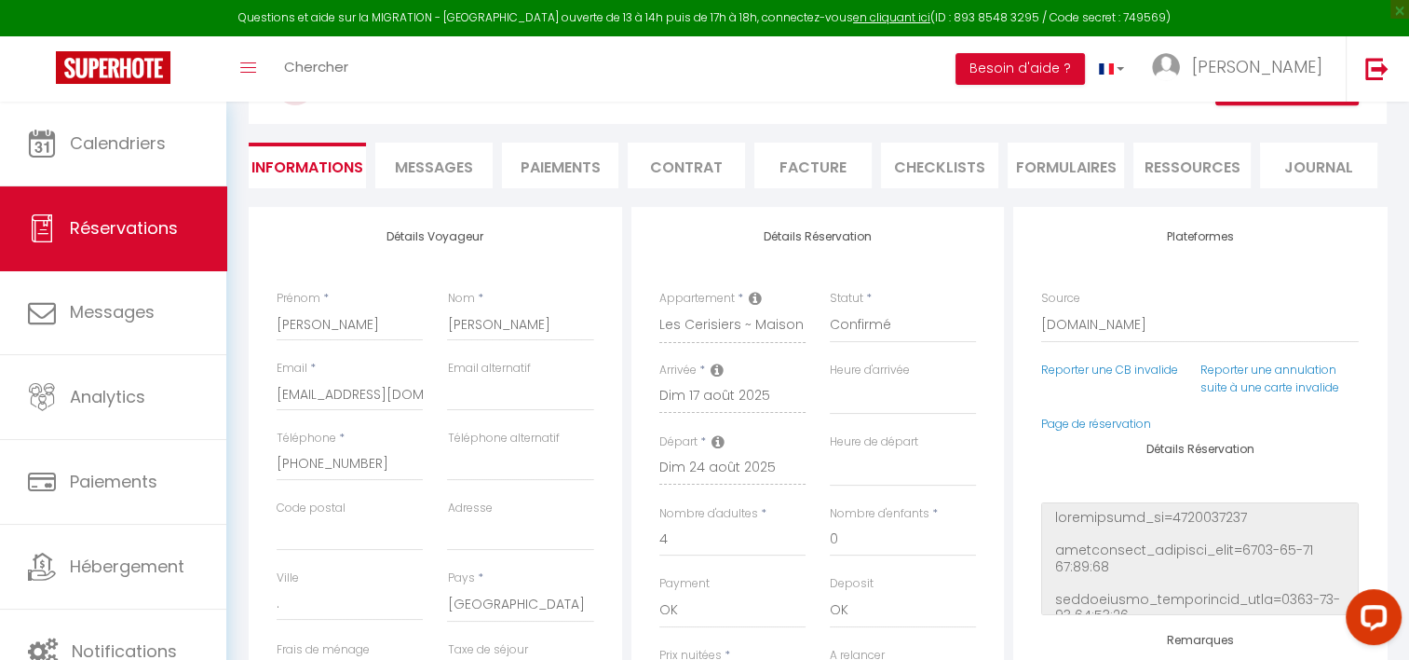
scroll to position [113, 0]
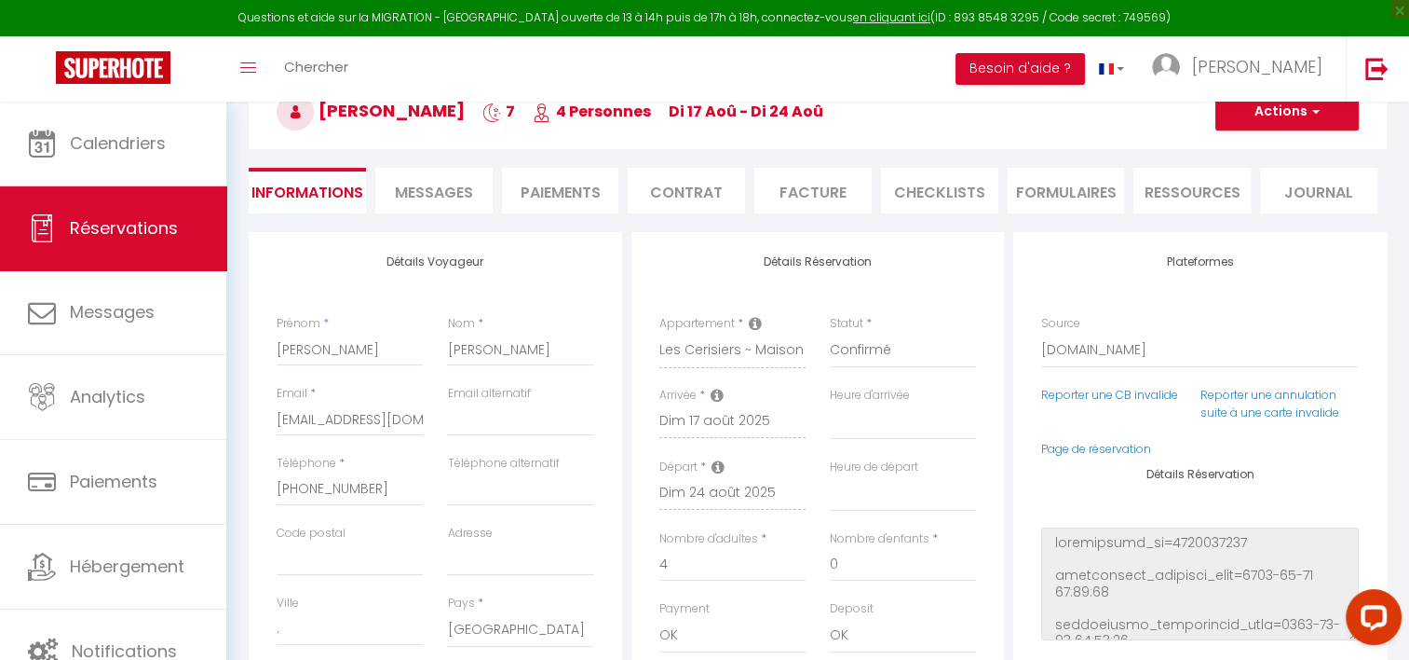
type textarea "Linge ok ( à payer ) 3 lits"
click at [1275, 124] on button "Actions" at bounding box center [1287, 111] width 143 height 37
click at [1258, 151] on link "Enregistrer" at bounding box center [1268, 153] width 147 height 24
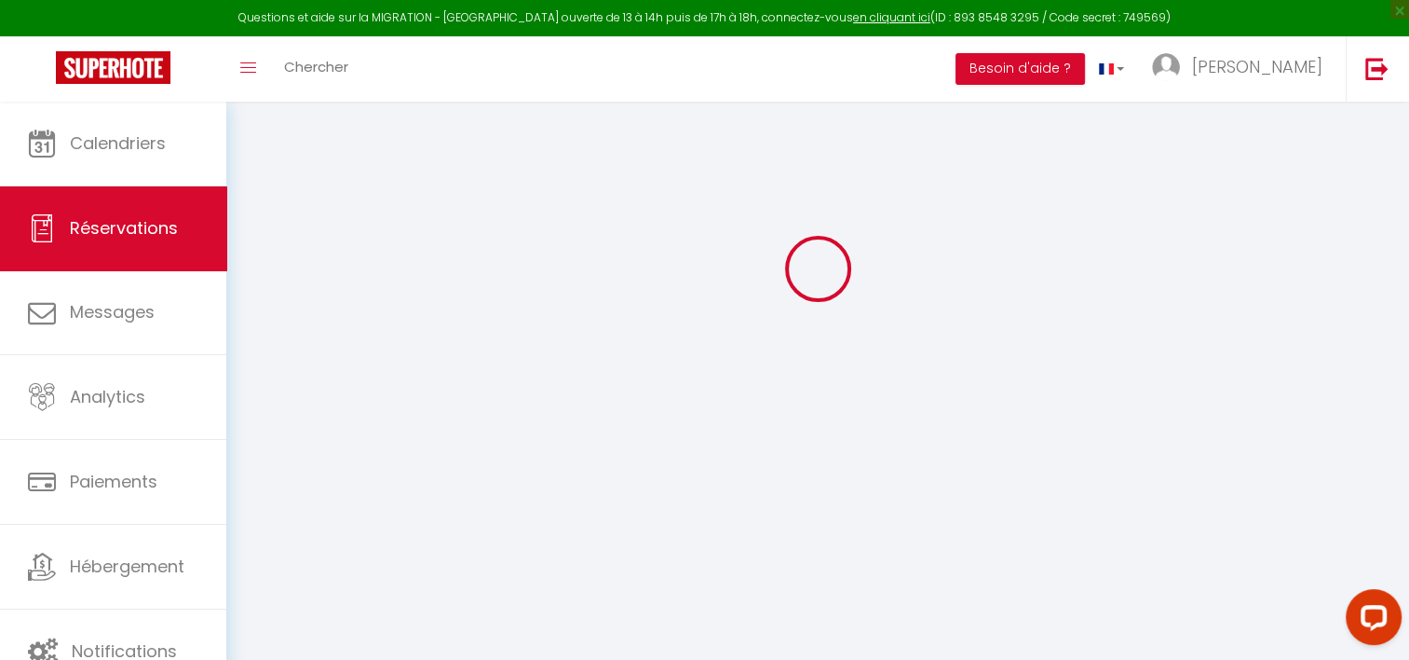
scroll to position [101, 0]
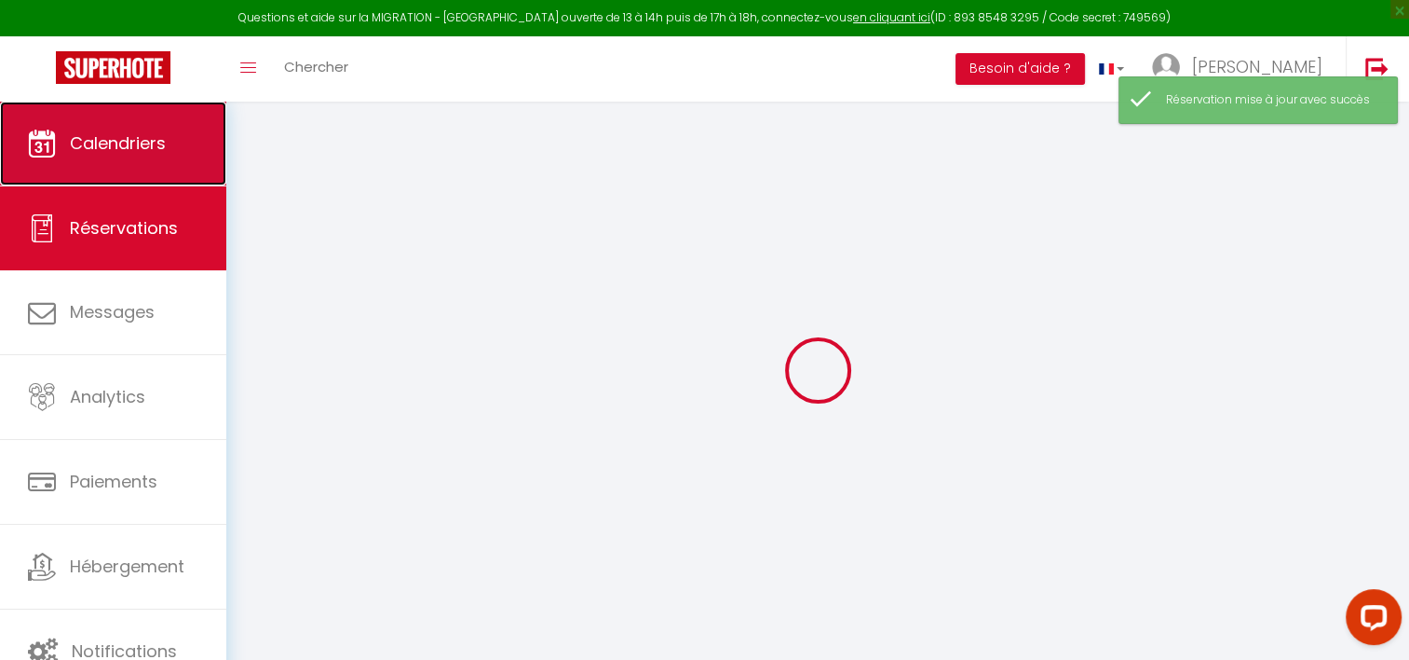
click at [143, 126] on link "Calendriers" at bounding box center [113, 144] width 226 height 84
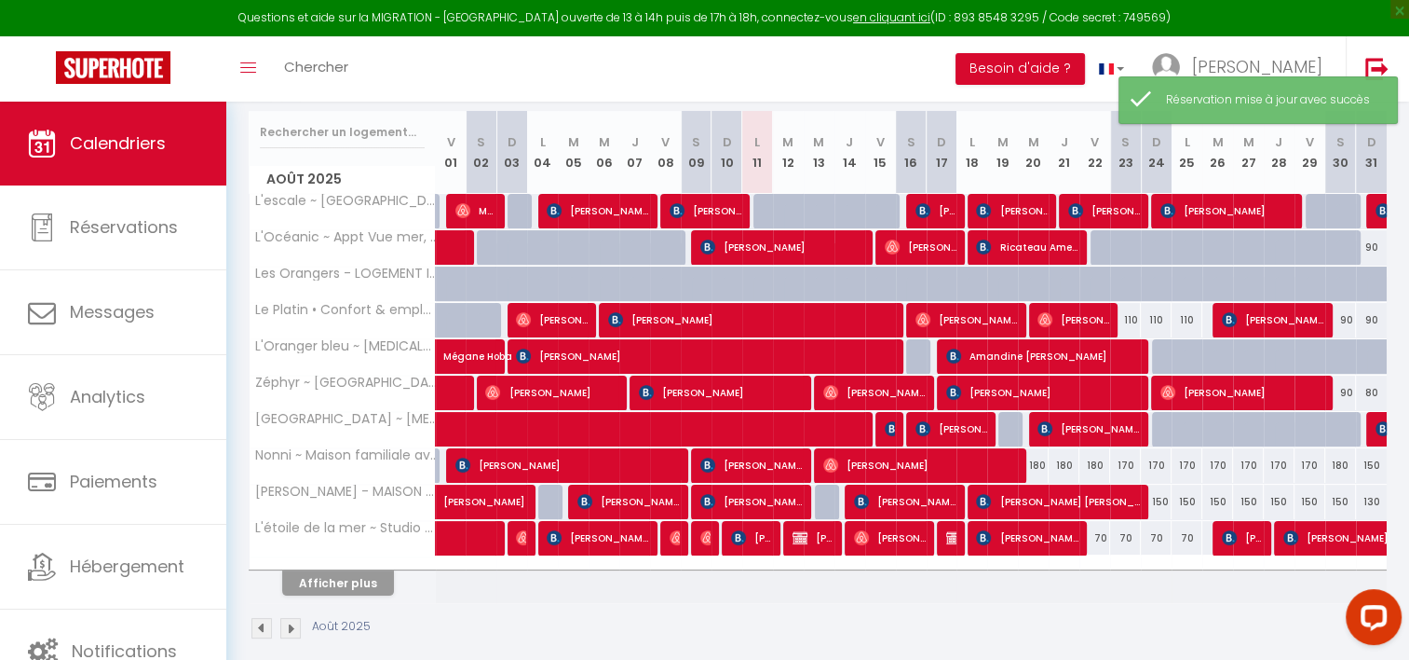
scroll to position [235, 0]
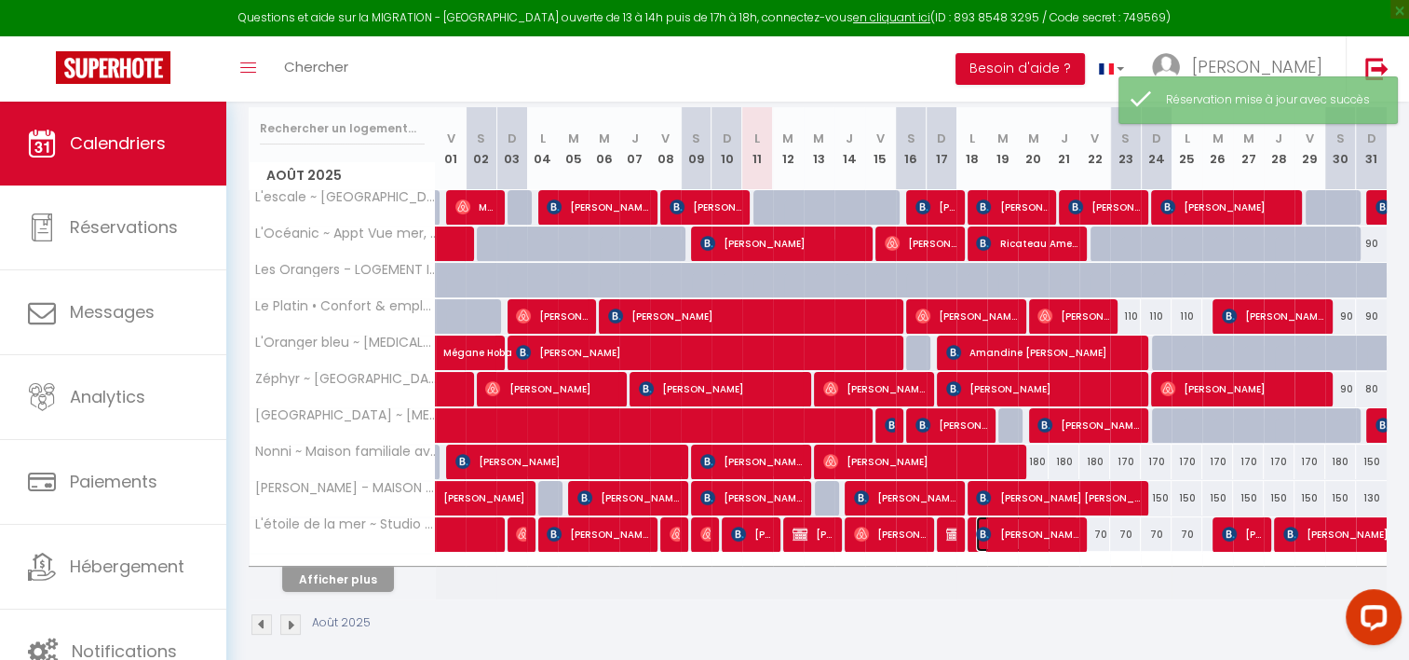
click at [1019, 526] on span "[PERSON_NAME]" at bounding box center [1027, 533] width 102 height 35
select select "OK"
select select "KO"
select select "0"
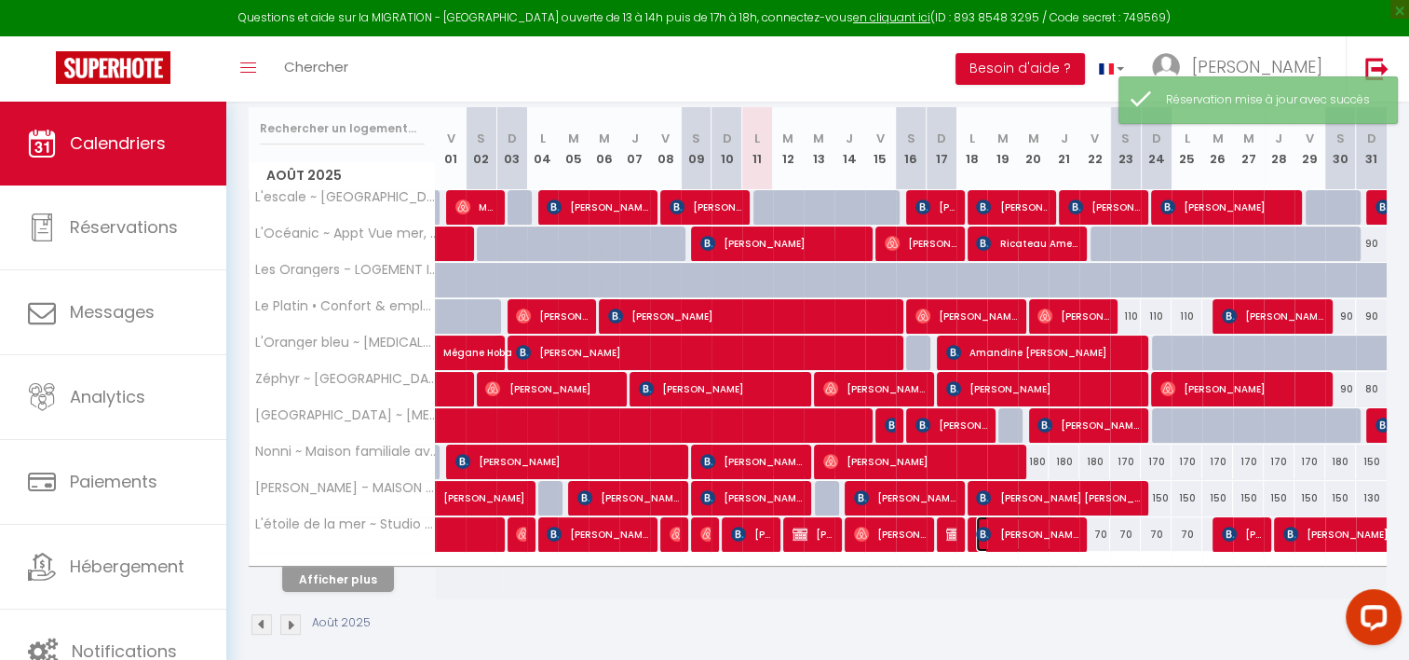
select select "1"
select select
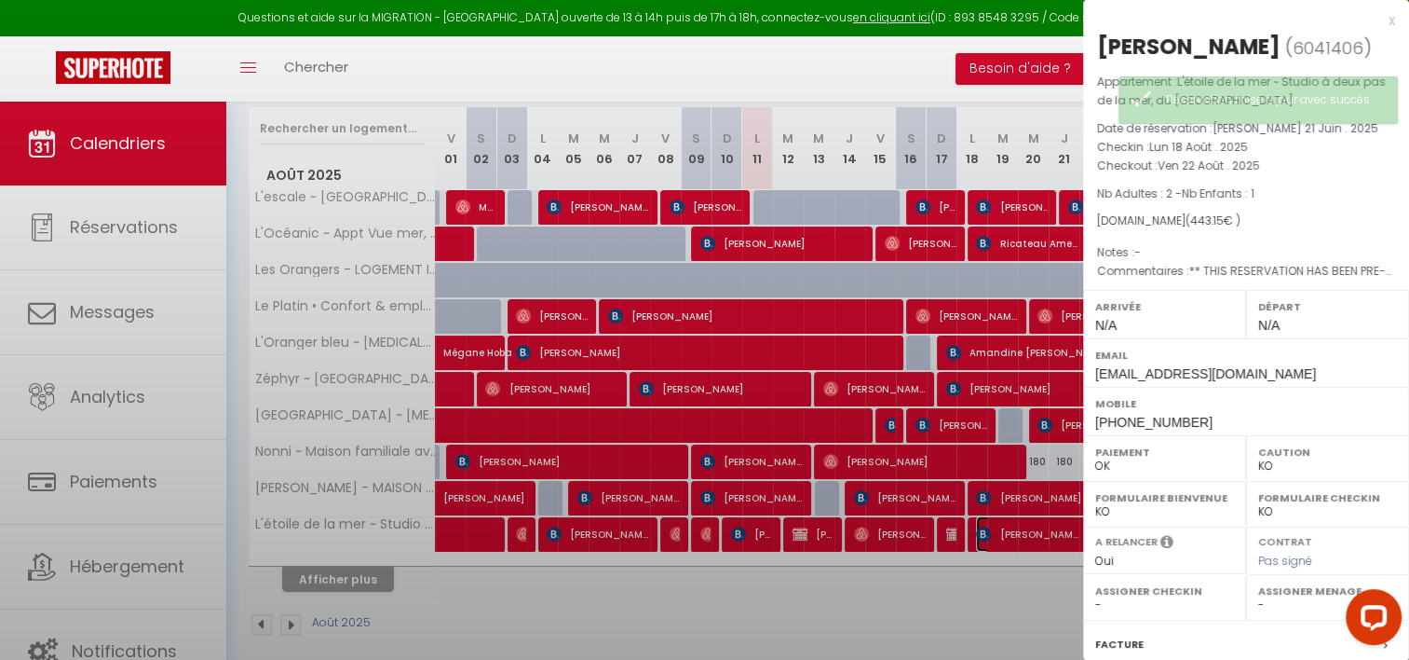
select select "37577"
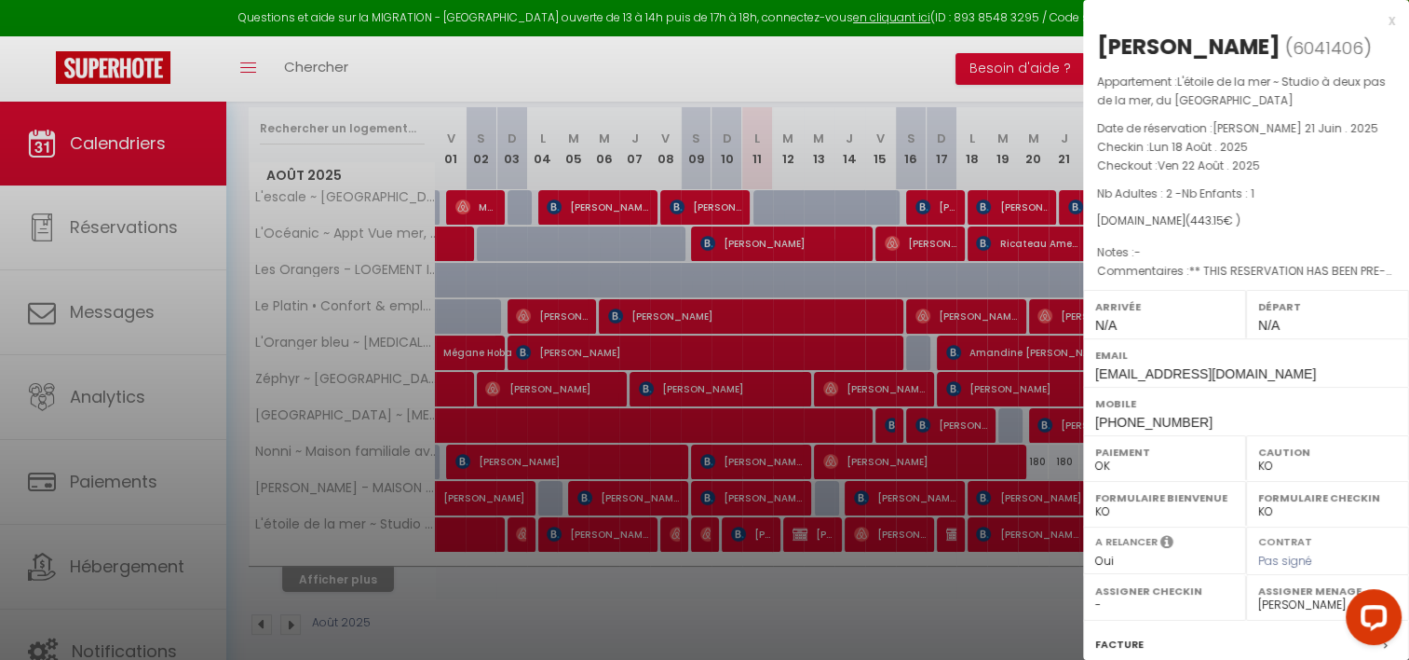
click at [869, 386] on div at bounding box center [704, 330] width 1409 height 660
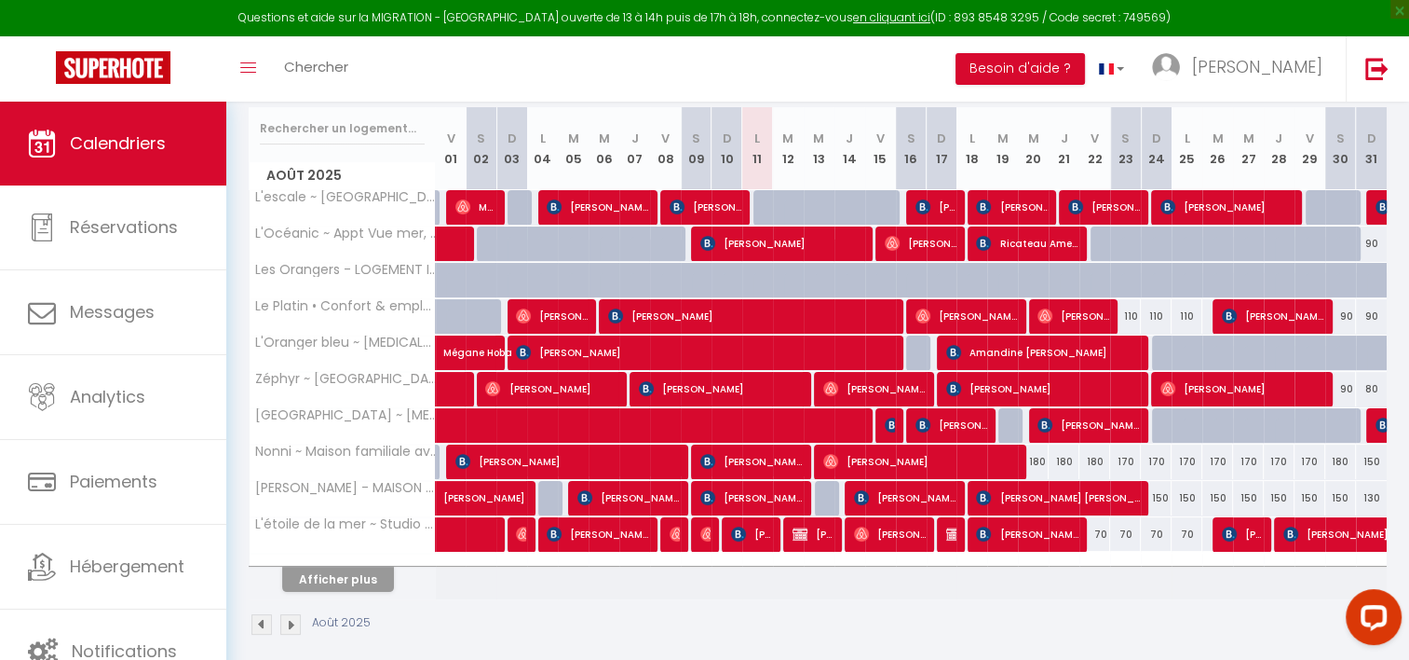
click at [1107, 534] on div "70" at bounding box center [1095, 534] width 31 height 34
type input "70"
type input "Ven 22 Août 2025"
type input "Sam 23 Août 2025"
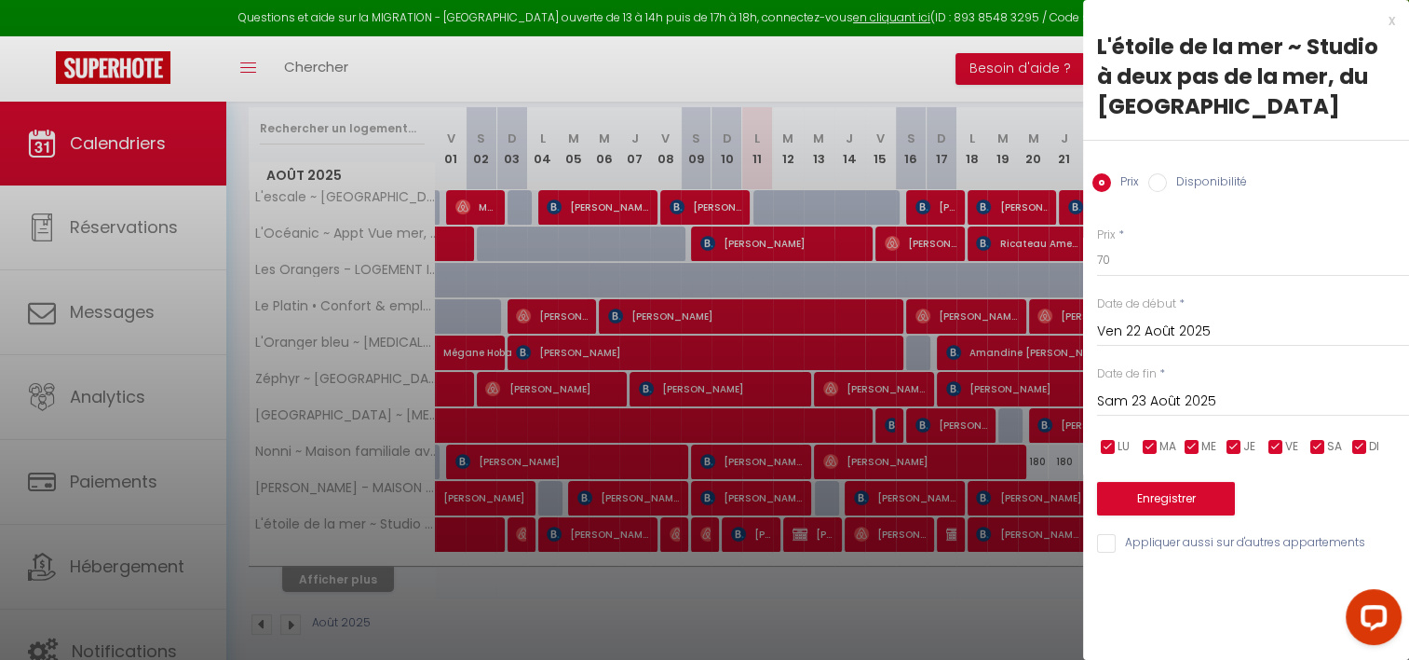
click at [988, 371] on div at bounding box center [704, 330] width 1409 height 660
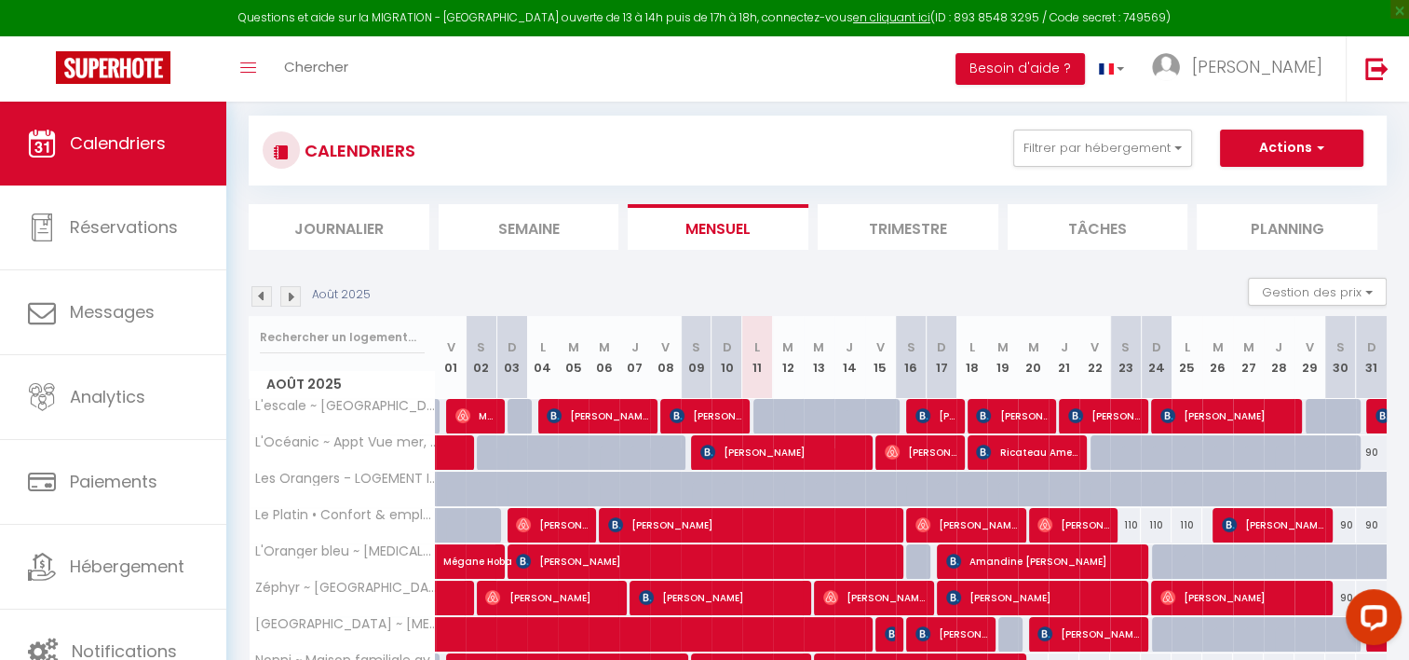
scroll to position [0, 0]
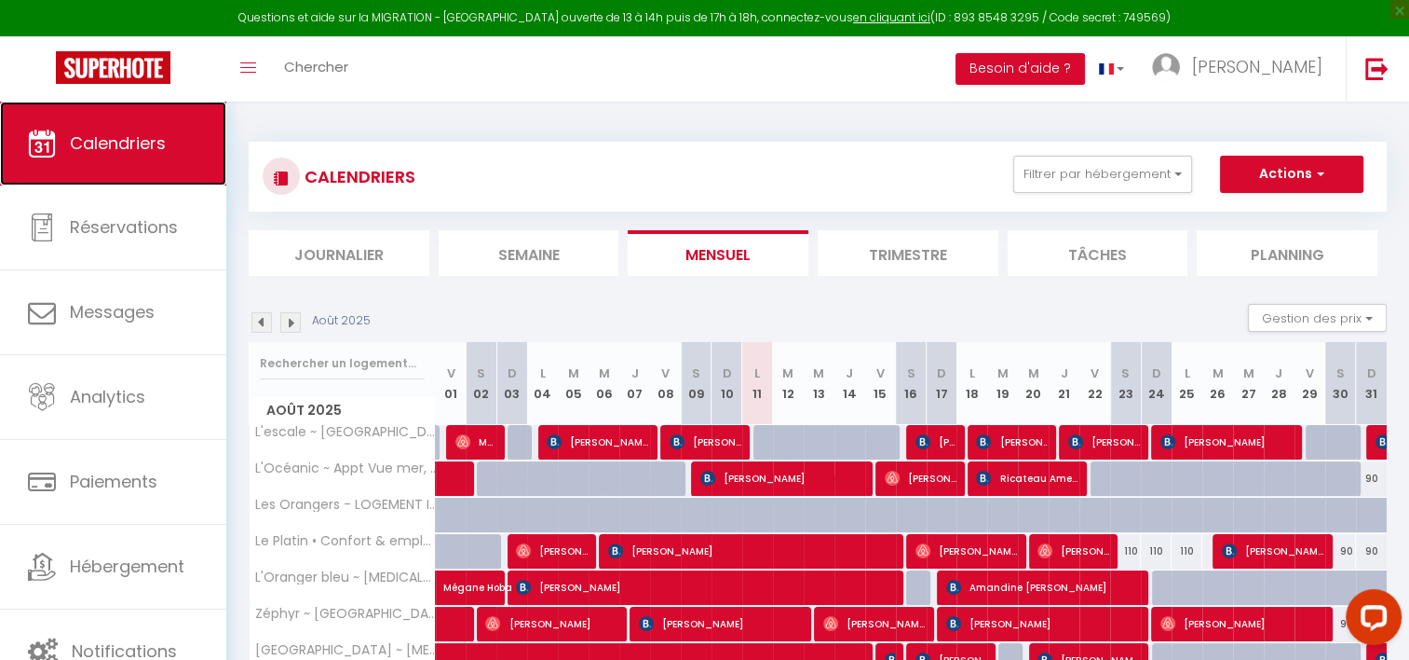
click at [122, 123] on link "Calendriers" at bounding box center [113, 144] width 226 height 84
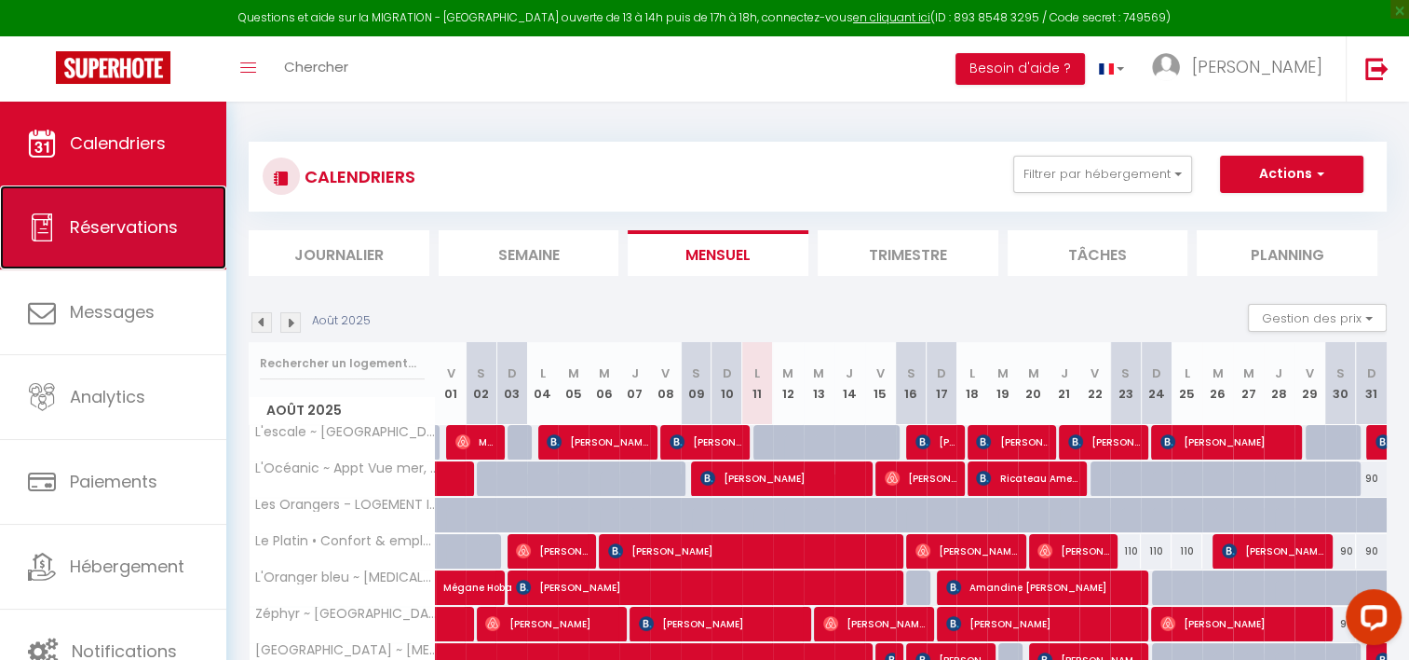
click at [108, 198] on link "Réservations" at bounding box center [113, 227] width 226 height 84
select select "not_cancelled"
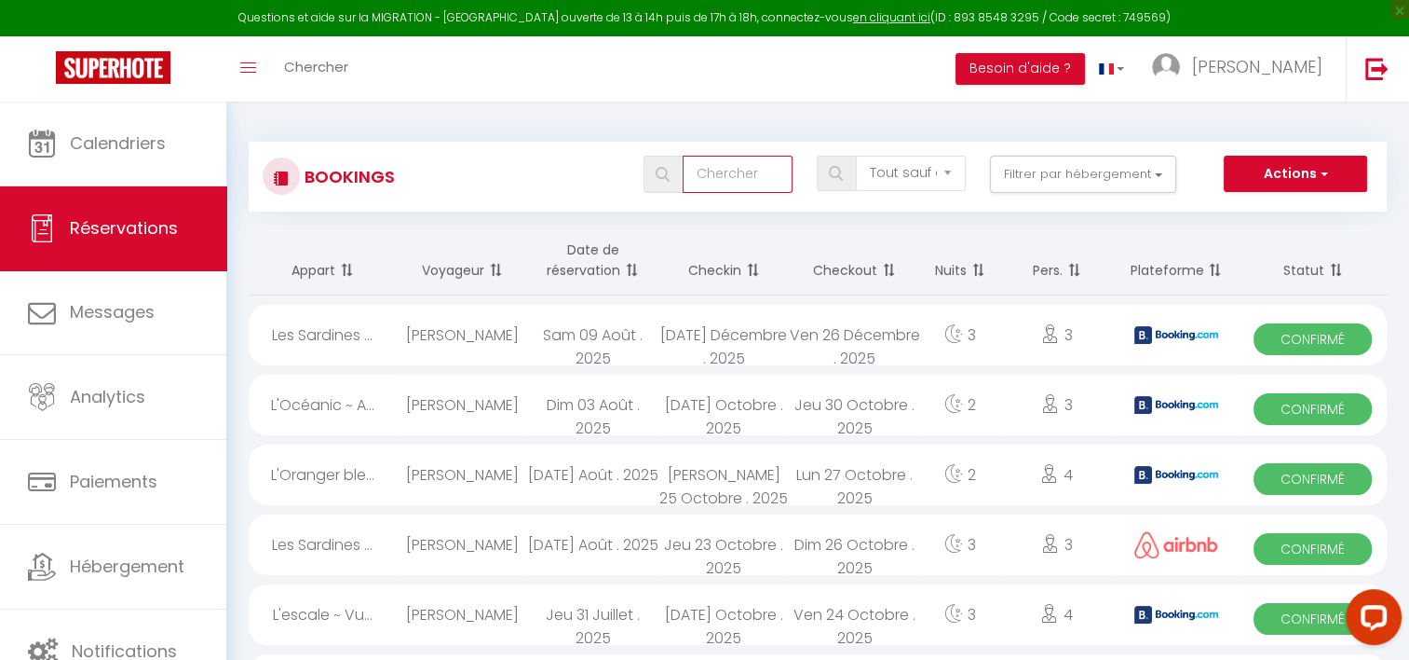
click at [736, 160] on input "text" at bounding box center [738, 174] width 110 height 37
type input "ric"
select select "all"
click at [736, 160] on input "ric" at bounding box center [738, 174] width 110 height 37
type input "ricateau"
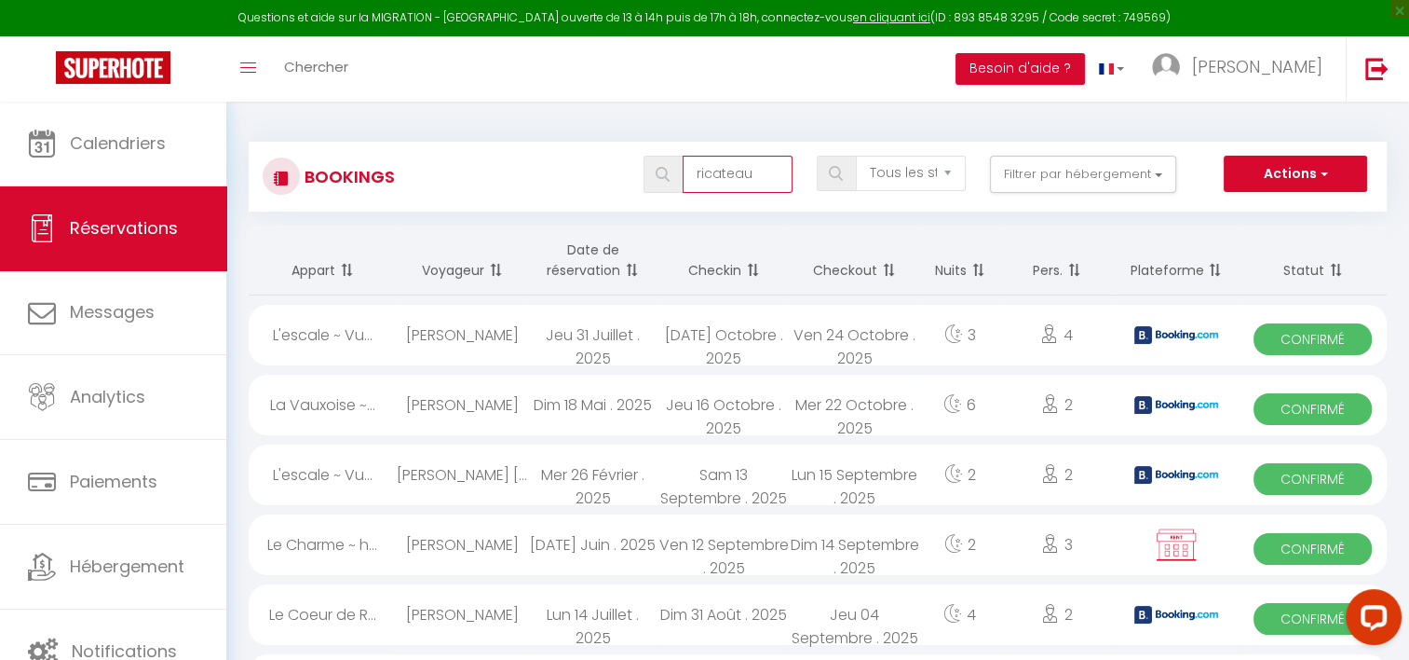
select select
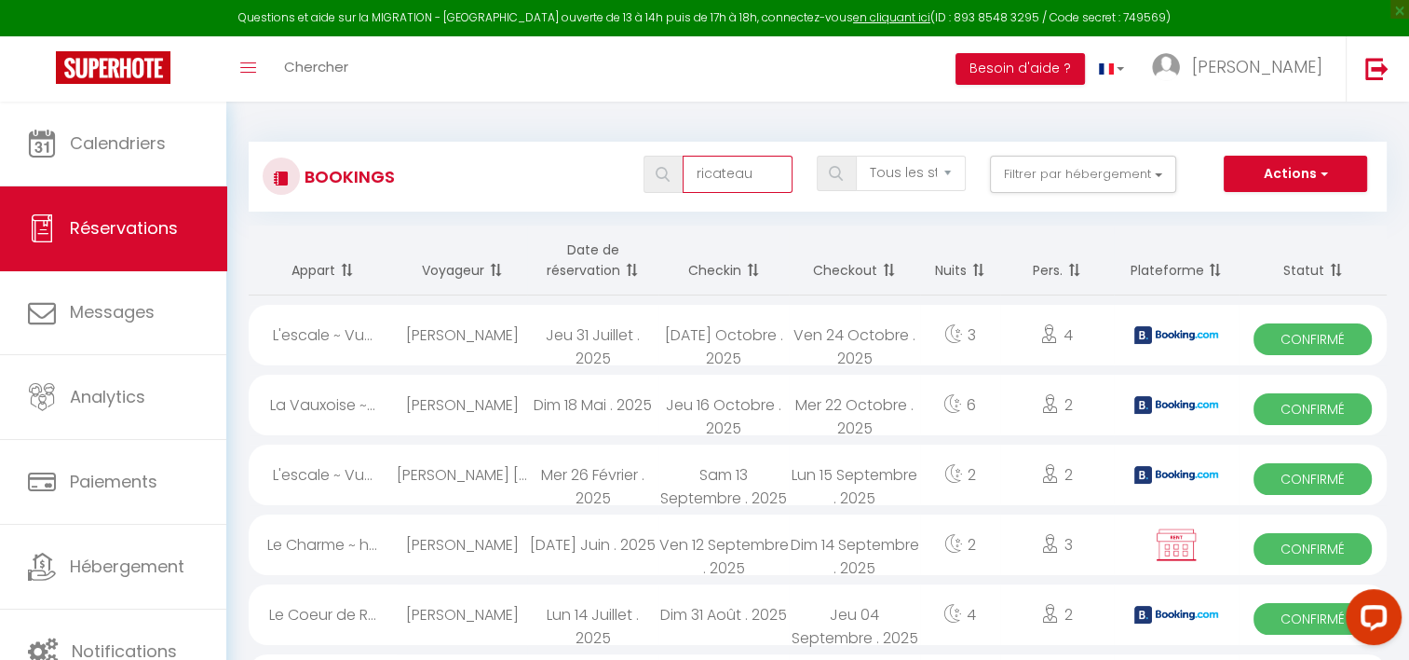
select select
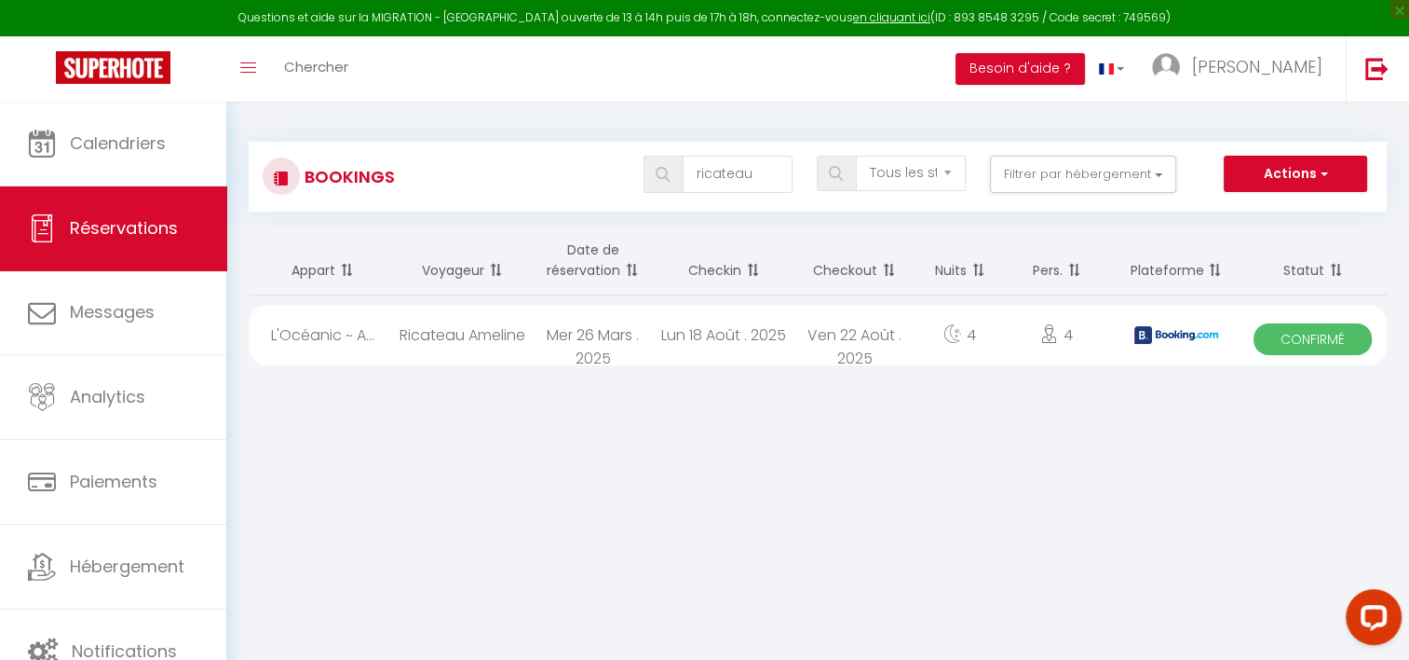
click at [529, 346] on div "Mer 26 Mars . 2025" at bounding box center [592, 335] width 131 height 61
select select "OK"
select select "0"
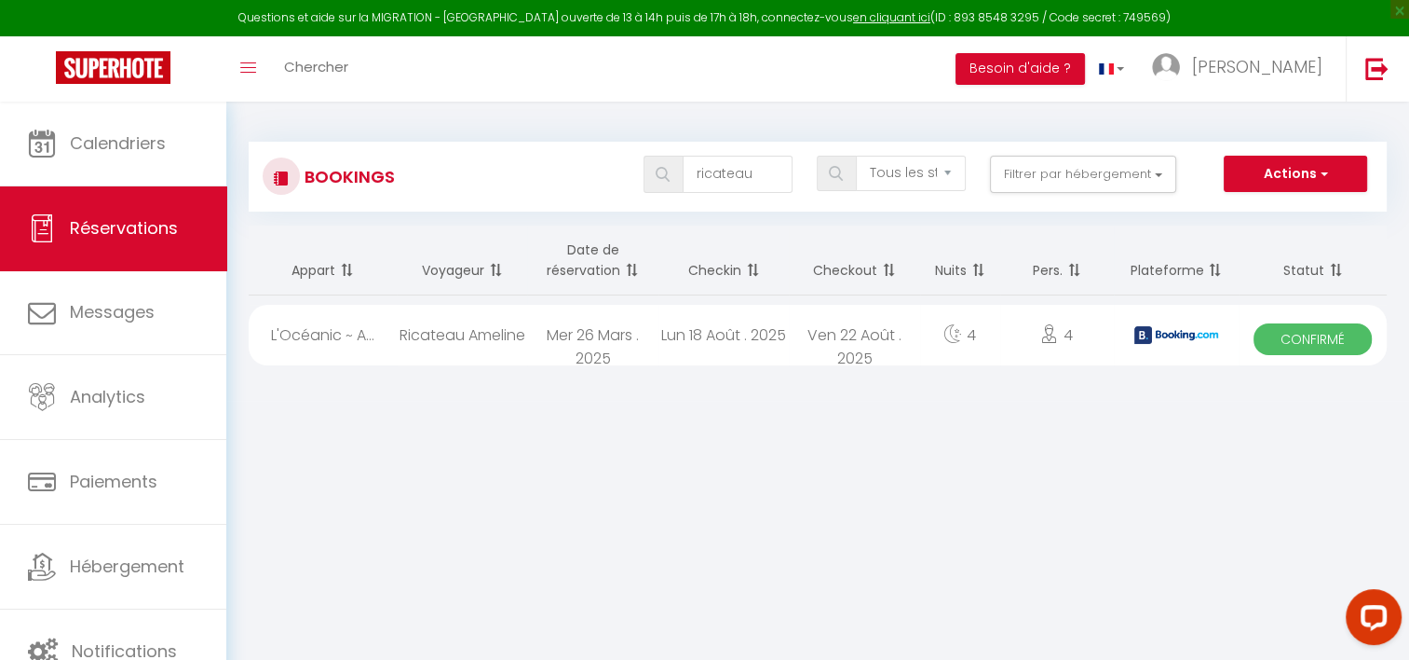
select select "1"
select select
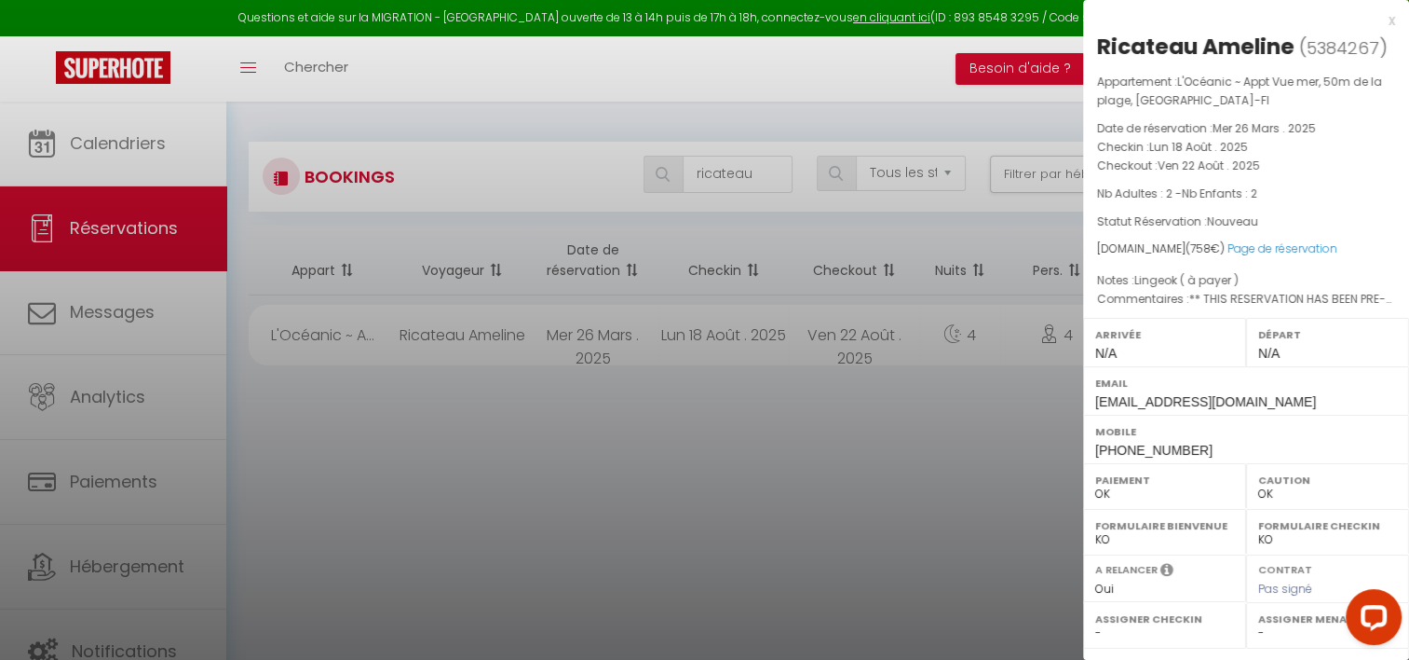
select select "38853"
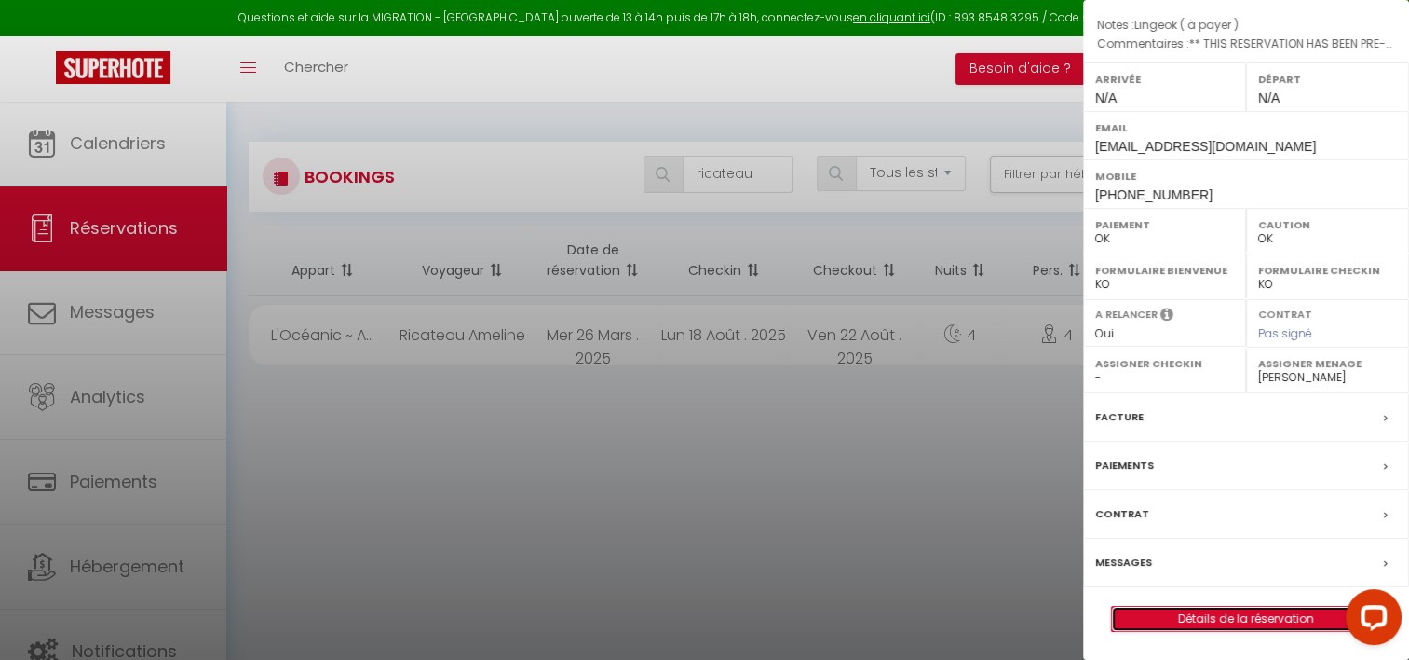
click at [1225, 615] on link "Détails de la réservation" at bounding box center [1246, 618] width 268 height 24
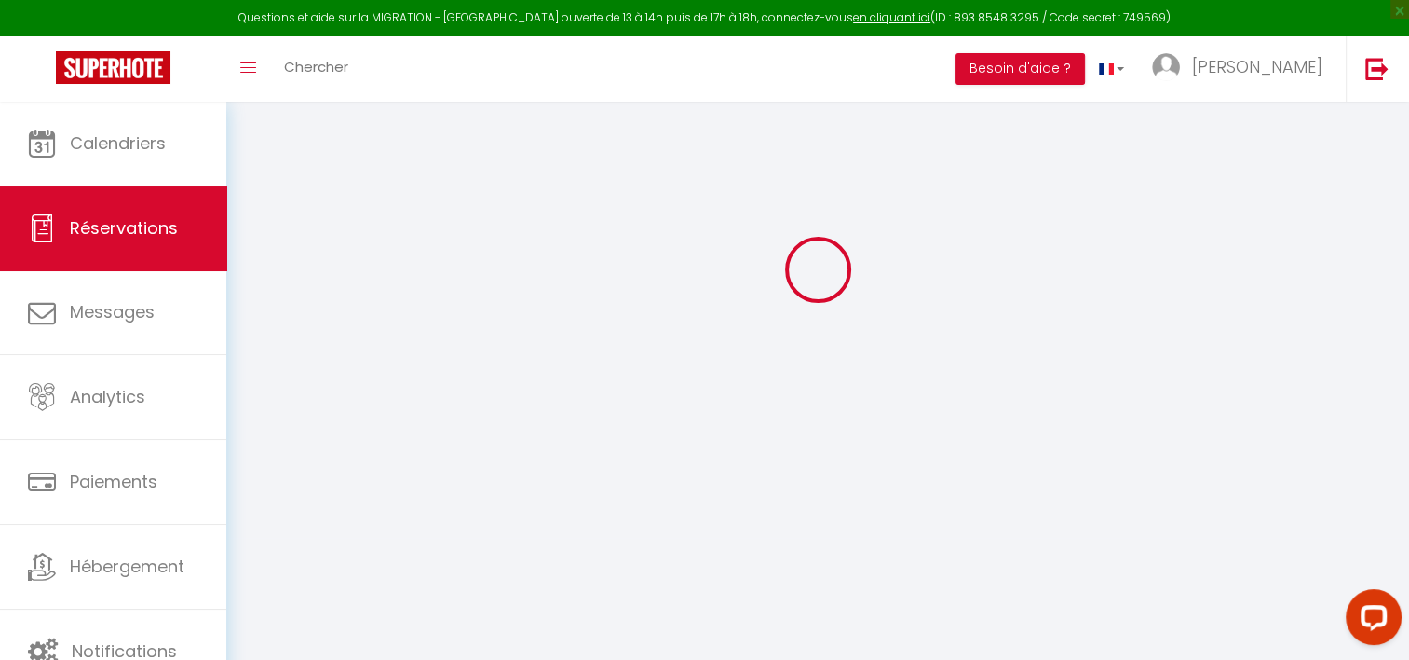
scroll to position [101, 0]
type input "Ricateau"
type input "Ameline"
type input "rameli.790924@guest.booking.com"
type input "+33679802948"
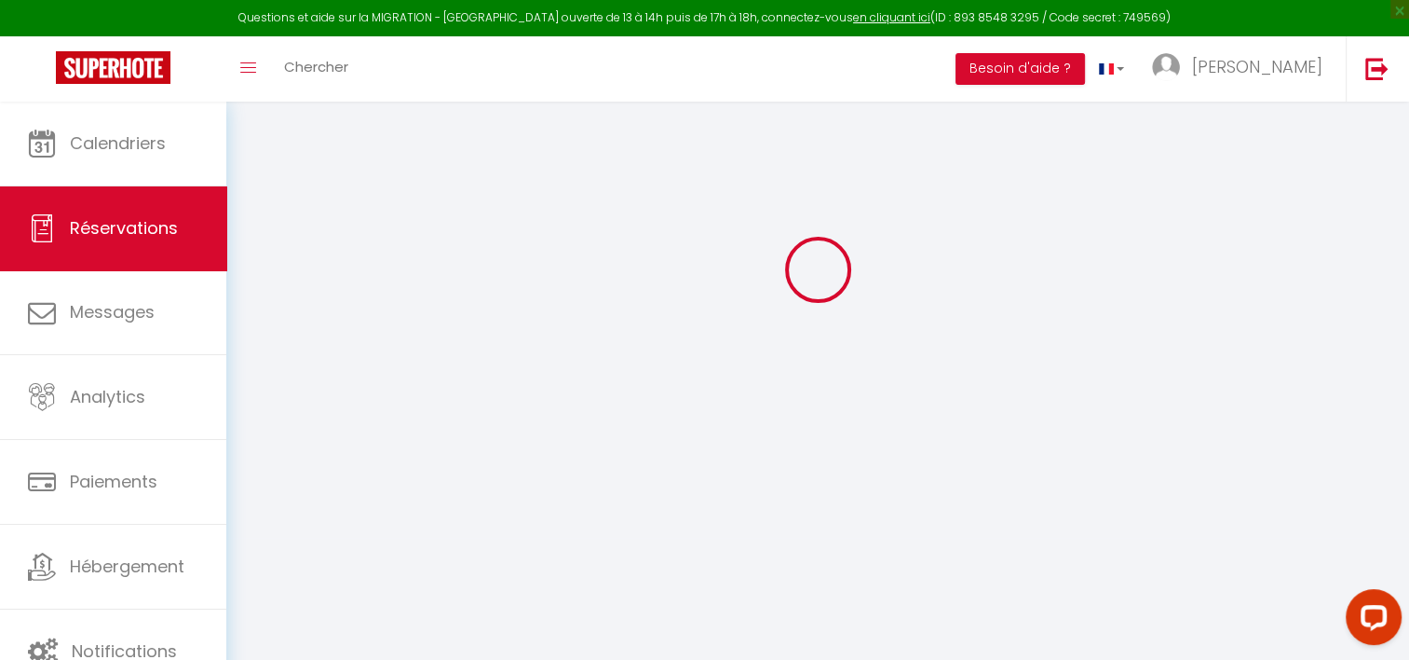
type input "."
select select "FR"
type input "112.2"
type input "10.61"
select select "59256"
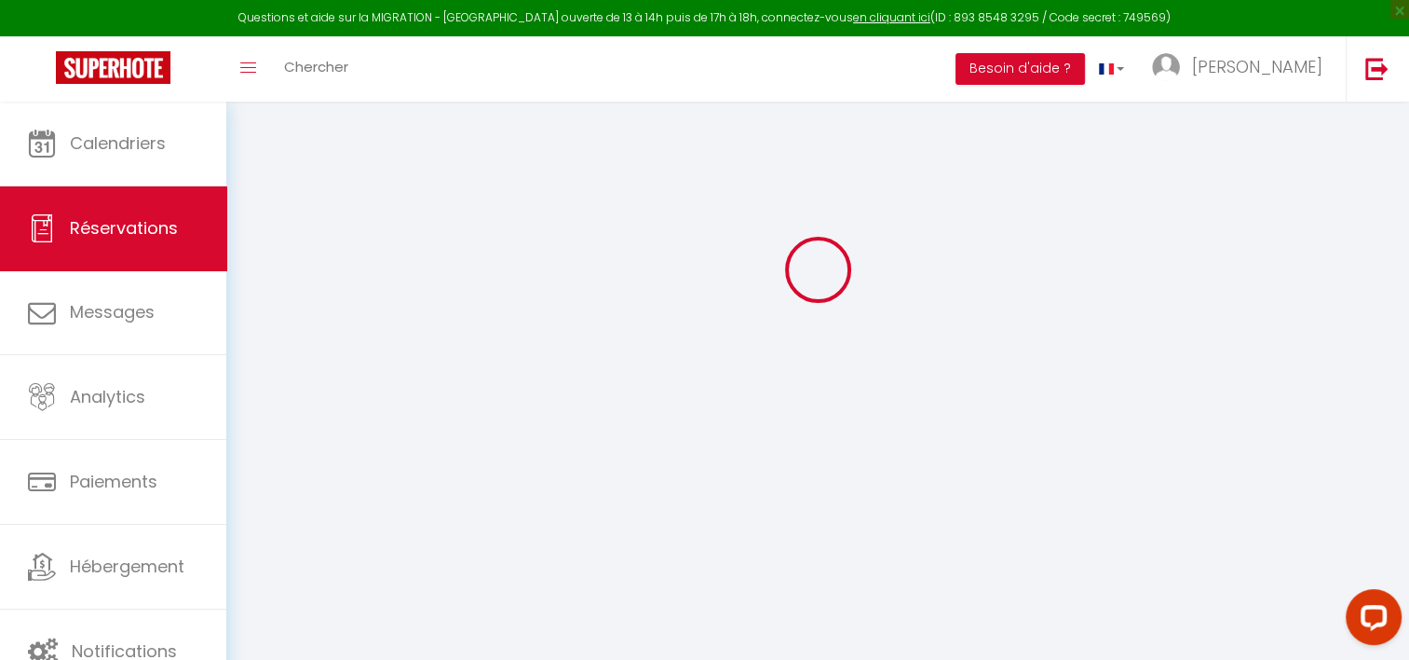
select select "1"
select select
type input "2"
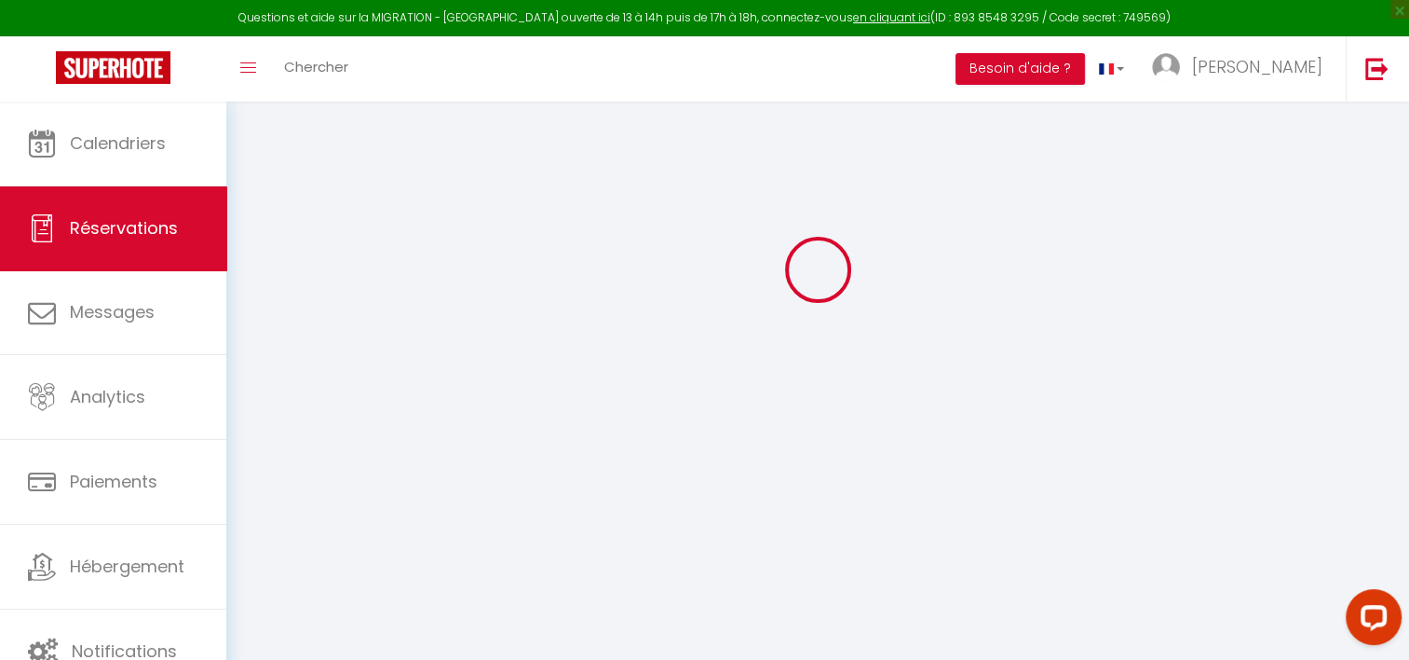
select select "12"
select select "15"
type input "708"
checkbox input "false"
type input "0"
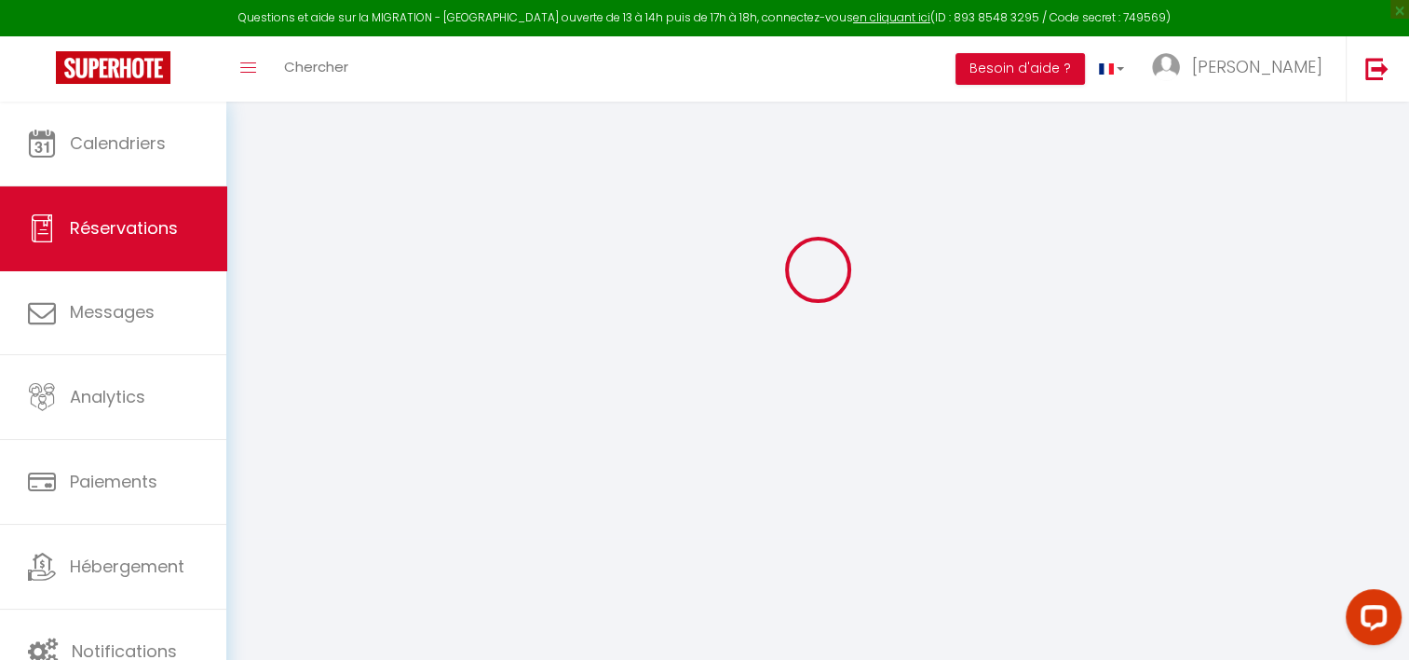
select select "2"
type input "0"
select select
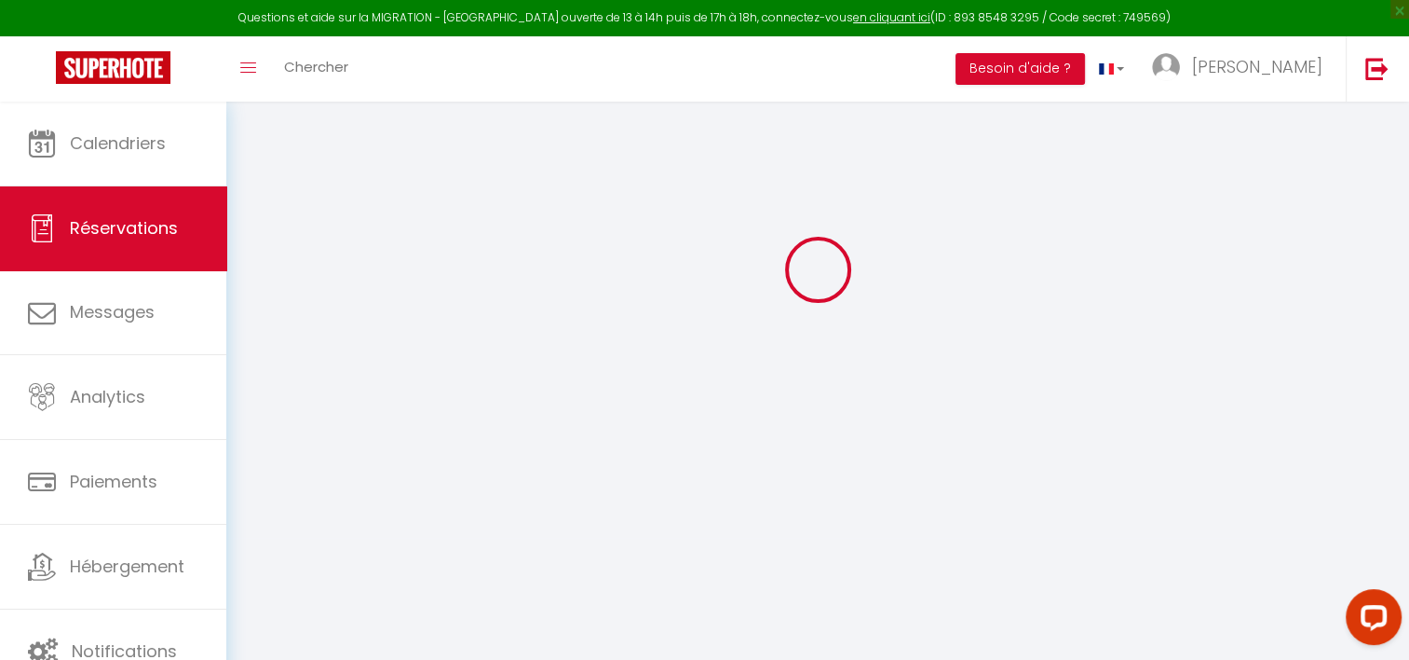
select select
checkbox input "false"
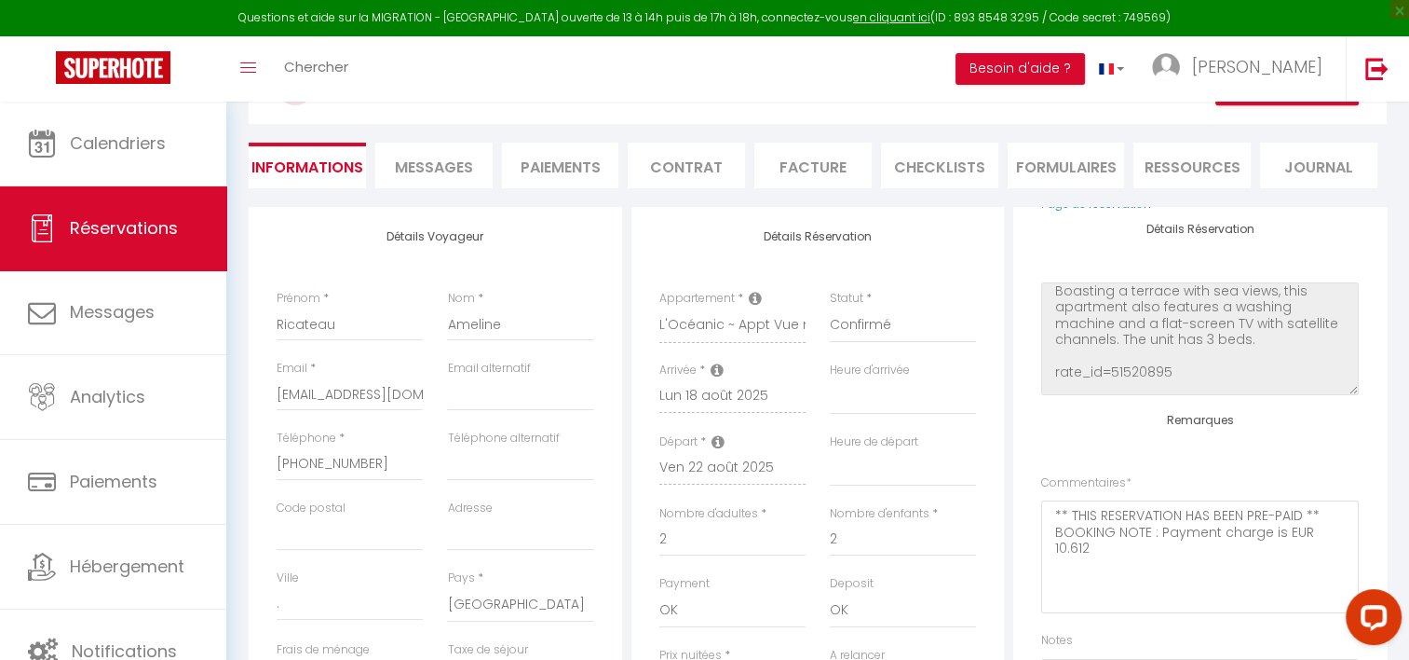
scroll to position [283, 0]
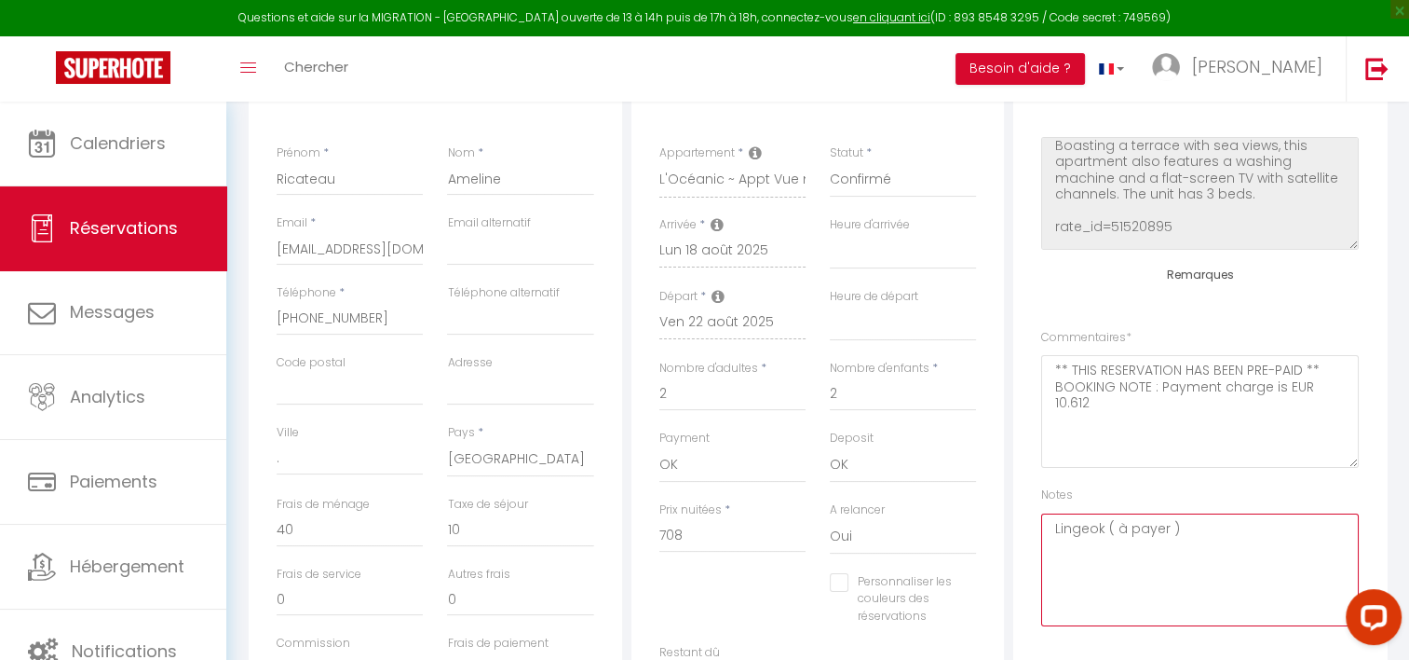
click at [1182, 542] on textarea "Lingeok ( à payer )" at bounding box center [1200, 569] width 318 height 113
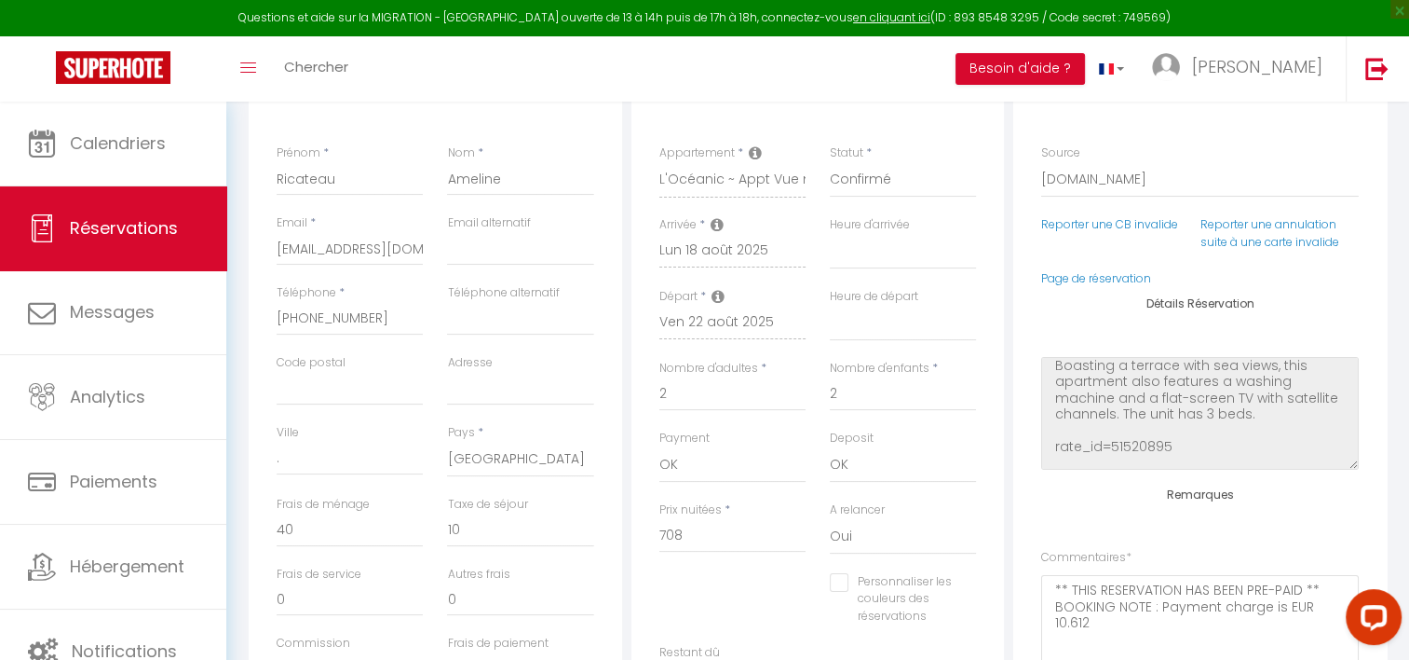
scroll to position [0, 0]
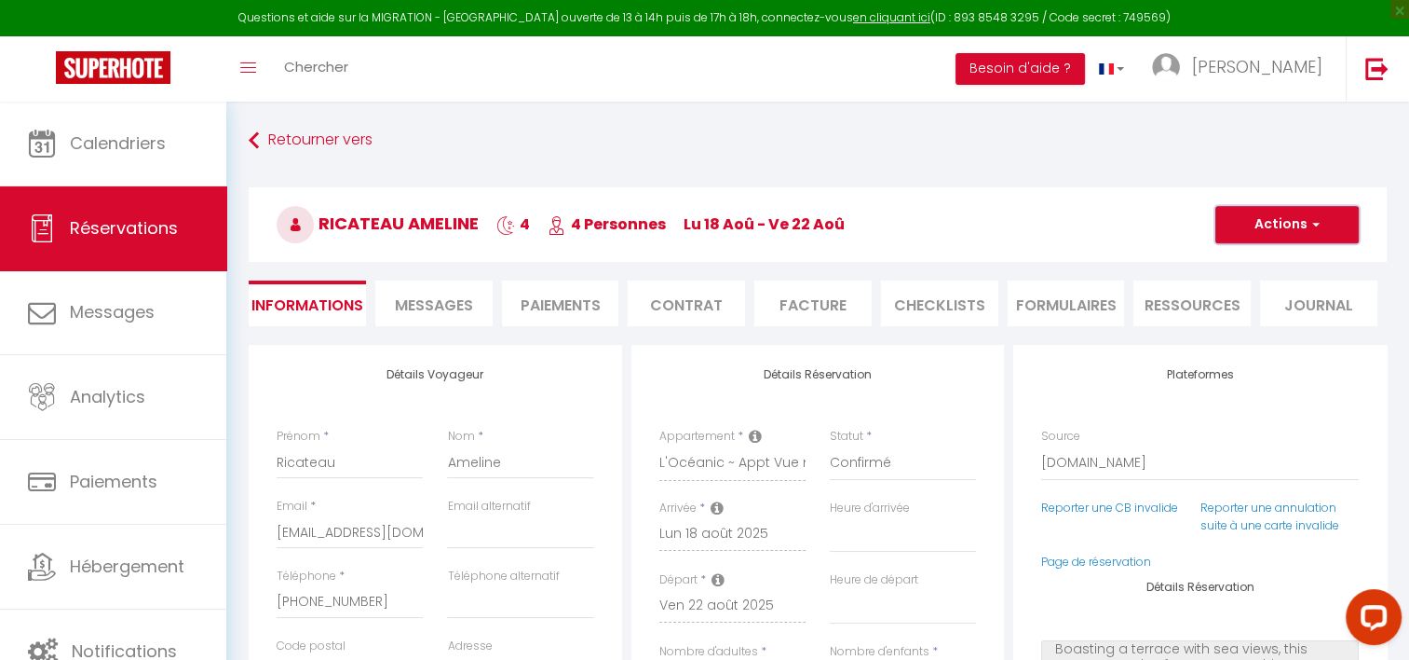
click at [1256, 221] on button "Actions" at bounding box center [1287, 224] width 143 height 37
click at [1226, 257] on link "Enregistrer" at bounding box center [1268, 265] width 147 height 24
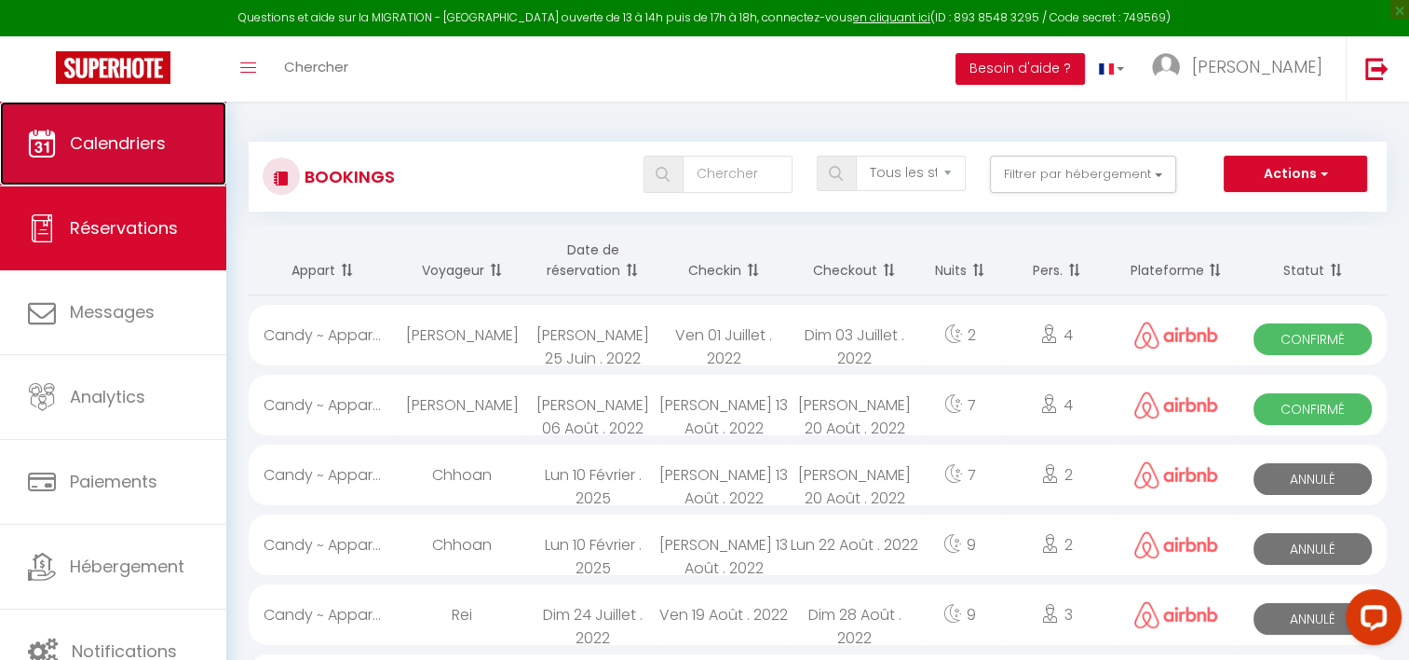
click at [143, 139] on span "Calendriers" at bounding box center [118, 142] width 96 height 23
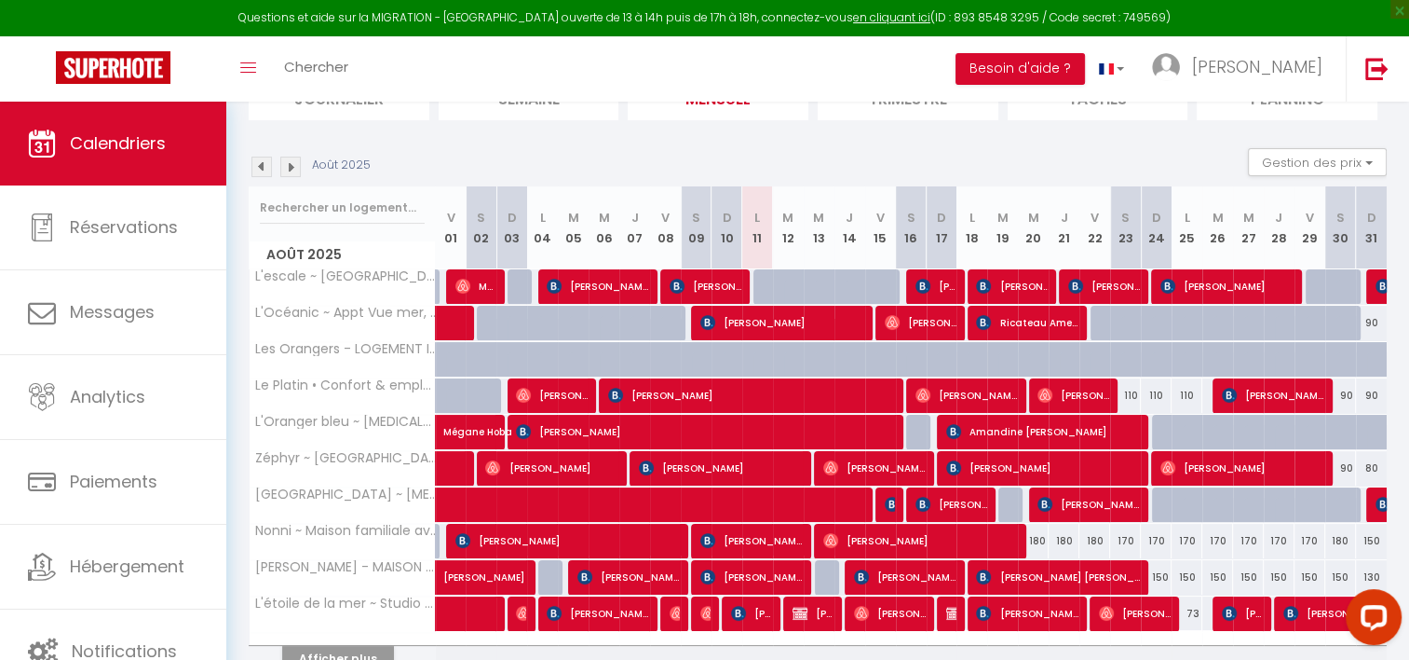
scroll to position [168, 0]
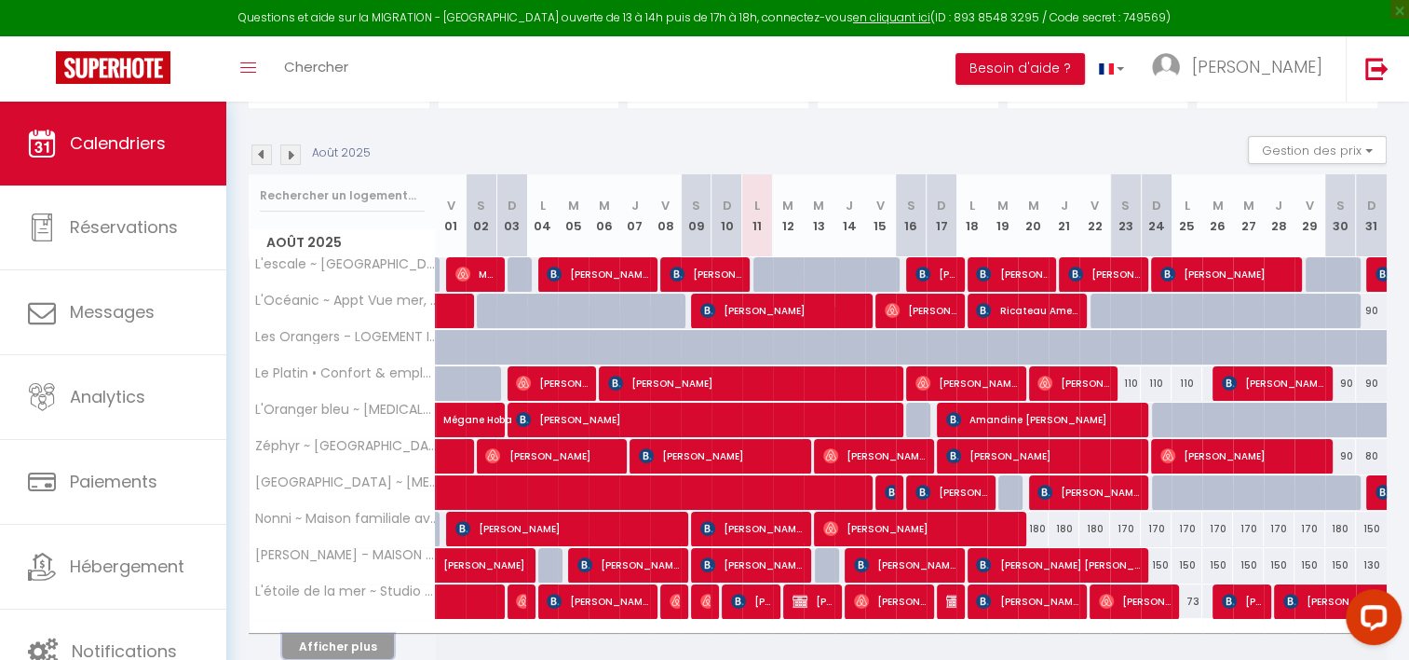
click at [358, 641] on button "Afficher plus" at bounding box center [338, 645] width 112 height 25
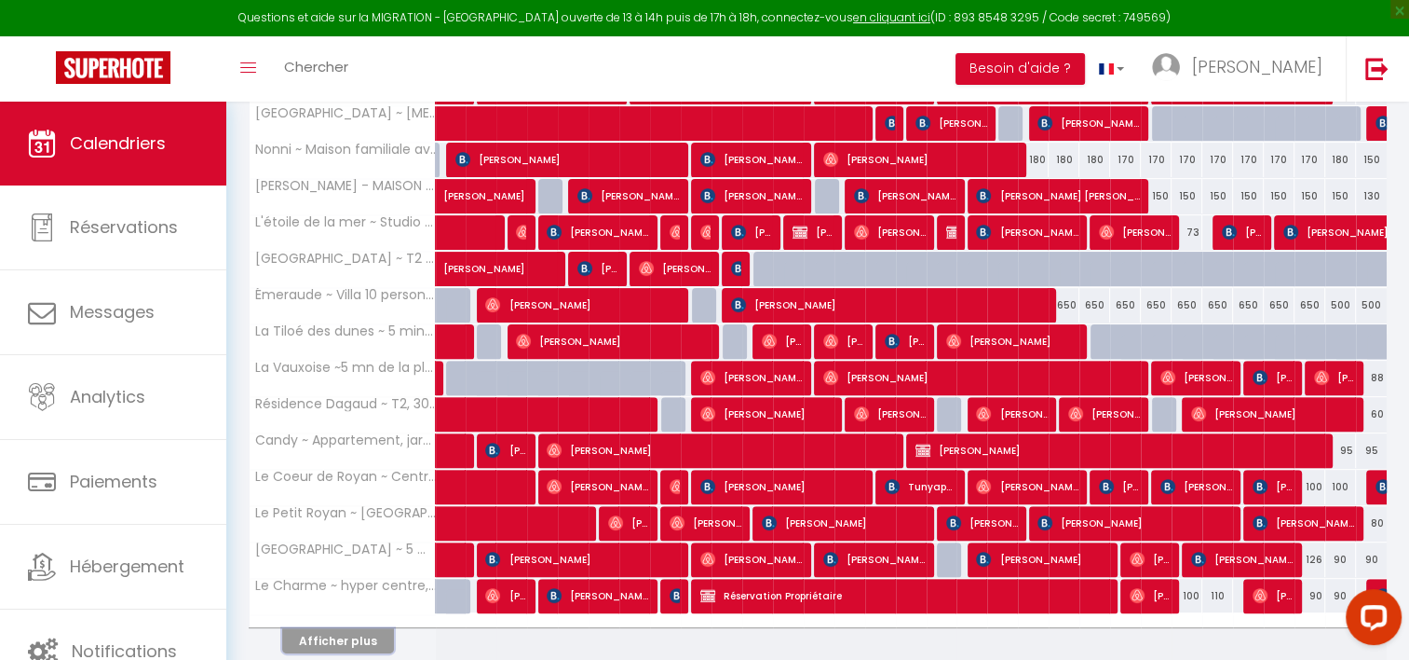
scroll to position [539, 0]
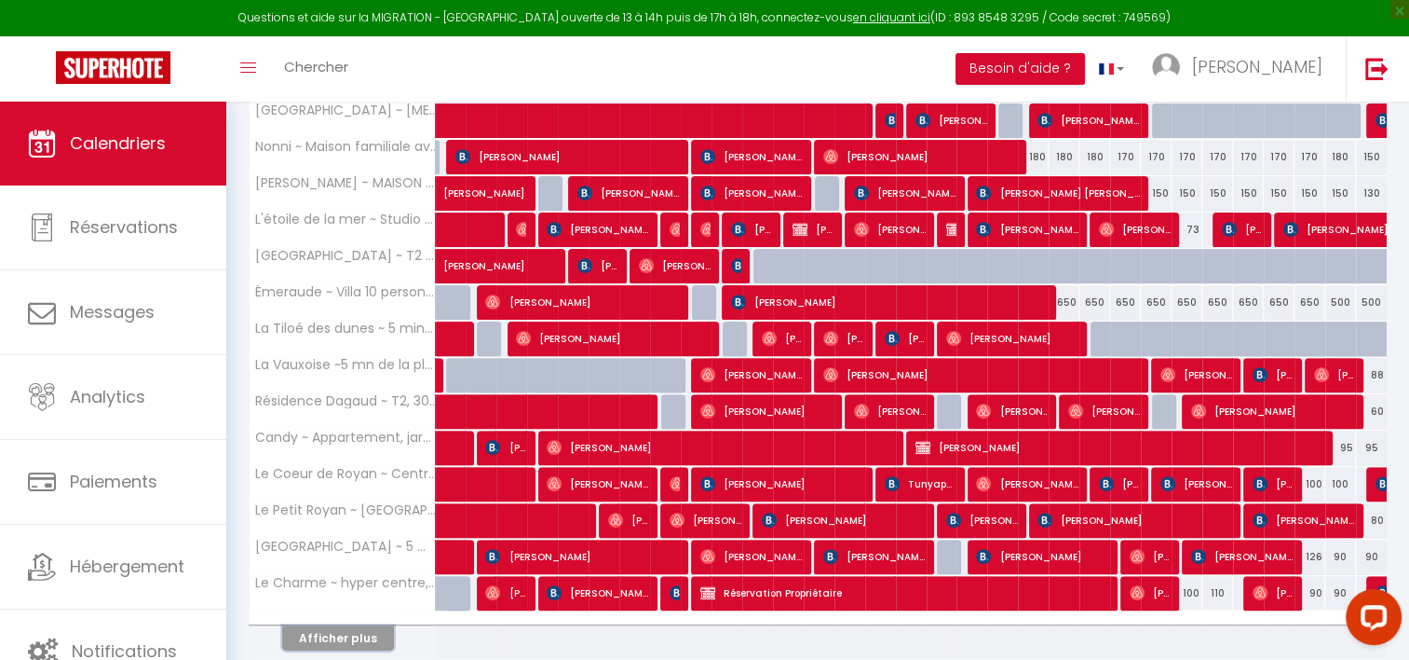
click at [354, 640] on button "Afficher plus" at bounding box center [338, 637] width 112 height 25
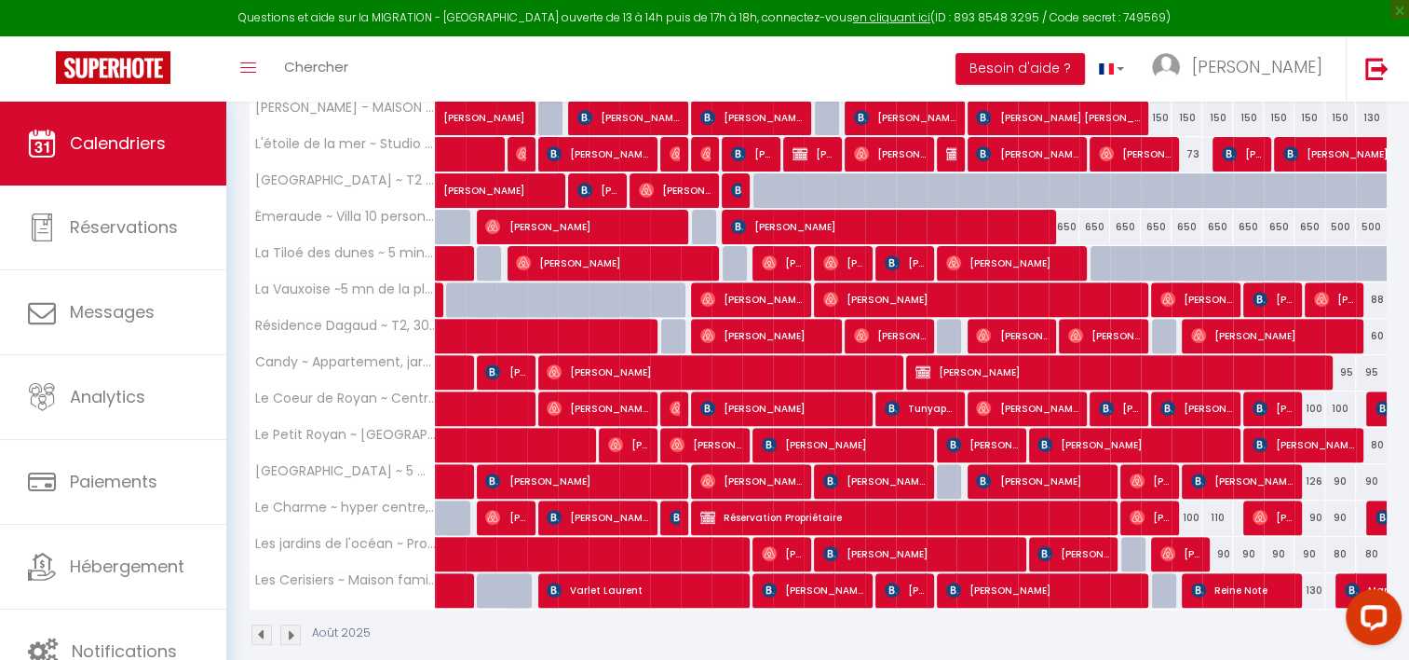
scroll to position [619, 0]
